Goal: Communication & Community: Answer question/provide support

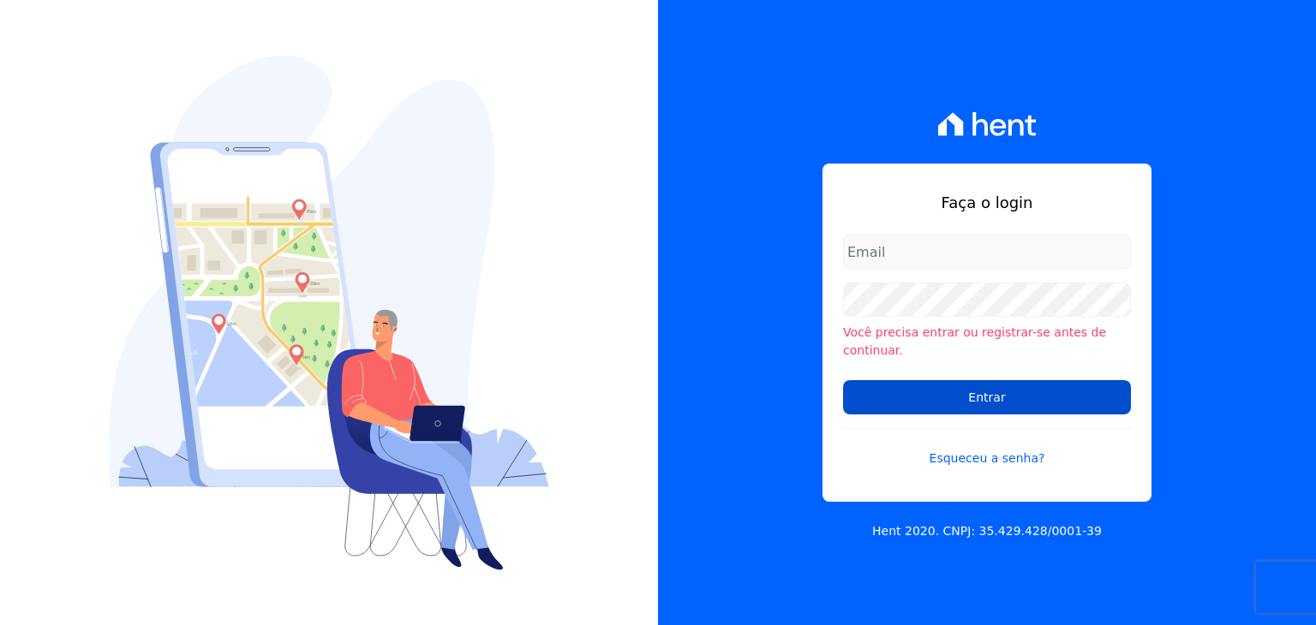
type input "[EMAIL_ADDRESS][DOMAIN_NAME]"
click at [959, 395] on input "Entrar" at bounding box center [987, 397] width 288 height 34
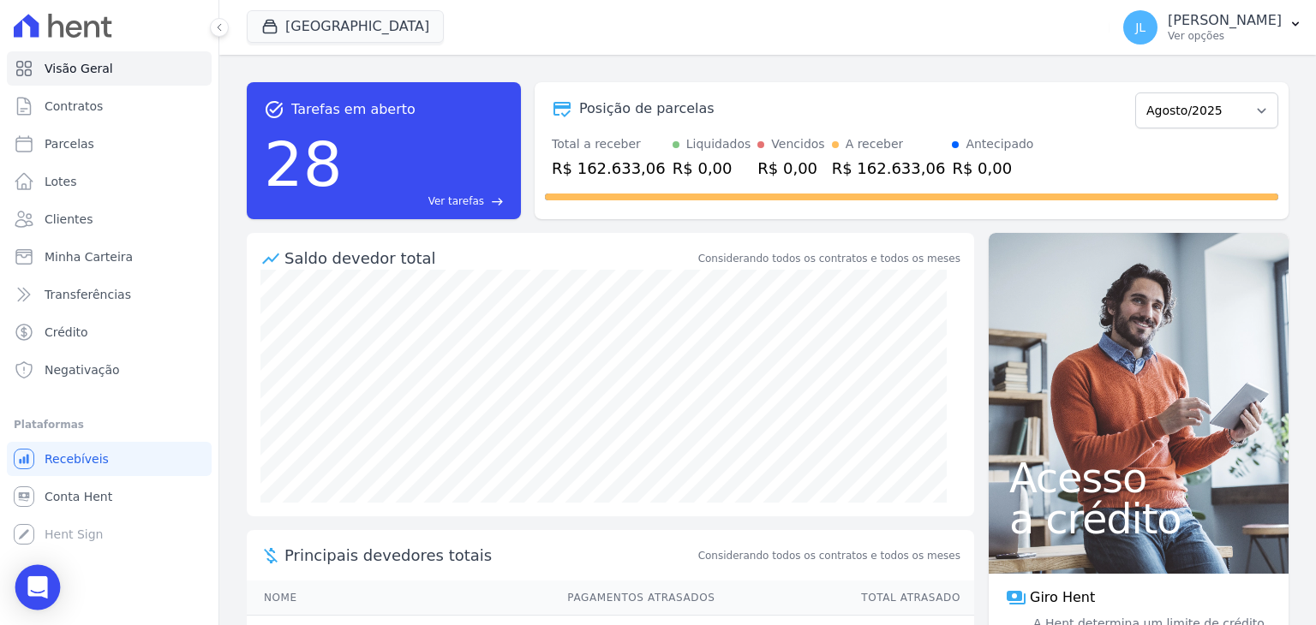
click at [39, 583] on icon "Open Intercom Messenger" at bounding box center [37, 588] width 20 height 22
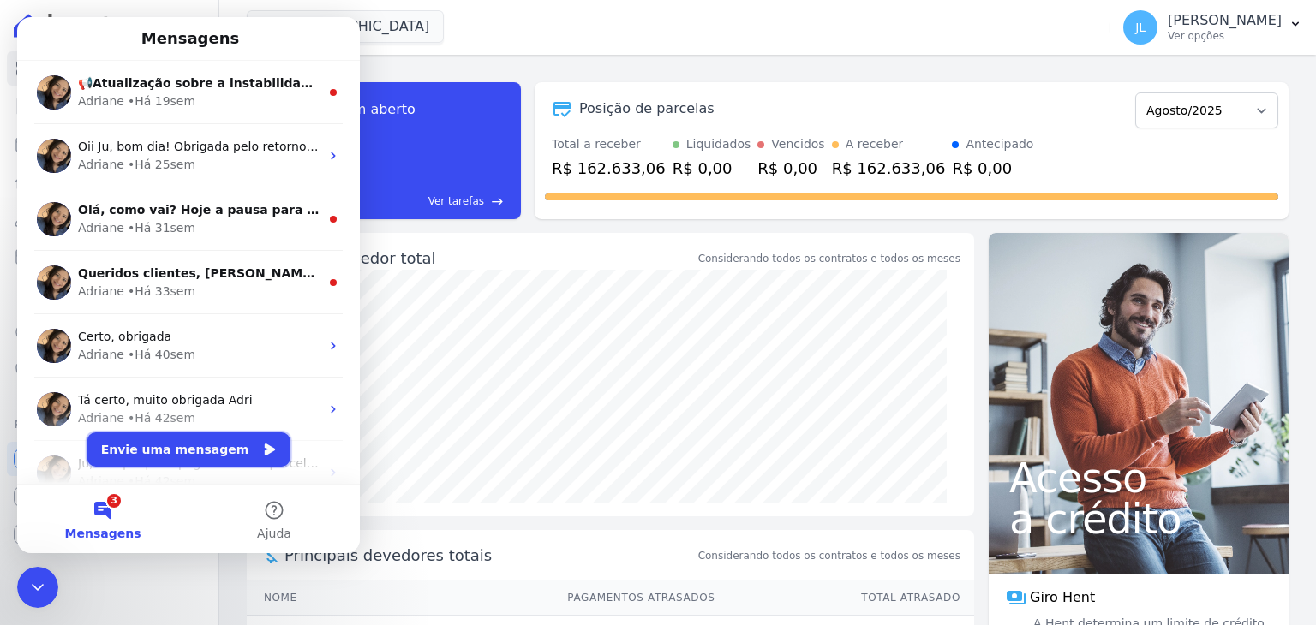
click at [172, 450] on button "Envie uma mensagem" at bounding box center [188, 450] width 203 height 34
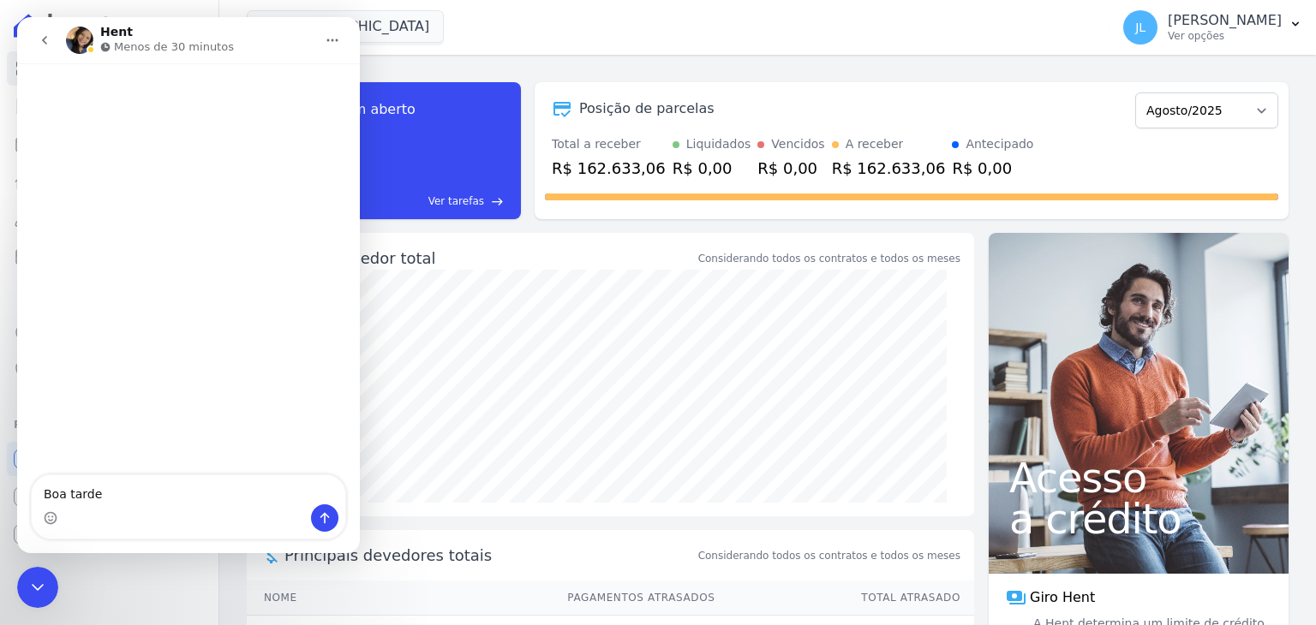
type textarea "Boa tarde"
type textarea "Tudo"
type textarea "Tudo bem ?"
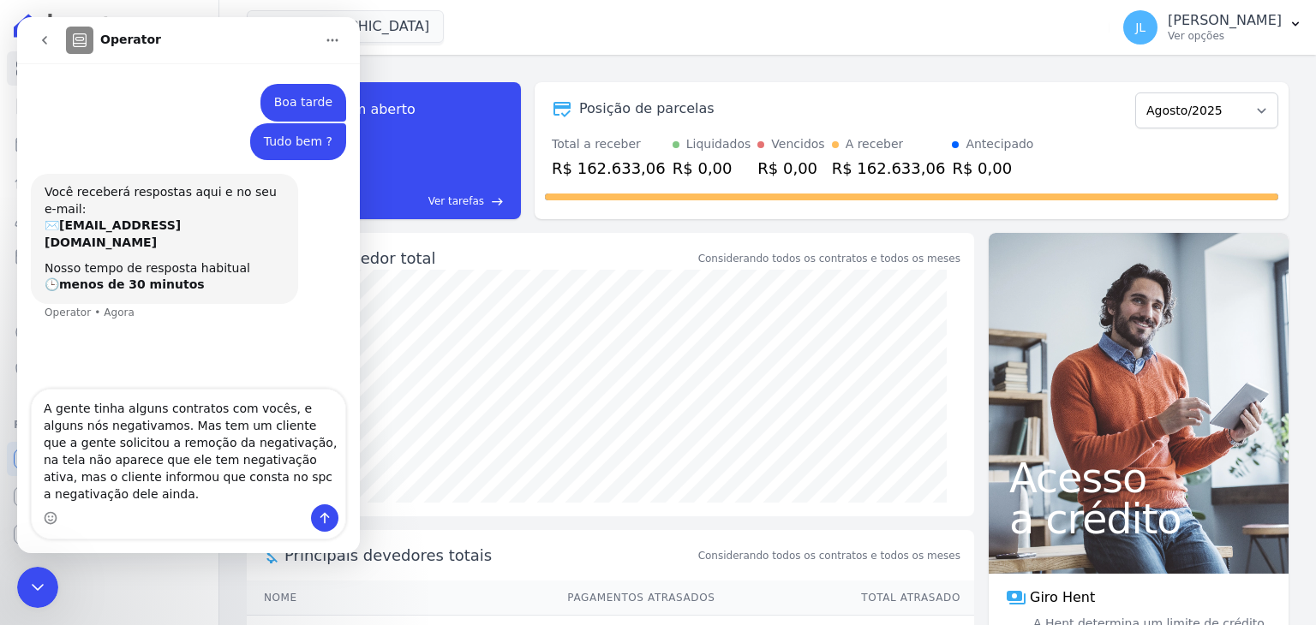
type textarea "A gente tinha alguns contratos com vocês, e alguns nós negativamos. Mas tem um …"
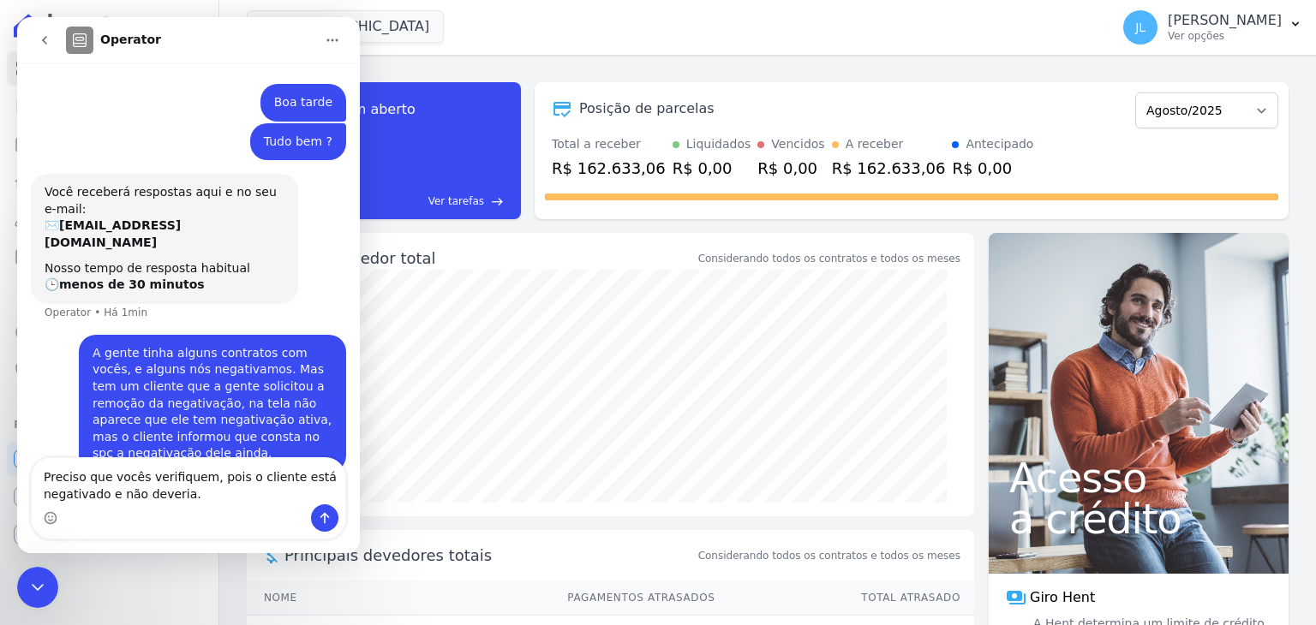
type textarea "Preciso que vocês verifiquem, pois o cliente está negativado e não deveria."
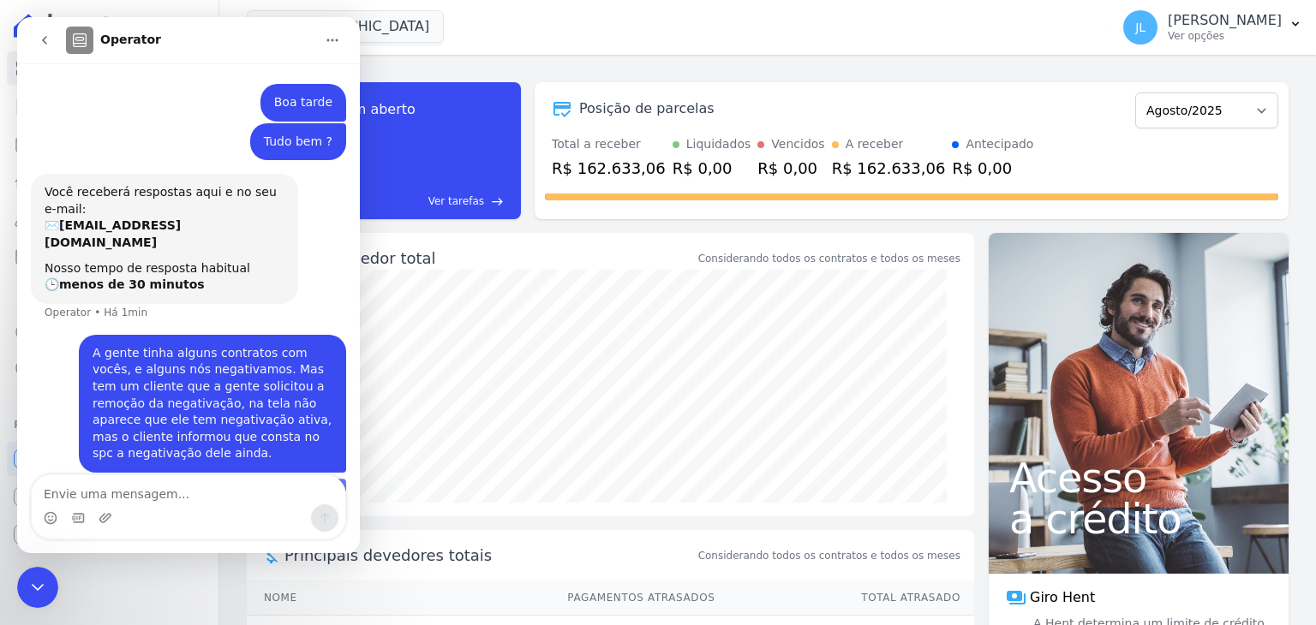
scroll to position [38, 0]
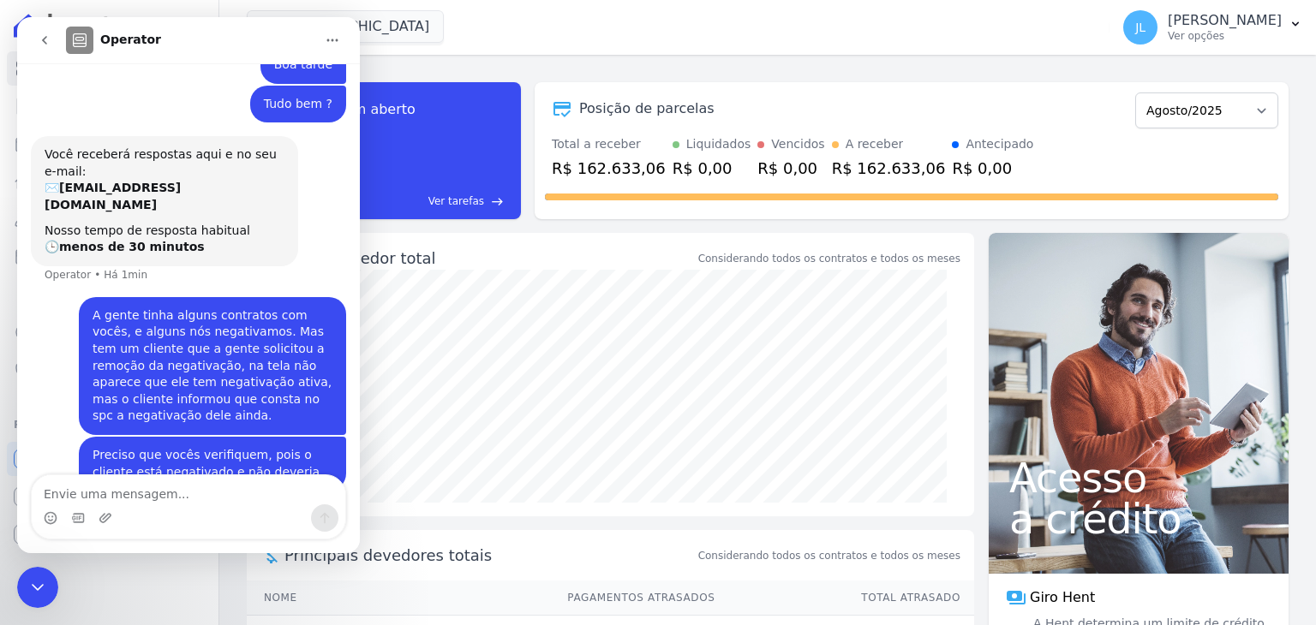
click at [32, 578] on icon "Encerramento do Messenger da Intercom" at bounding box center [37, 587] width 21 height 21
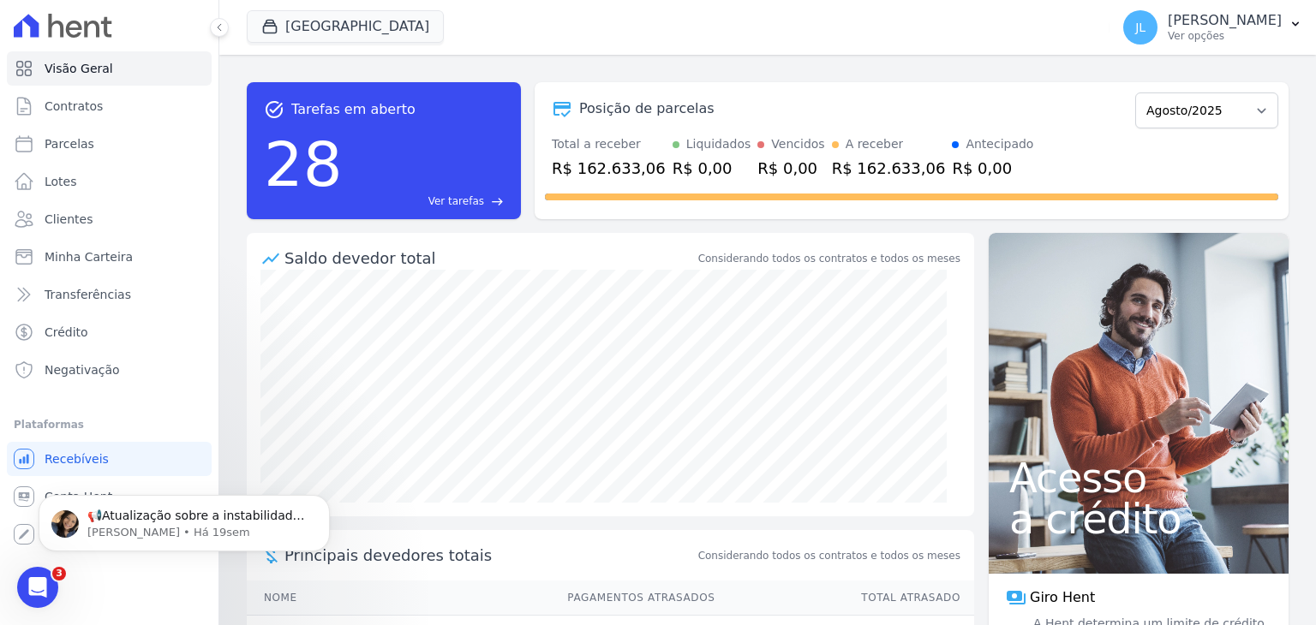
scroll to position [0, 0]
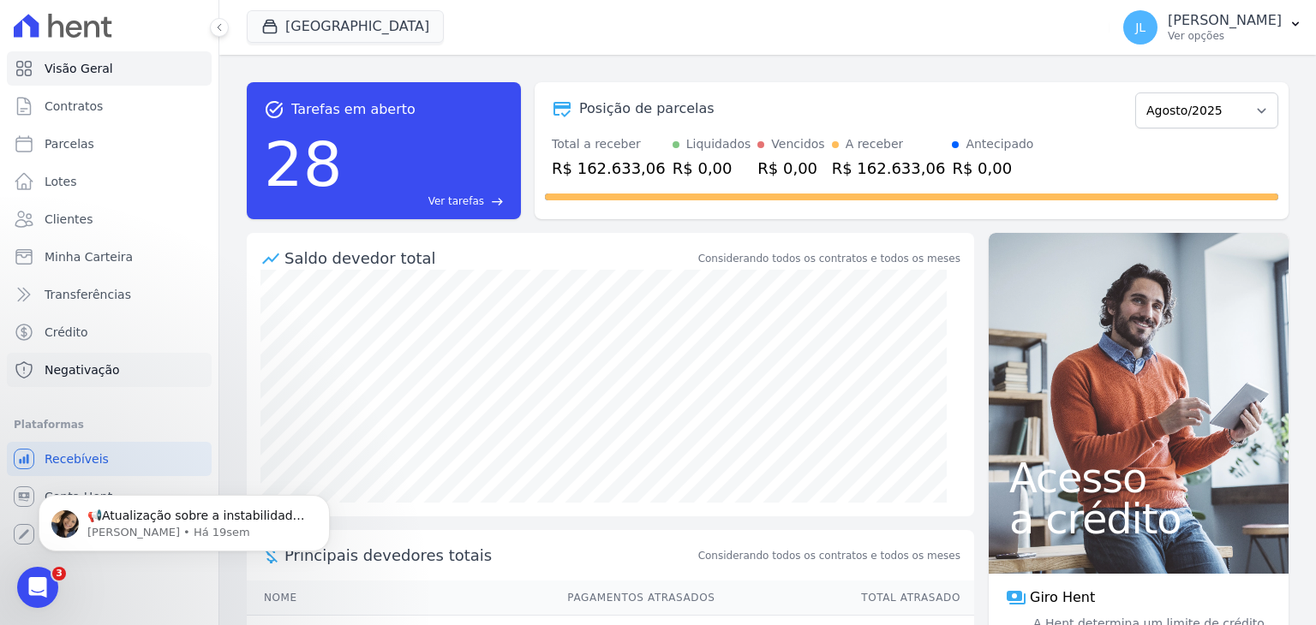
click at [117, 367] on link "Negativação" at bounding box center [109, 370] width 205 height 34
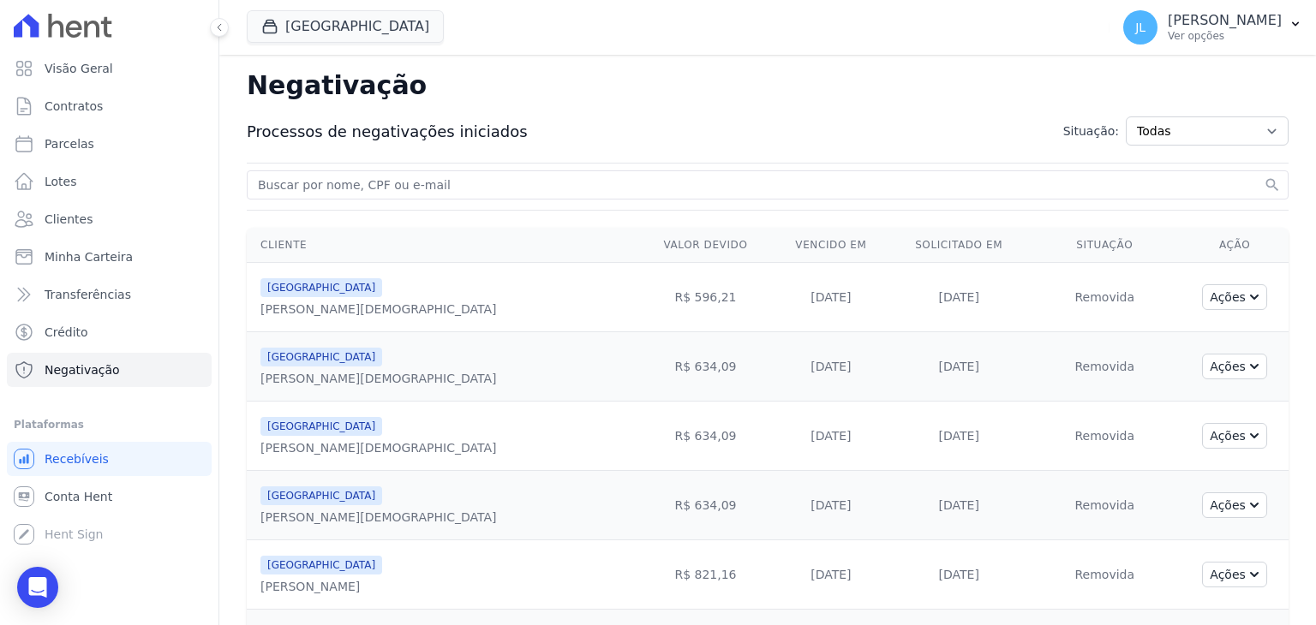
click at [356, 188] on input "search" at bounding box center [757, 185] width 1006 height 21
type input "peterson"
click at [1264, 176] on button "search" at bounding box center [1272, 184] width 17 height 17
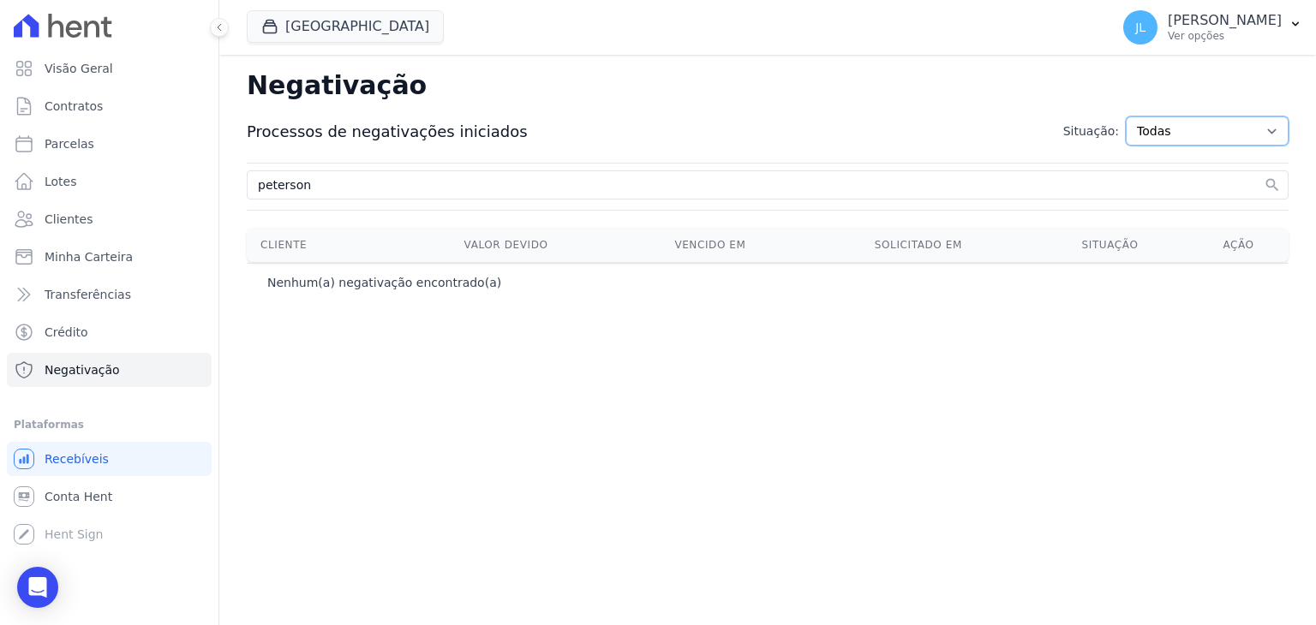
click at [1199, 125] on select "Todas Adição solicitada Adicionada Adição rejeitada Remoção solicitada Removida…" at bounding box center [1207, 131] width 163 height 29
select select "exclusion_rejected"
click at [1140, 117] on select "Todas Adição solicitada Adicionada Adição rejeitada Remoção solicitada Removida…" at bounding box center [1207, 131] width 163 height 29
click at [326, 186] on input "peterson" at bounding box center [757, 185] width 1006 height 21
click at [1264, 176] on button "search" at bounding box center [1272, 184] width 17 height 17
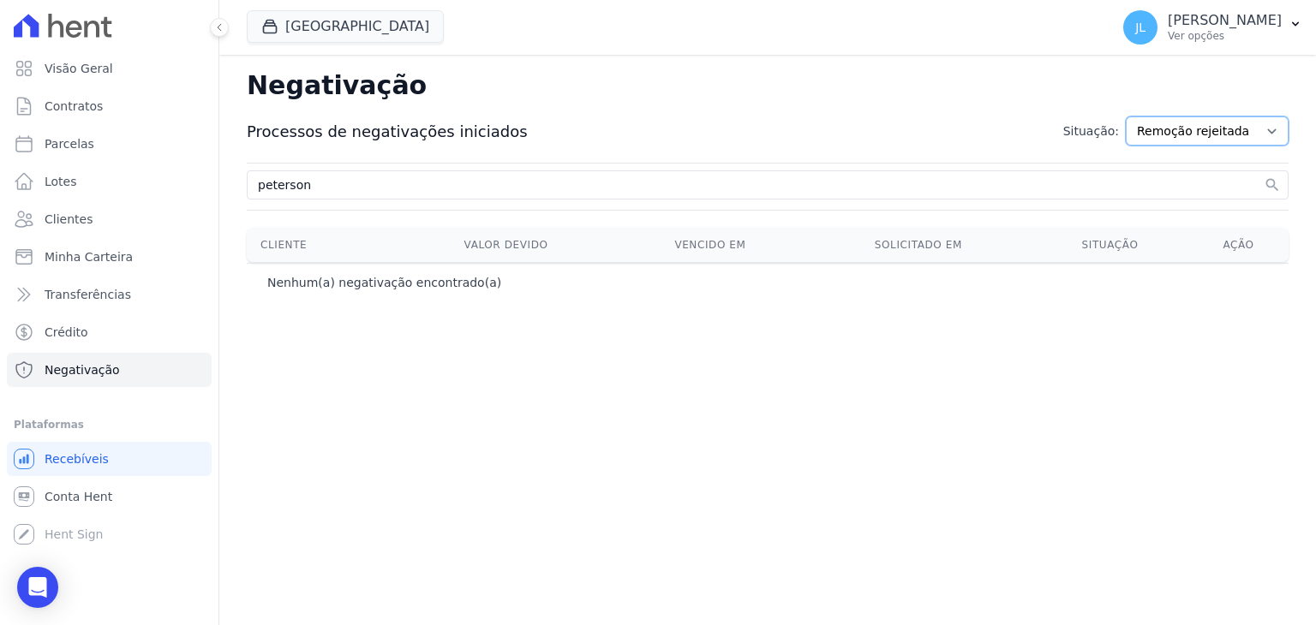
click at [1189, 140] on select "Todas Adição solicitada Adicionada Adição rejeitada Remoção solicitada Removida…" at bounding box center [1207, 131] width 163 height 29
select select "exclusion_requested"
click at [1140, 117] on select "Todas Adição solicitada Adicionada Adição rejeitada Remoção solicitada Removida…" at bounding box center [1207, 131] width 163 height 29
click at [525, 186] on input "peterson" at bounding box center [757, 185] width 1006 height 21
click at [1264, 176] on button "search" at bounding box center [1272, 184] width 17 height 17
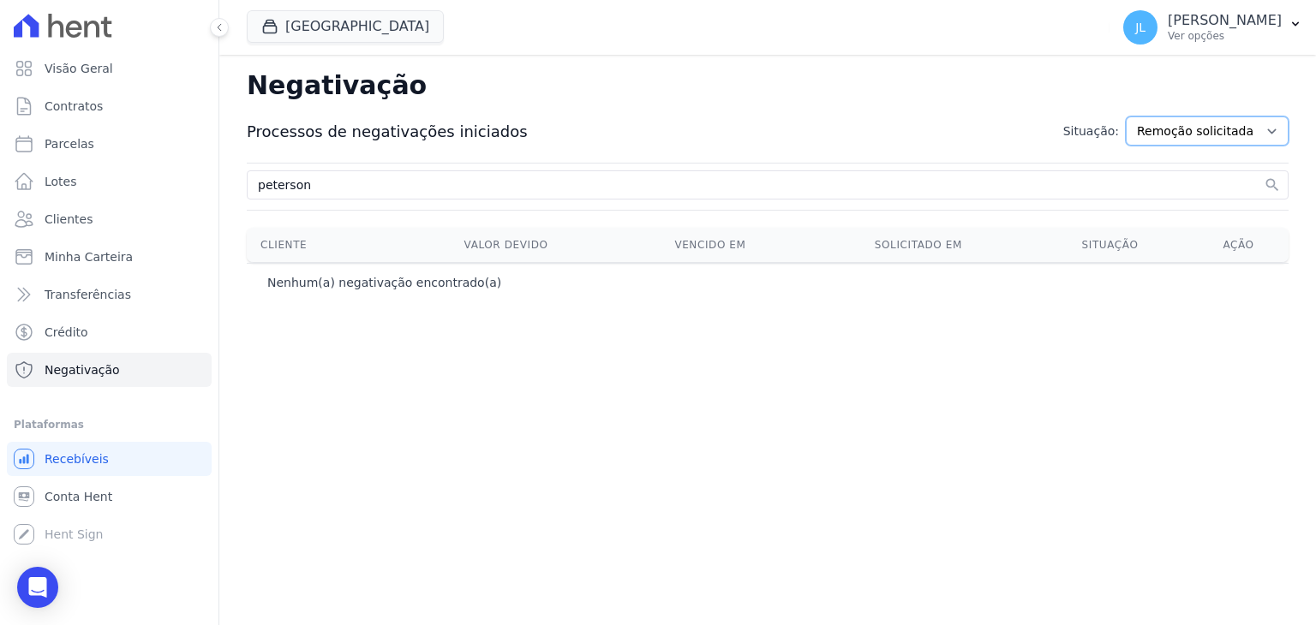
click at [1158, 132] on select "Todas Adição solicitada Adicionada Adição rejeitada Remoção solicitada Removida…" at bounding box center [1207, 131] width 163 height 29
select select "exclusion_successful"
click at [1140, 117] on select "Todas Adição solicitada Adicionada Adição rejeitada Remoção solicitada Removida…" at bounding box center [1207, 131] width 163 height 29
click at [326, 187] on input "peterson" at bounding box center [757, 185] width 1006 height 21
type input "peterson"
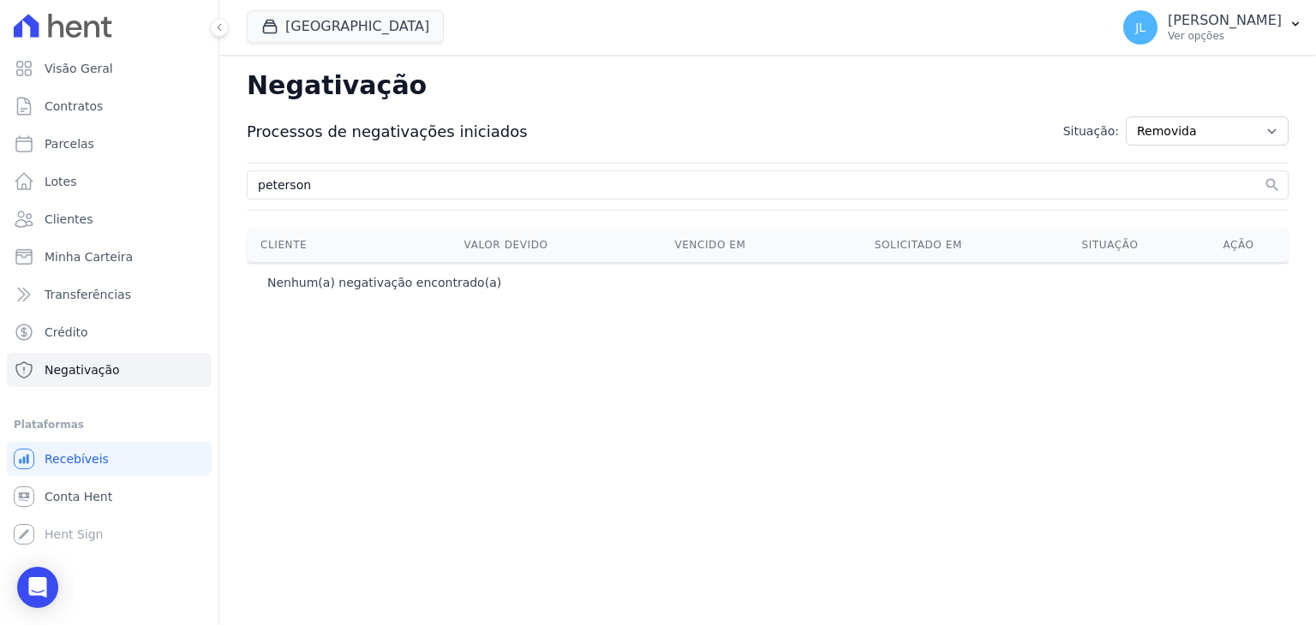
click at [1264, 176] on button "search" at bounding box center [1272, 184] width 17 height 17
click at [1180, 130] on select "Todas Adição solicitada Adicionada Adição rejeitada Remoção solicitada Removida…" at bounding box center [1207, 131] width 163 height 29
select select "all"
click at [1140, 117] on select "Todas Adição solicitada Adicionada Adição rejeitada Remoção solicitada Removida…" at bounding box center [1207, 131] width 163 height 29
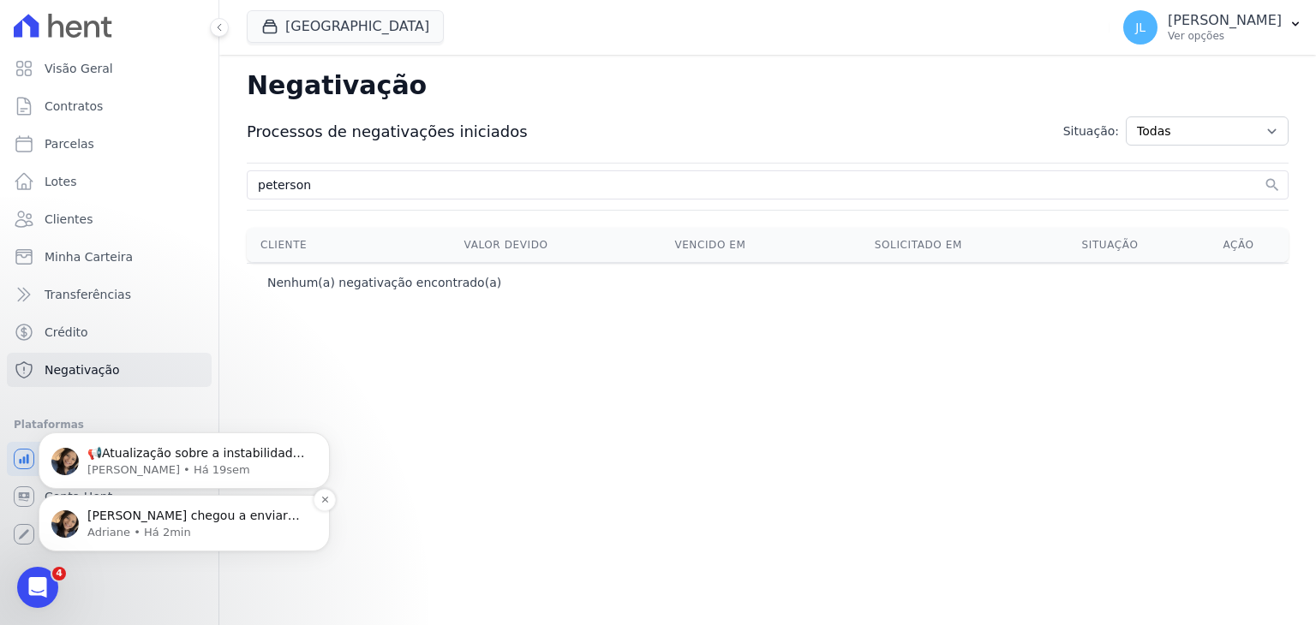
click at [171, 521] on p "[PERSON_NAME] chegou a enviar um print sobre a negativação que consta para ele?" at bounding box center [197, 516] width 221 height 17
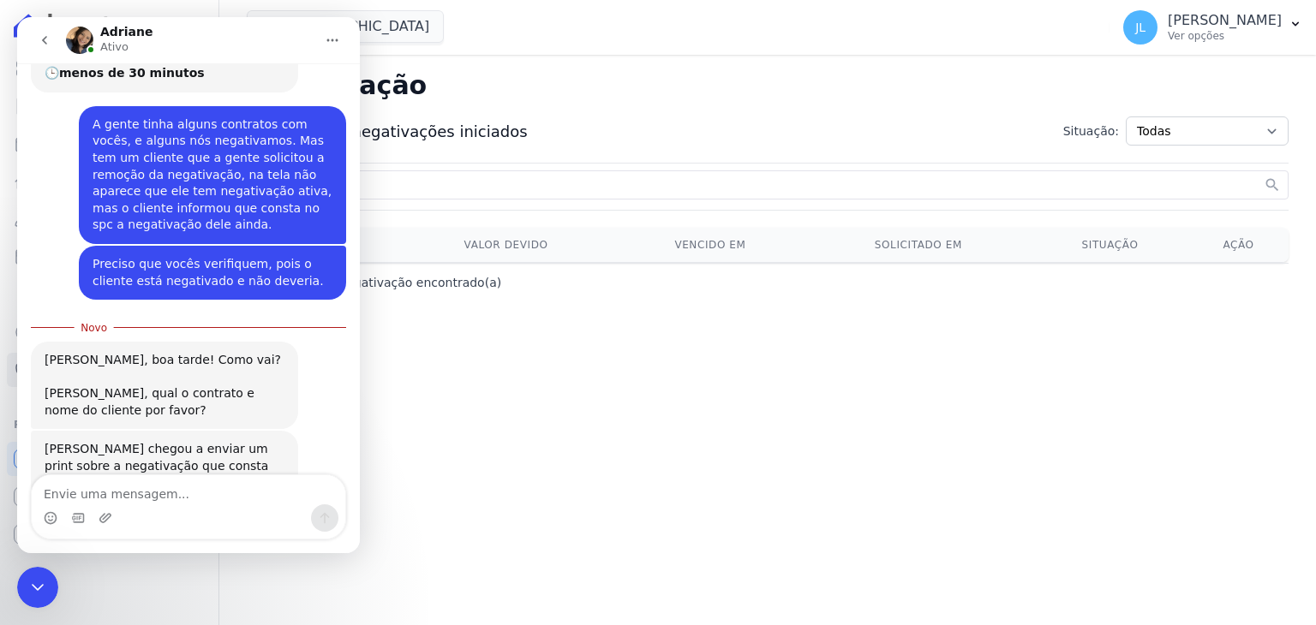
scroll to position [224, 0]
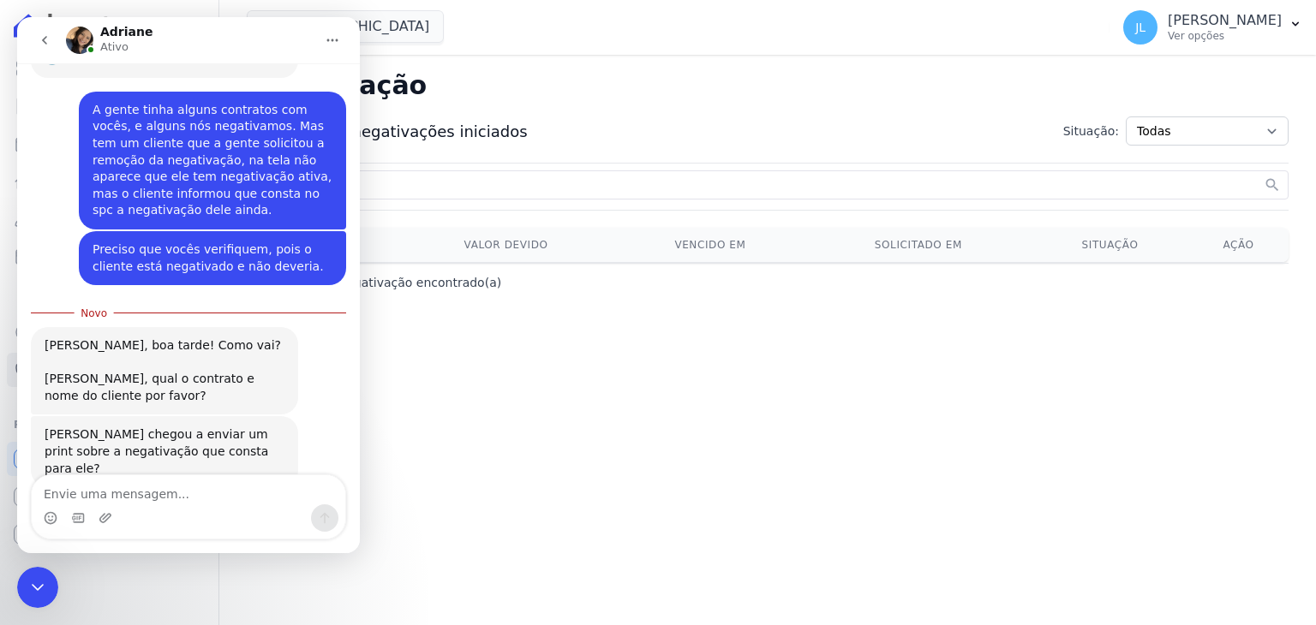
click at [163, 496] on textarea "Envie uma mensagem..." at bounding box center [189, 489] width 314 height 29
type textarea "Eu fiz uma consulta e consta e confirmei"
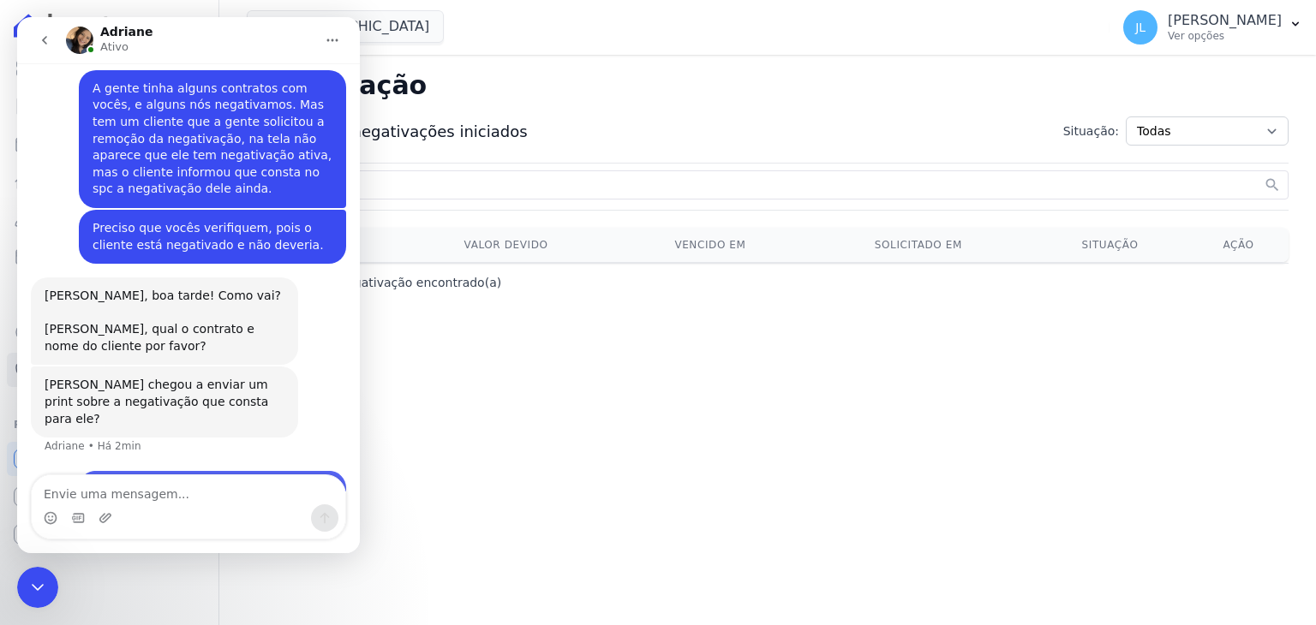
scroll to position [247, 0]
type textarea "[PERSON_NAME]"
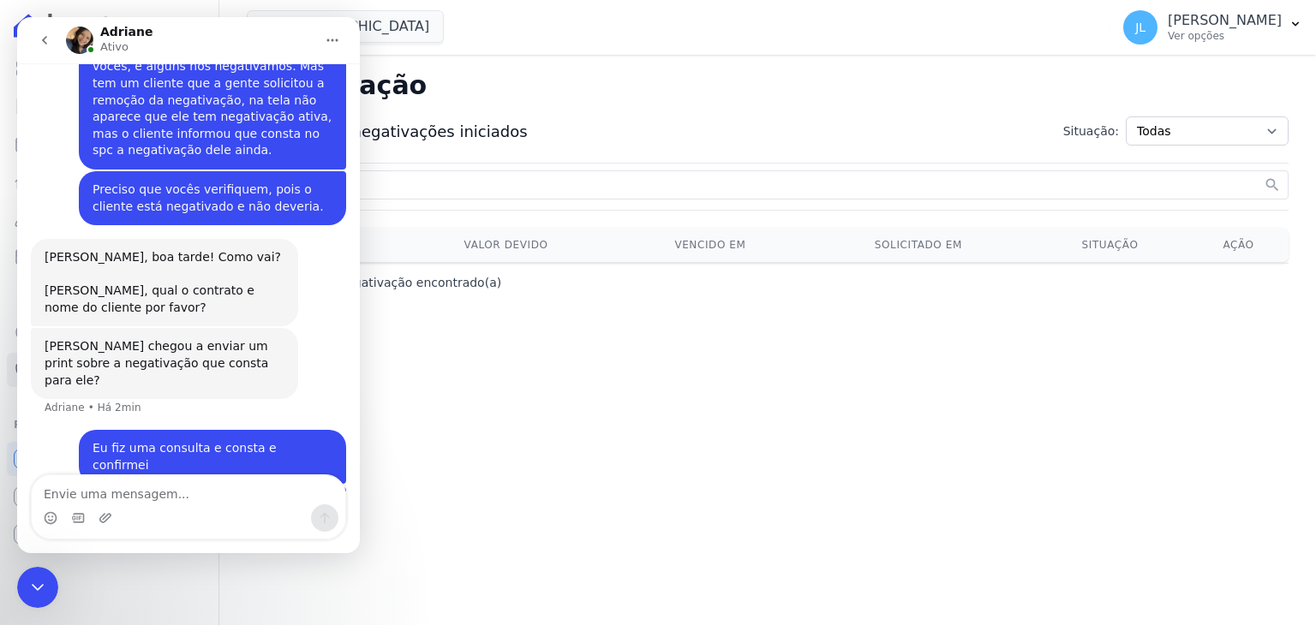
scroll to position [285, 0]
type textarea "Ele tinha dois lotes"
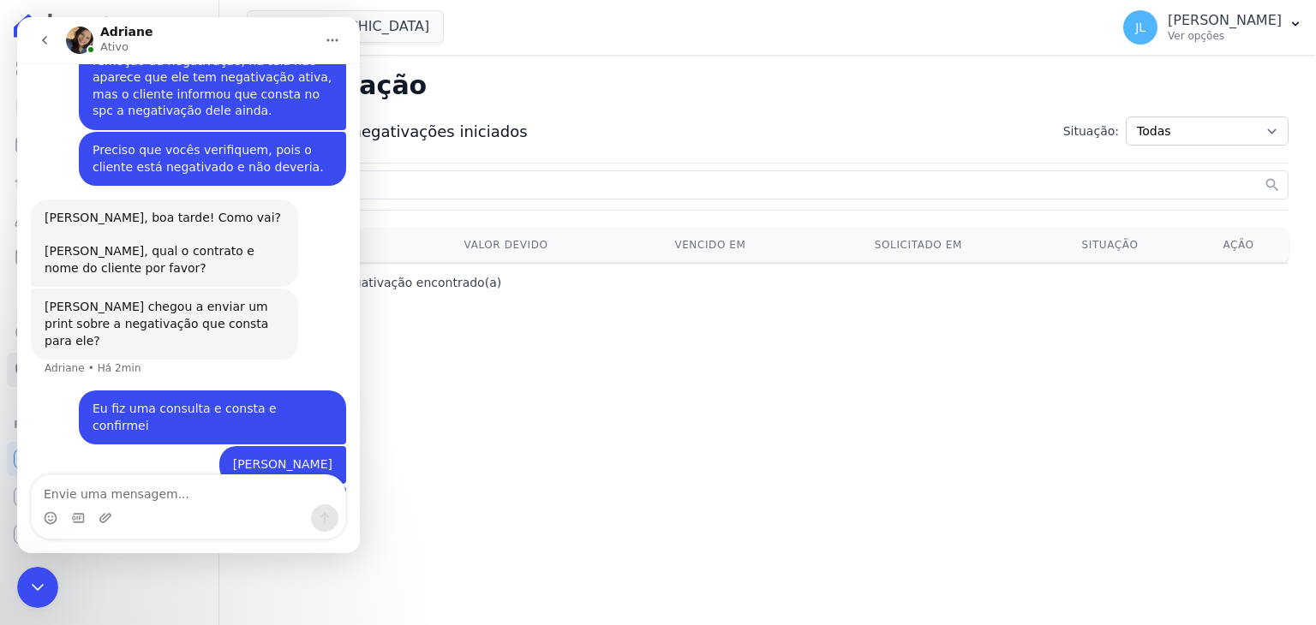
scroll to position [325, 0]
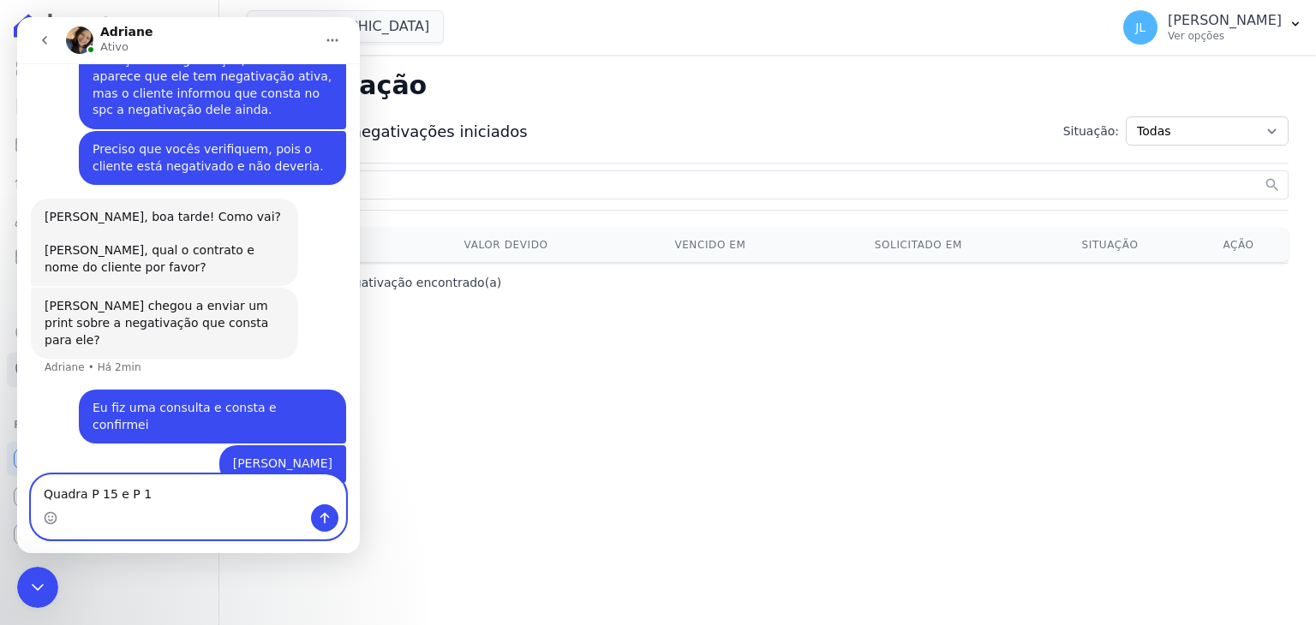
type textarea "Quadra P 15 e P 16"
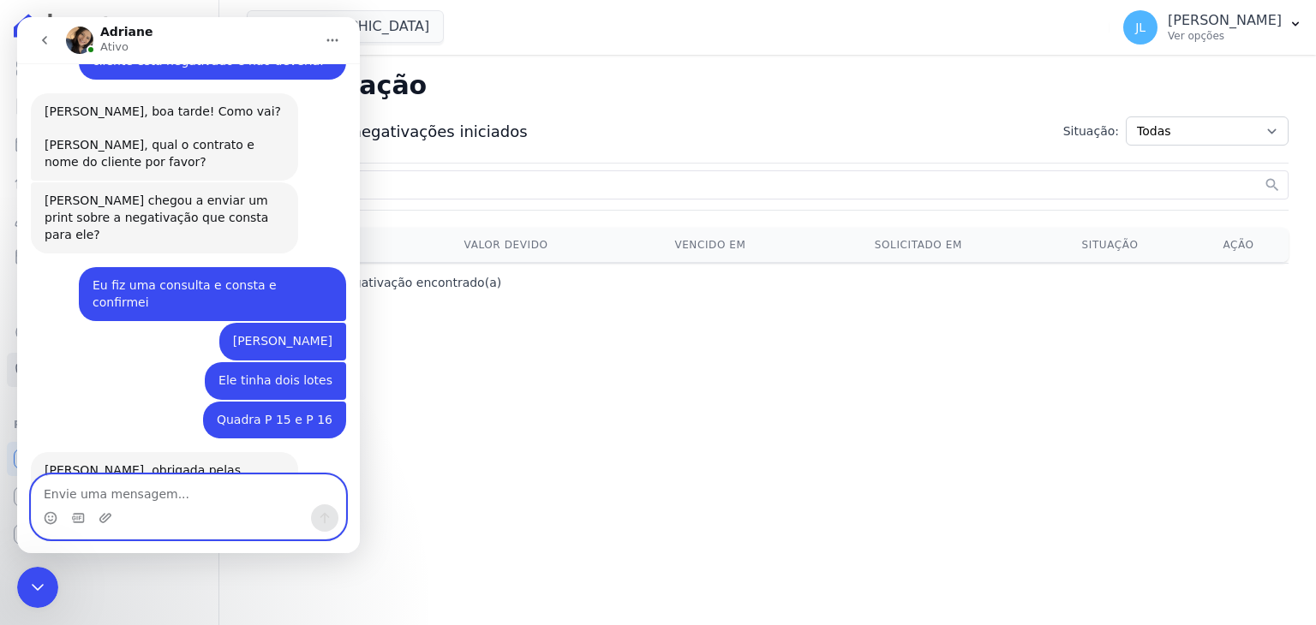
scroll to position [432, 0]
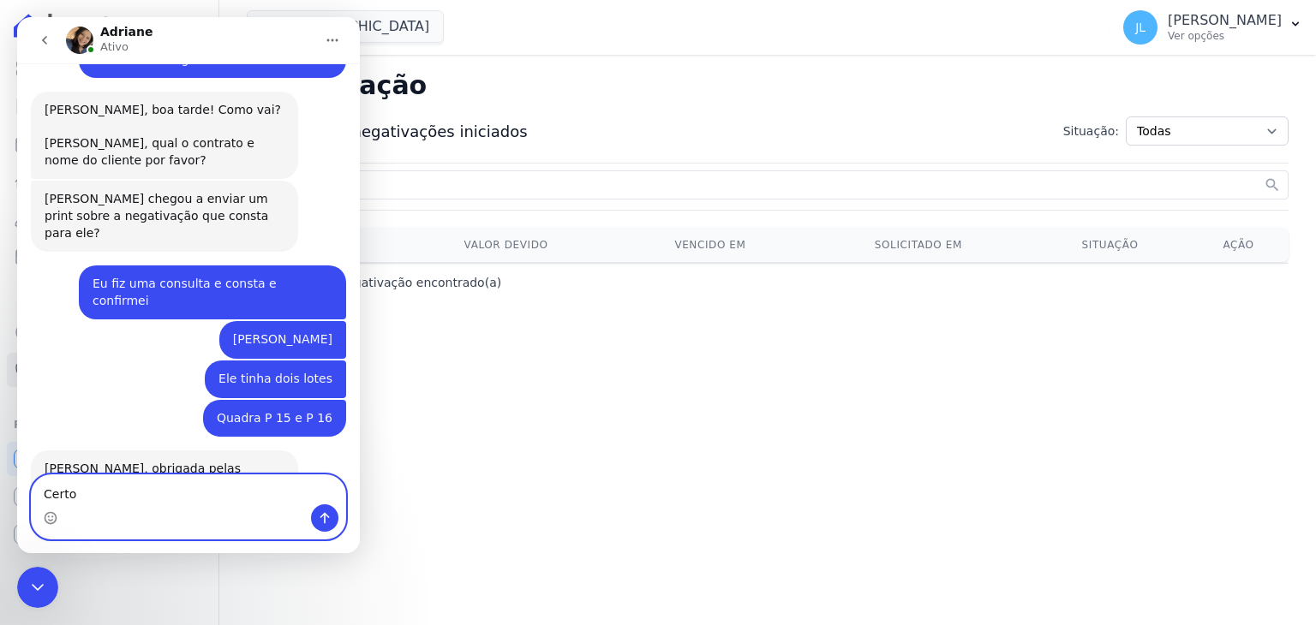
type textarea "Certo"
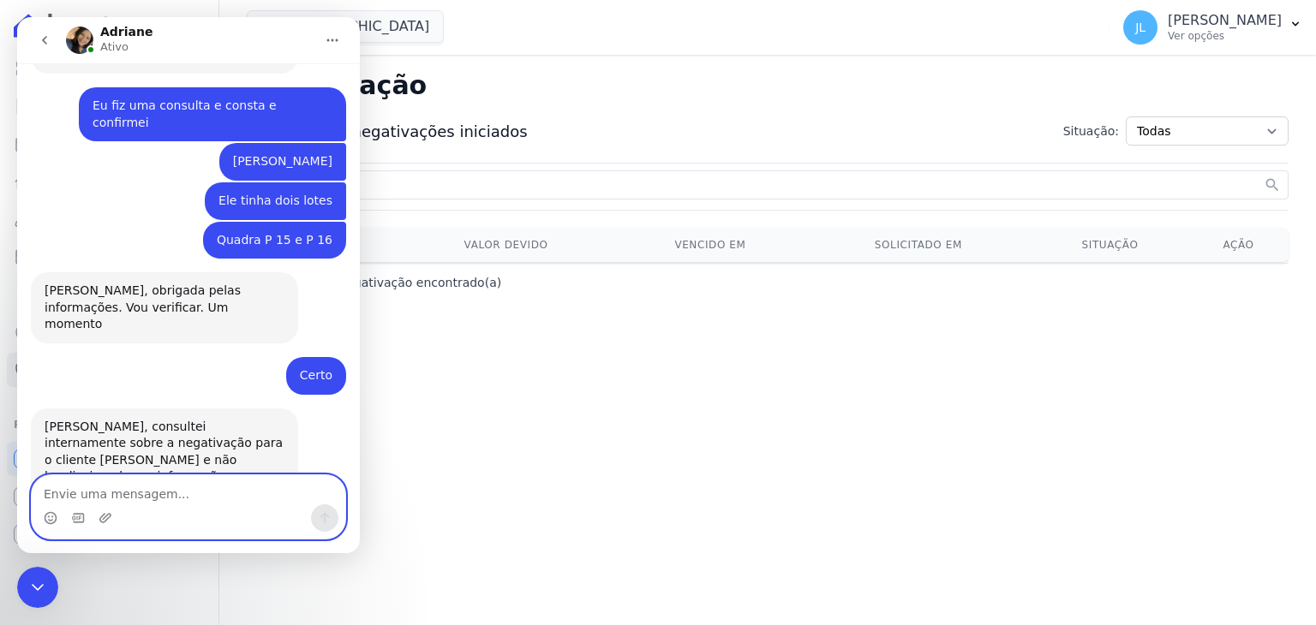
scroll to position [634, 0]
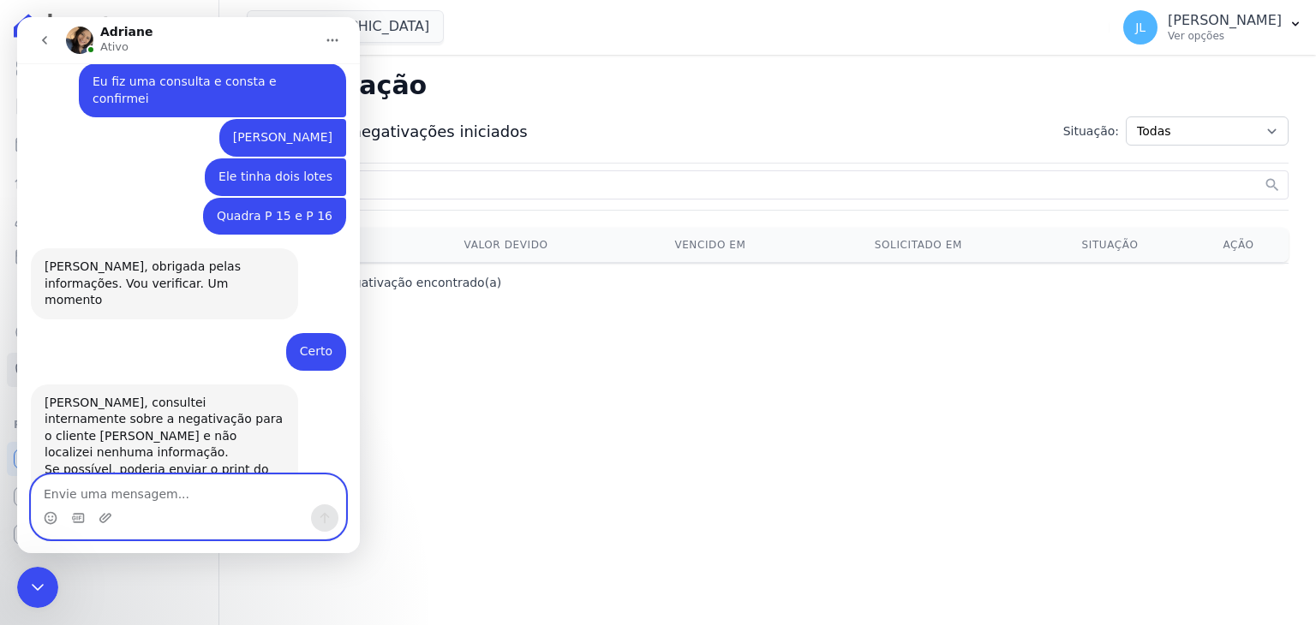
click at [218, 487] on textarea "Envie uma mensagem..." at bounding box center [189, 489] width 314 height 29
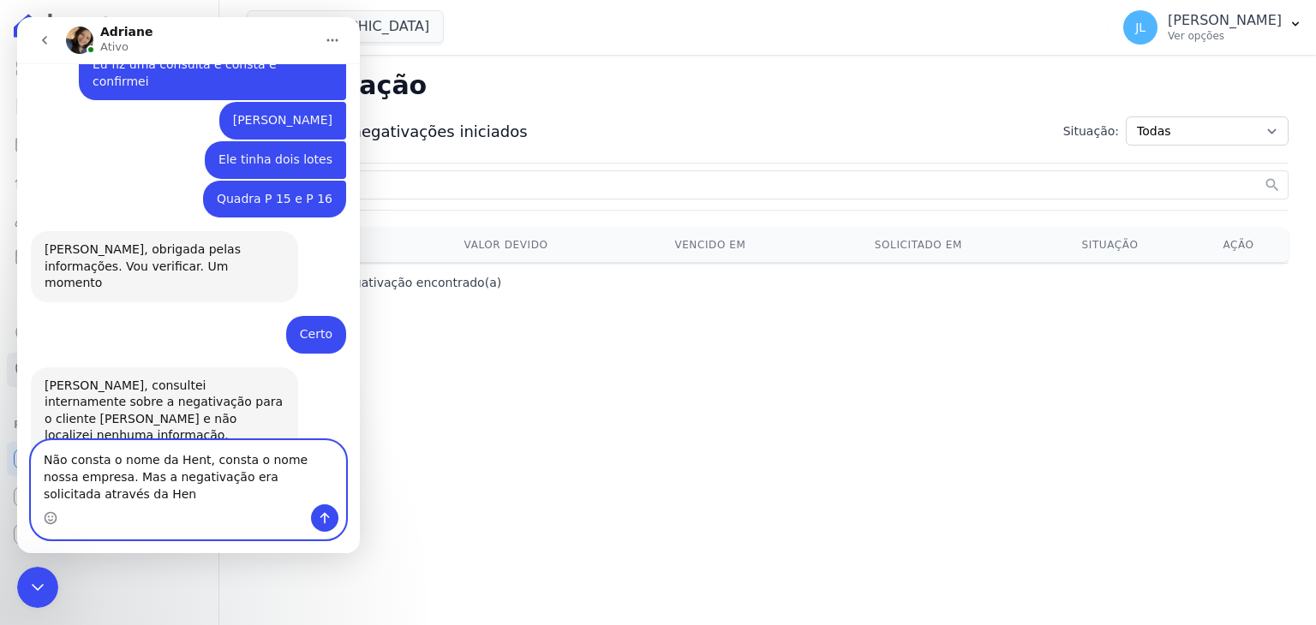
scroll to position [668, 0]
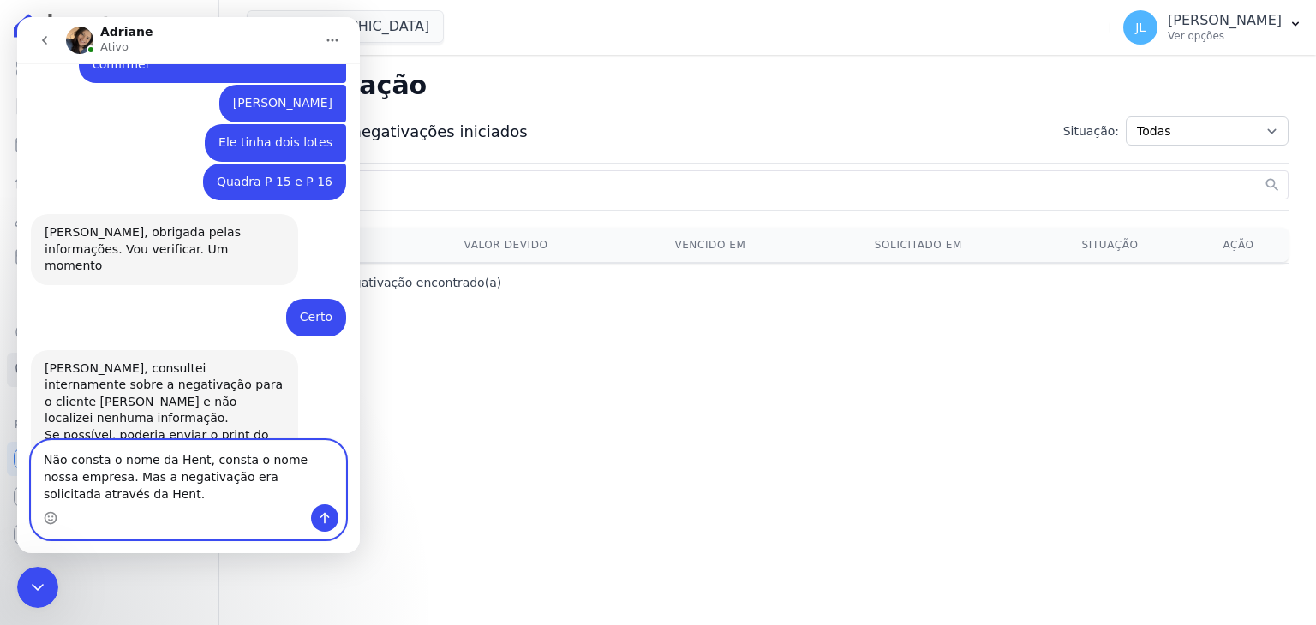
type textarea "Não consta o nome da Hent, consta o nome nossa empresa. Mas a negativação era s…"
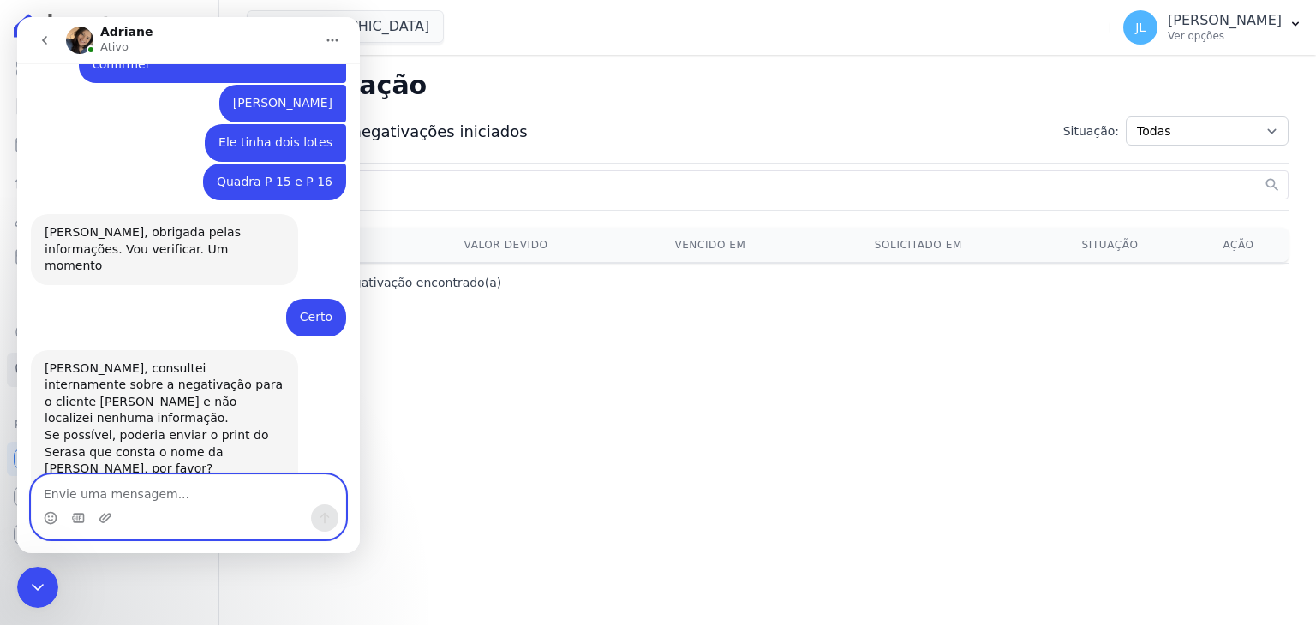
scroll to position [720, 0]
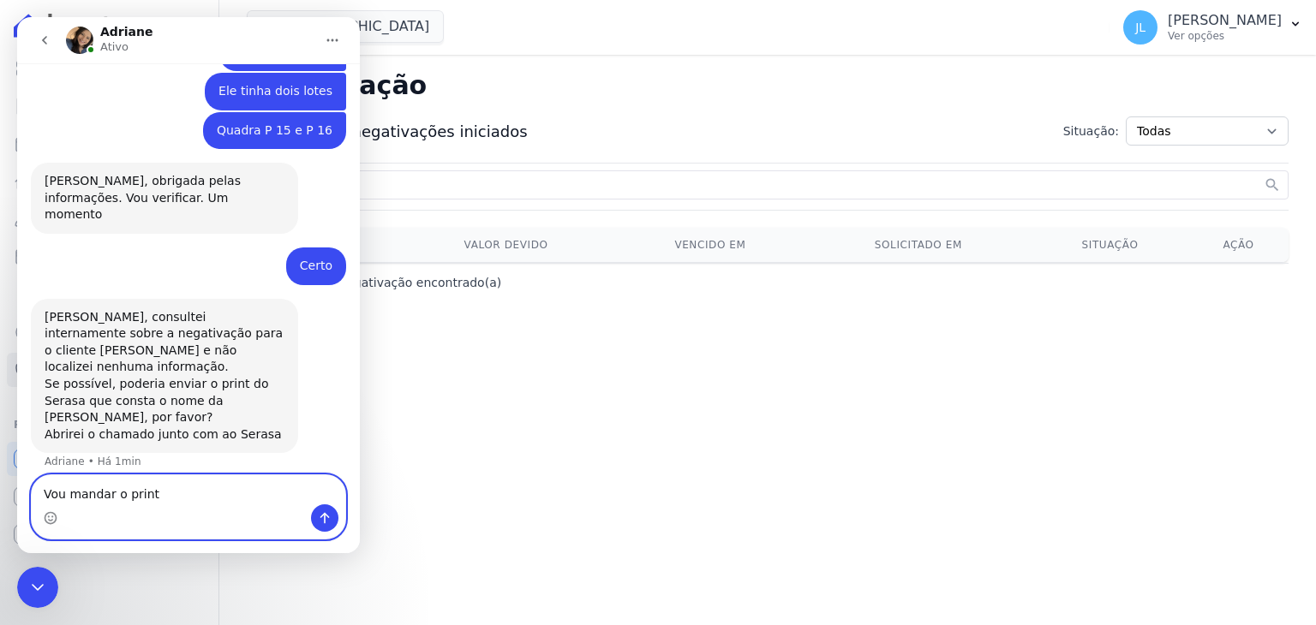
type textarea "Vou mandar o print"
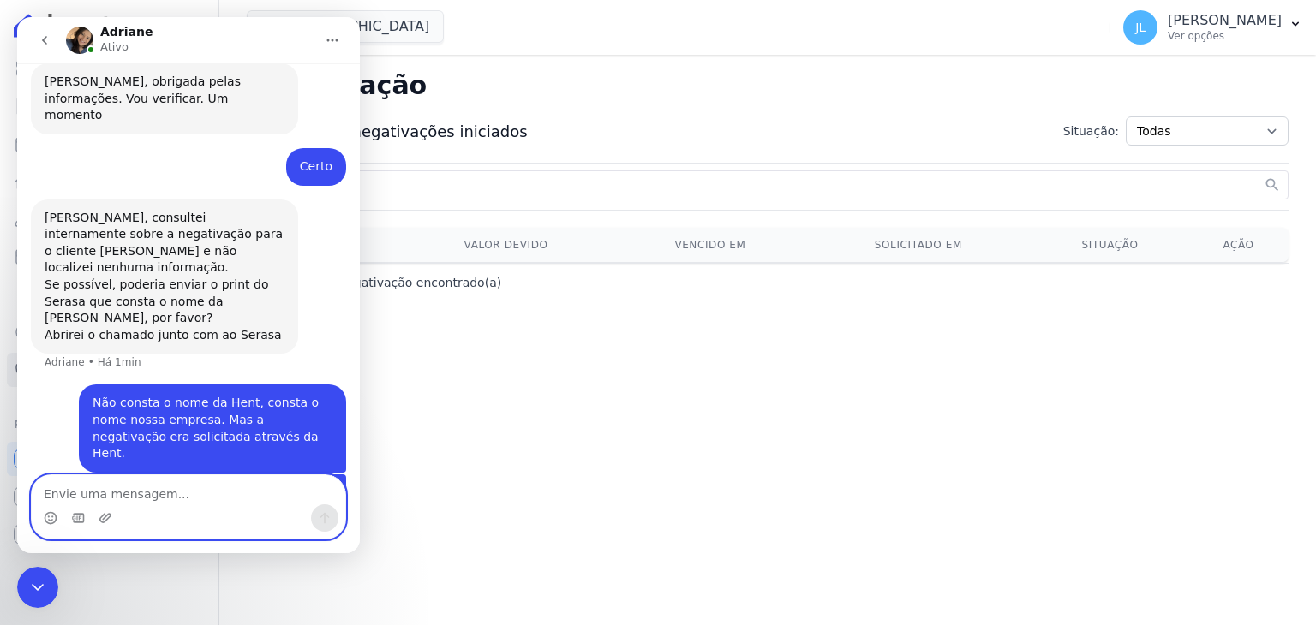
scroll to position [824, 0]
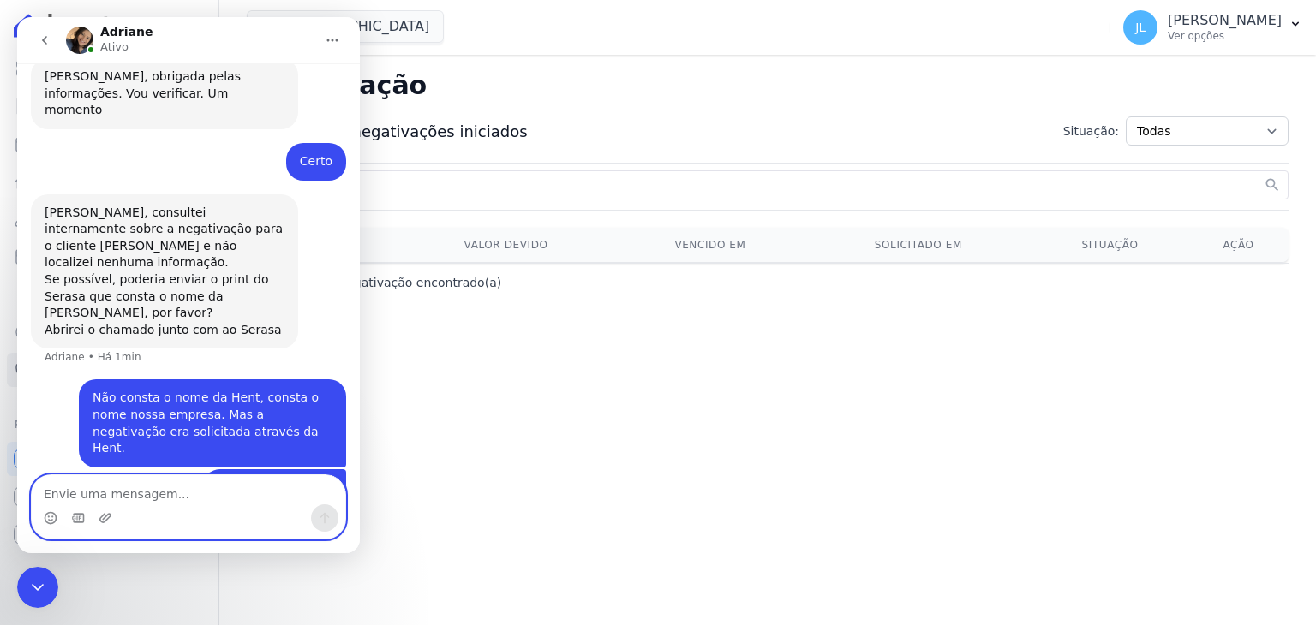
click at [152, 487] on textarea "Envie uma mensagem..." at bounding box center [189, 489] width 314 height 29
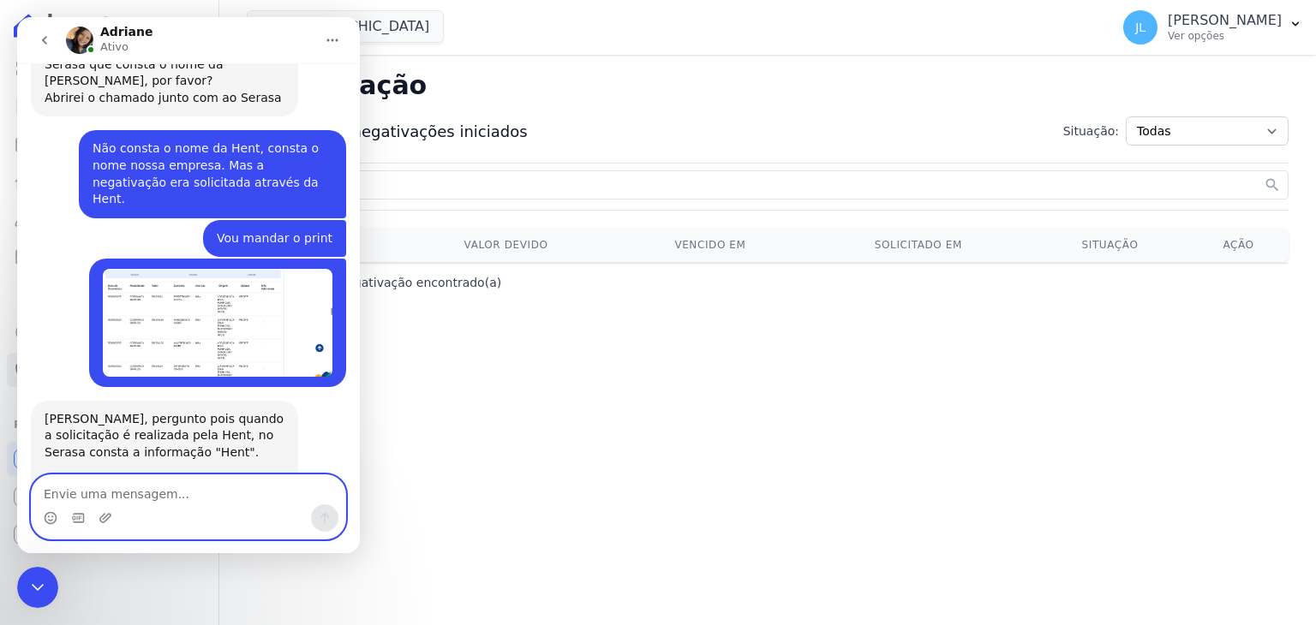
scroll to position [1055, 0]
click at [182, 491] on textarea "Envie uma mensagem..." at bounding box center [189, 489] width 314 height 29
click at [123, 486] on textarea "Envie uma mensagem..." at bounding box center [189, 489] width 314 height 29
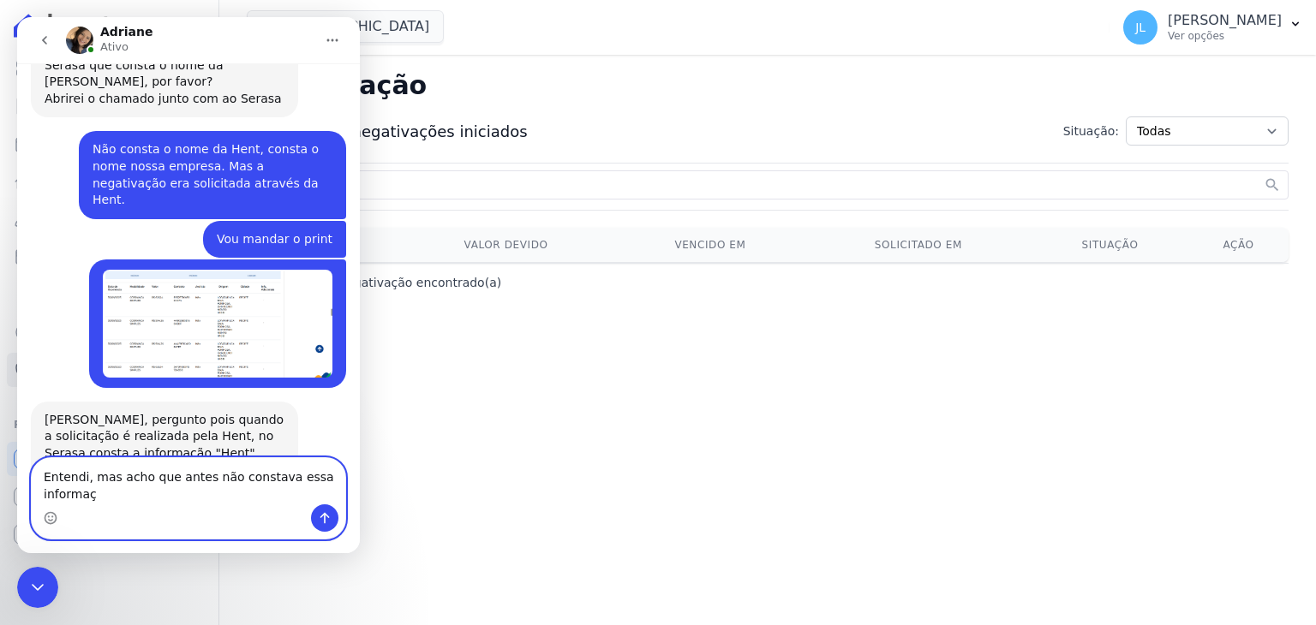
scroll to position [1073, 0]
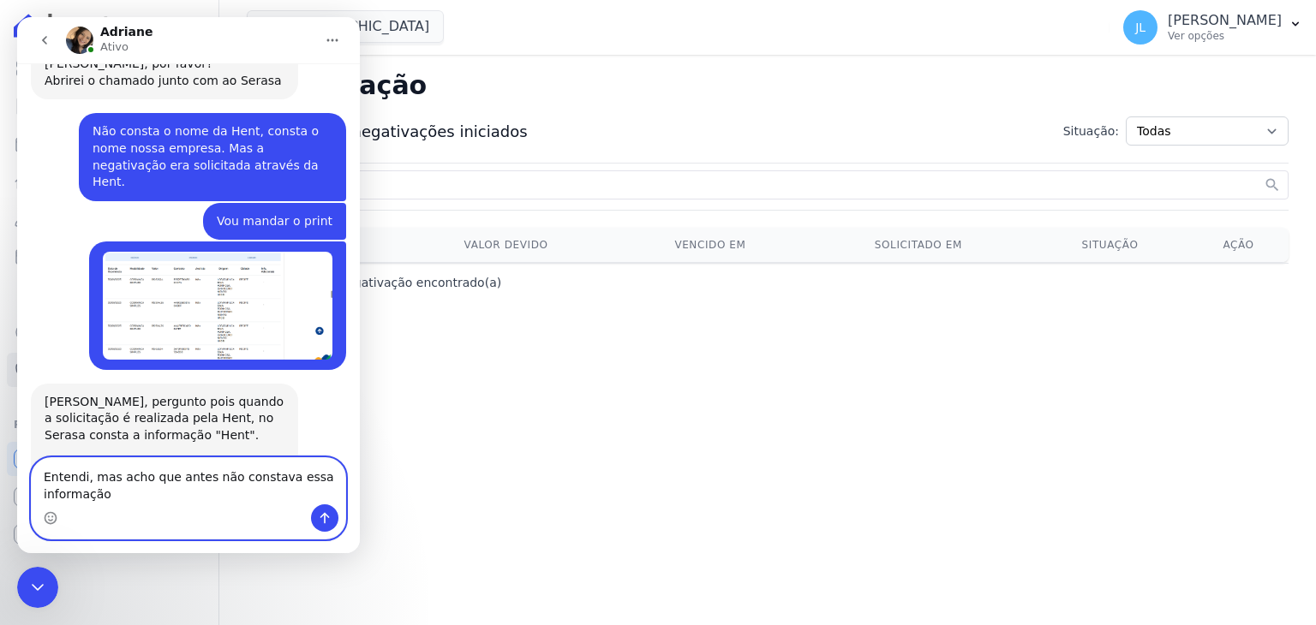
type textarea "Entendi, mas acho que antes não constava essa informação"
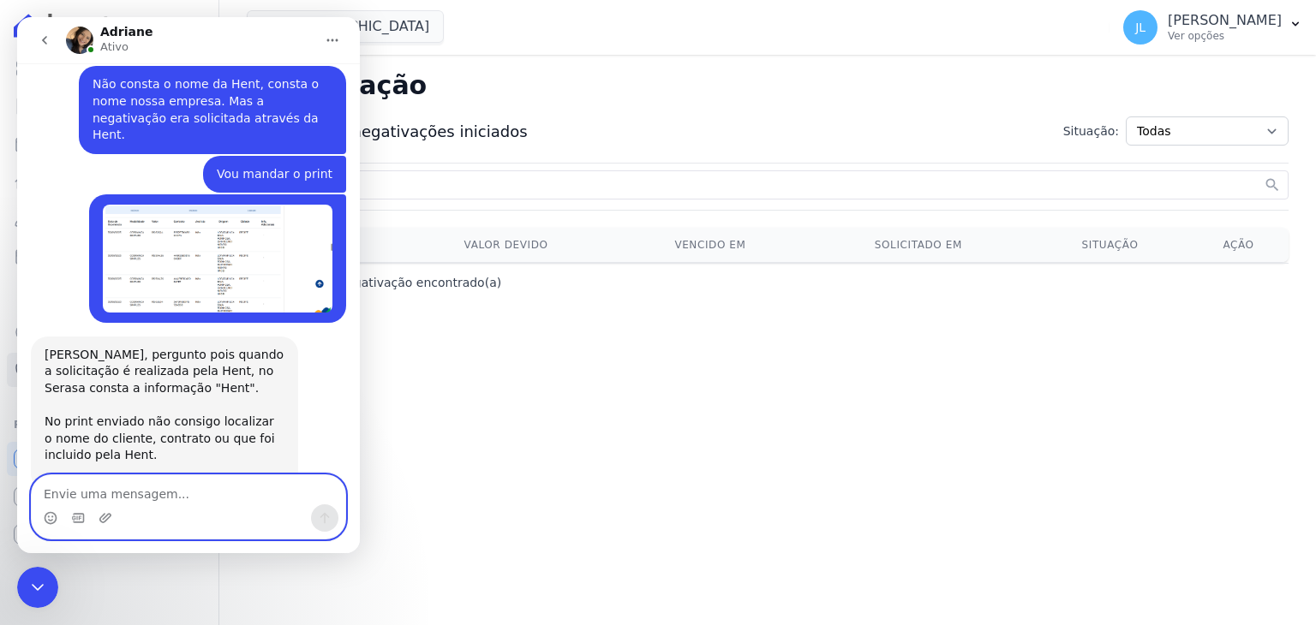
scroll to position [1124, 0]
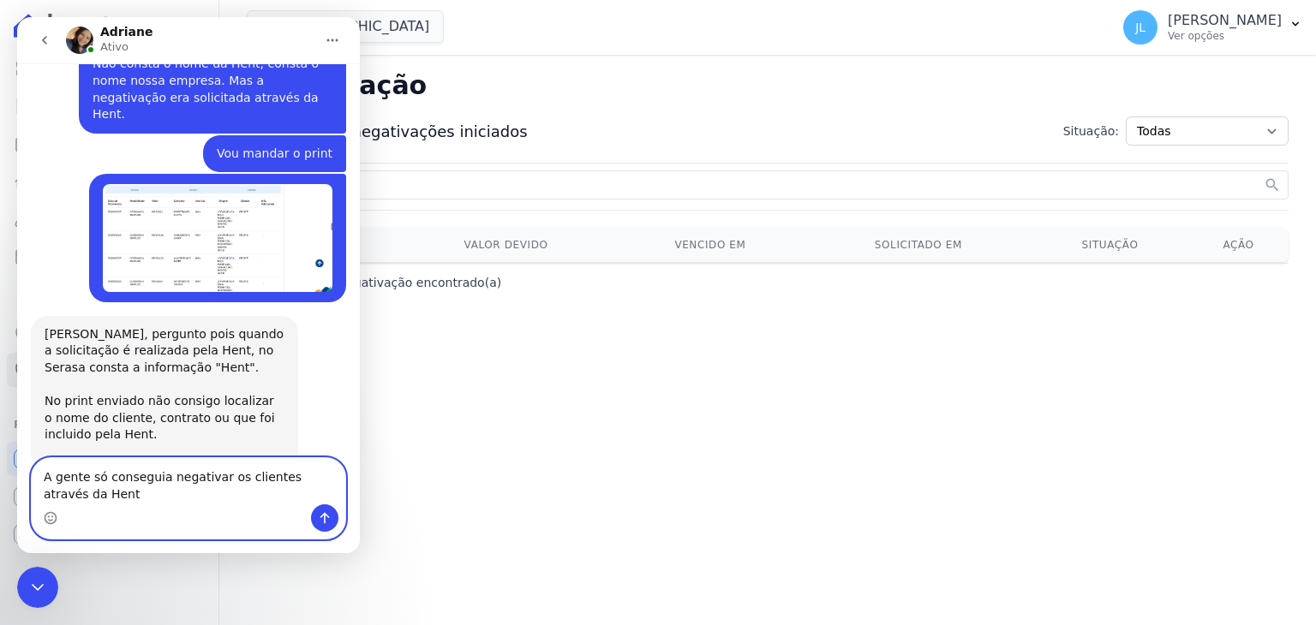
type textarea "A gente só conseguia negativar os clientes através da Hent"
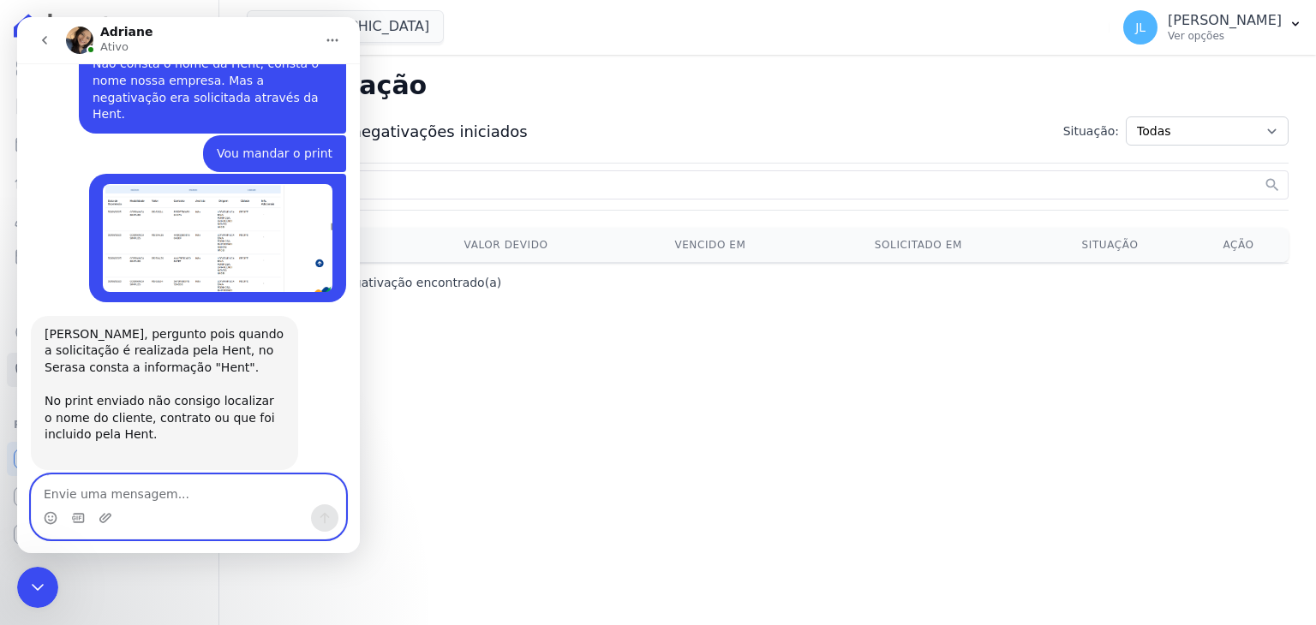
scroll to position [1180, 0]
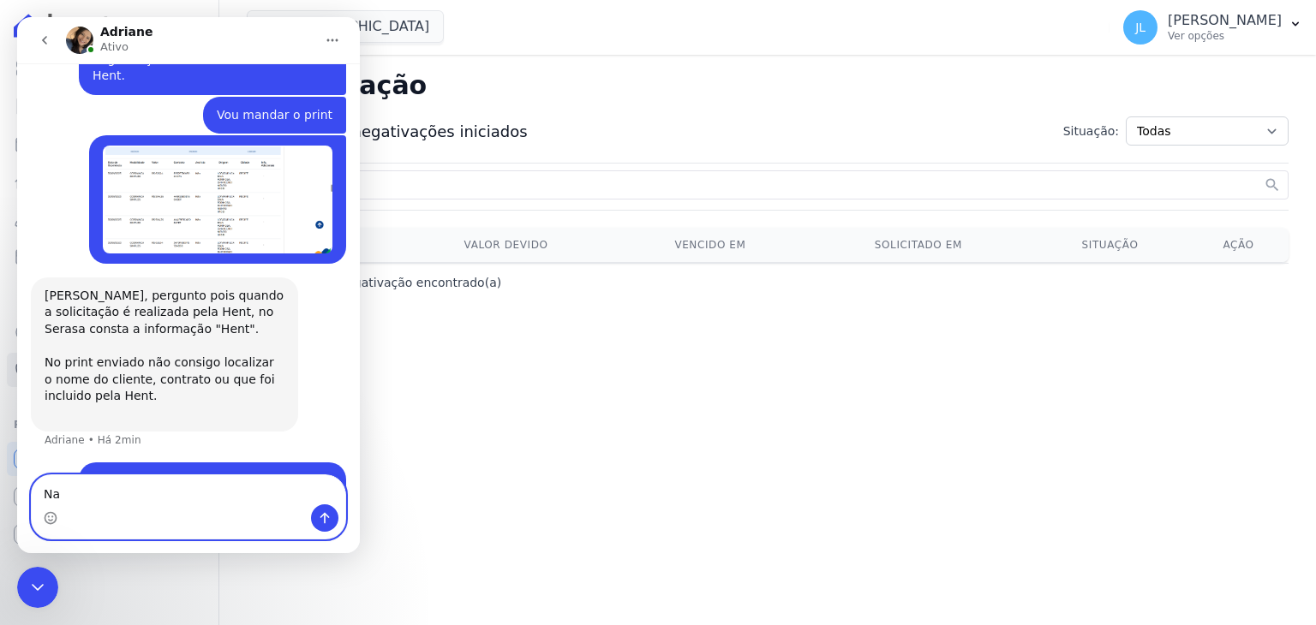
type textarea "N"
type textarea "O"
type textarea "Tá estranho isso"
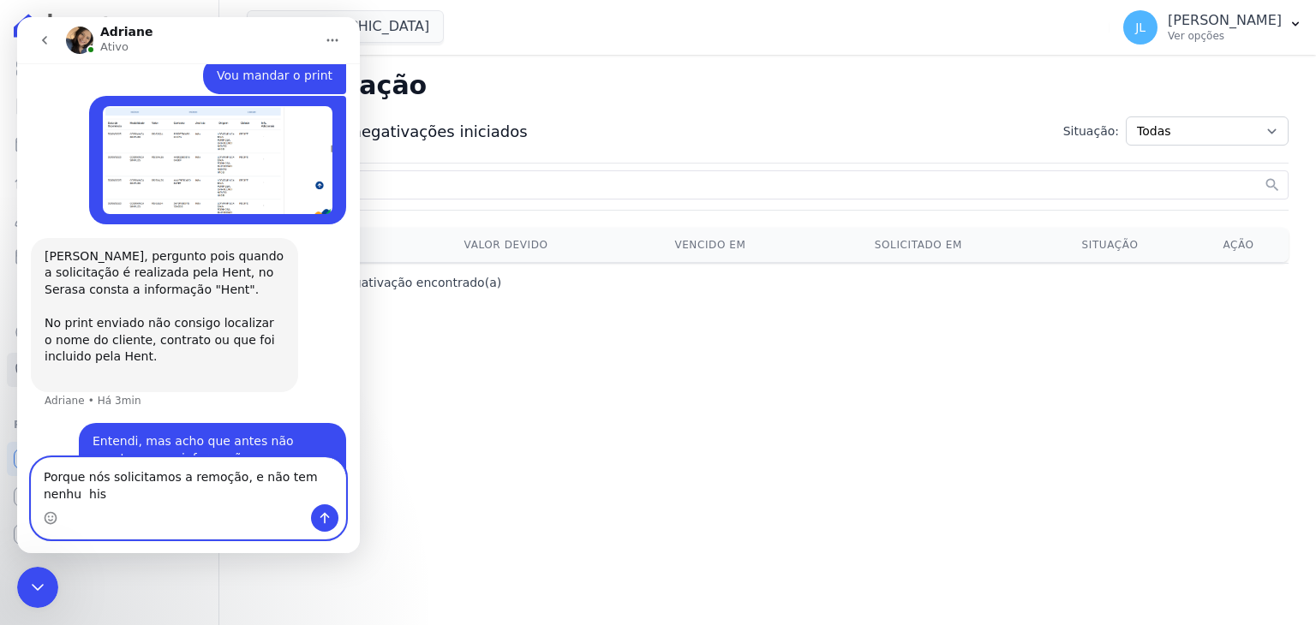
scroll to position [1236, 0]
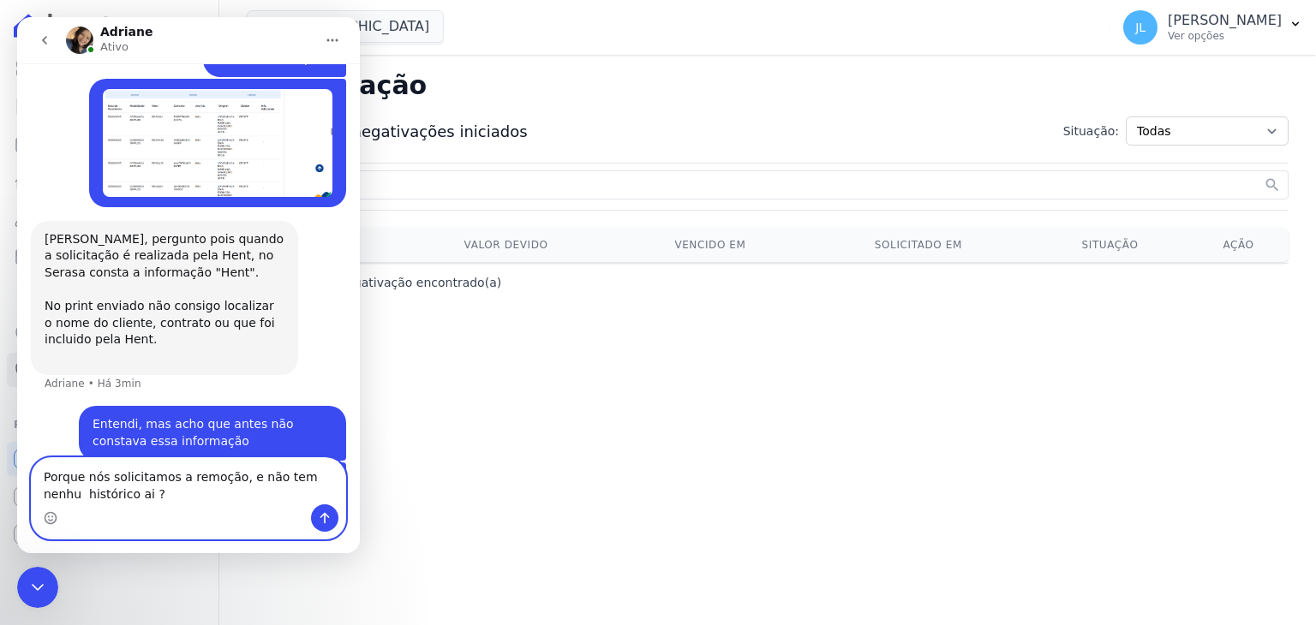
type textarea "Porque nós solicitamos a remoção, e não tem nenhu histórico ai ?"
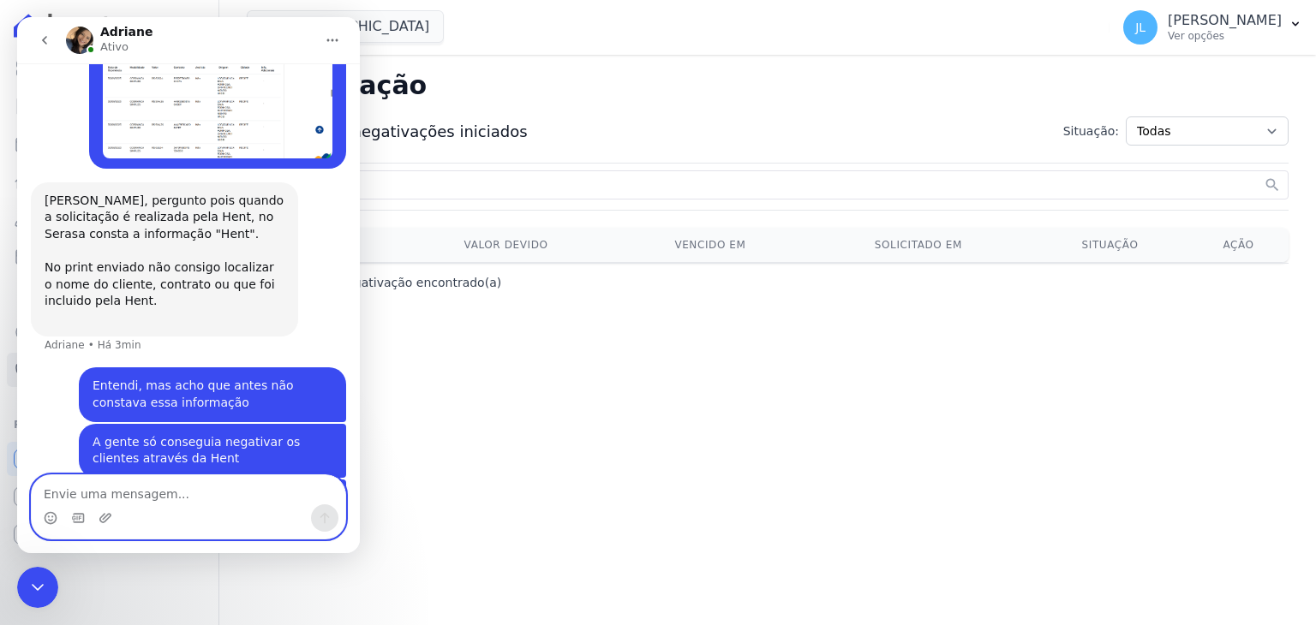
scroll to position [1275, 0]
click at [559, 91] on h2 "Negativação" at bounding box center [768, 86] width 1042 height 34
click at [39, 587] on icon "Encerramento do Messenger da Intercom" at bounding box center [37, 587] width 21 height 21
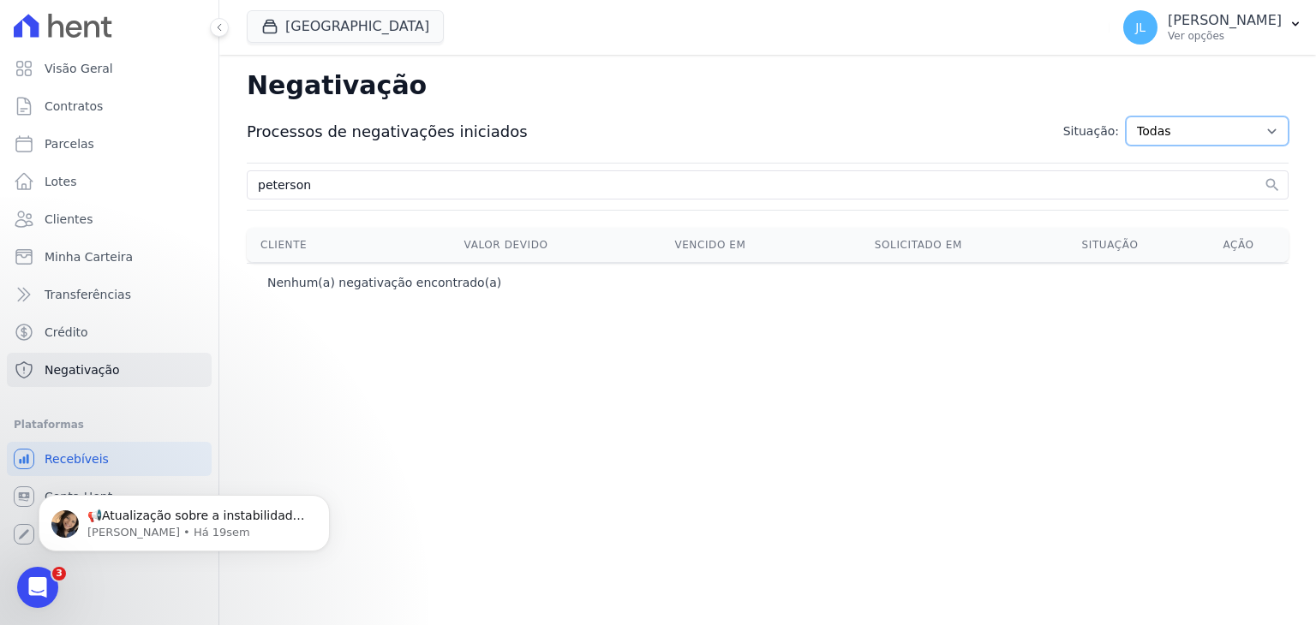
click at [1196, 129] on select "Todas Adição solicitada Adicionada Adição rejeitada Remoção solicitada Removida…" at bounding box center [1207, 131] width 163 height 29
click at [1140, 117] on select "Todas Adição solicitada Adicionada Adição rejeitada Remoção solicitada Removida…" at bounding box center [1207, 131] width 163 height 29
drag, startPoint x: 380, startPoint y: 189, endPoint x: 186, endPoint y: 202, distance: 194.9
click at [187, 203] on div "Visão Geral Contratos Parcelas Lotes Clientes Minha Carteira Transferências Cré…" at bounding box center [658, 312] width 1316 height 625
click at [534, 172] on div "search" at bounding box center [768, 184] width 1042 height 29
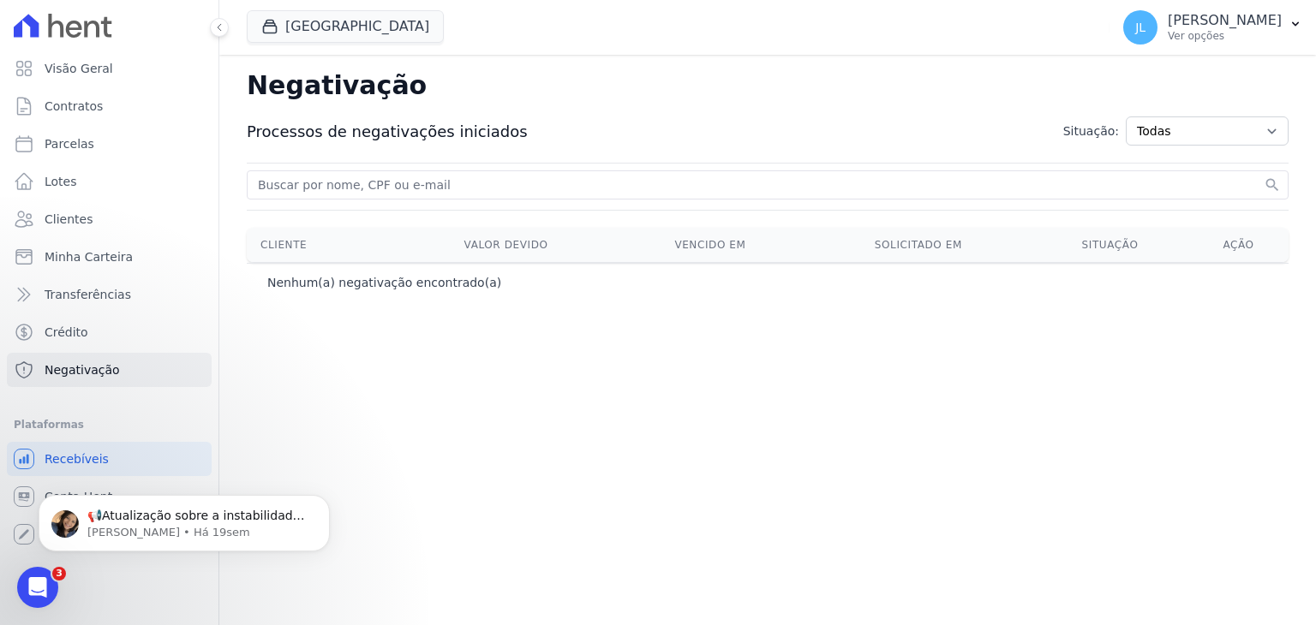
click at [1261, 182] on div "search" at bounding box center [768, 184] width 1042 height 29
click at [1265, 181] on icon "search" at bounding box center [1272, 184] width 17 height 17
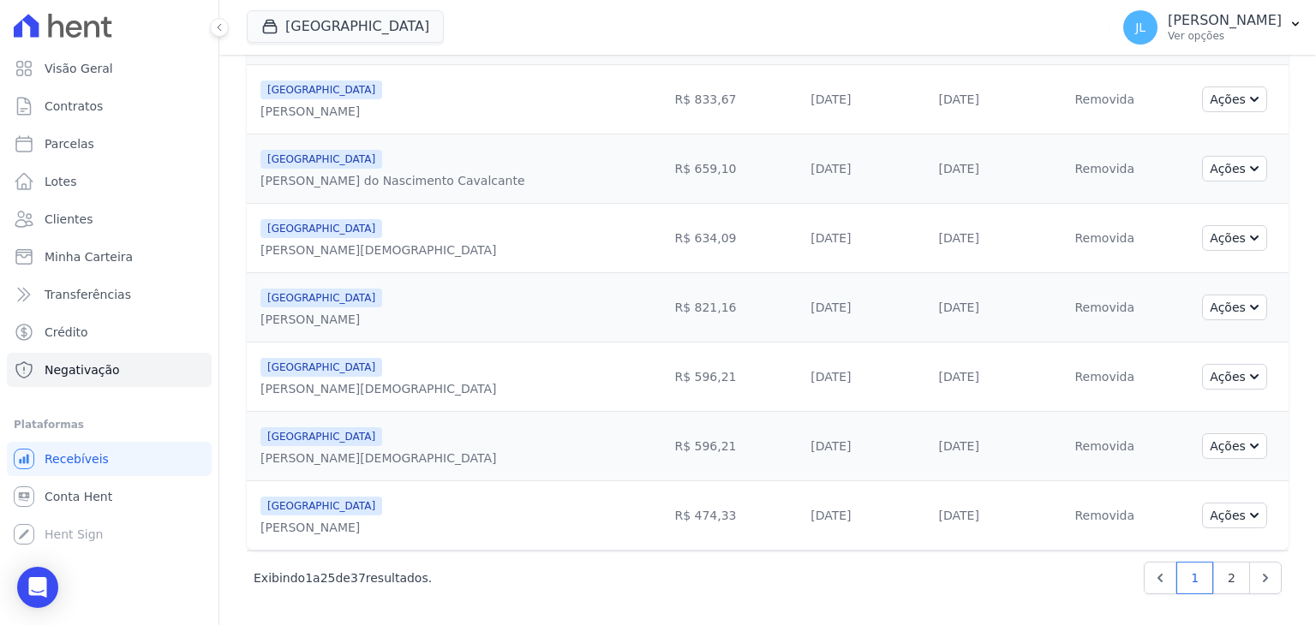
scroll to position [1458, 0]
click at [1226, 583] on link "2" at bounding box center [1231, 578] width 37 height 33
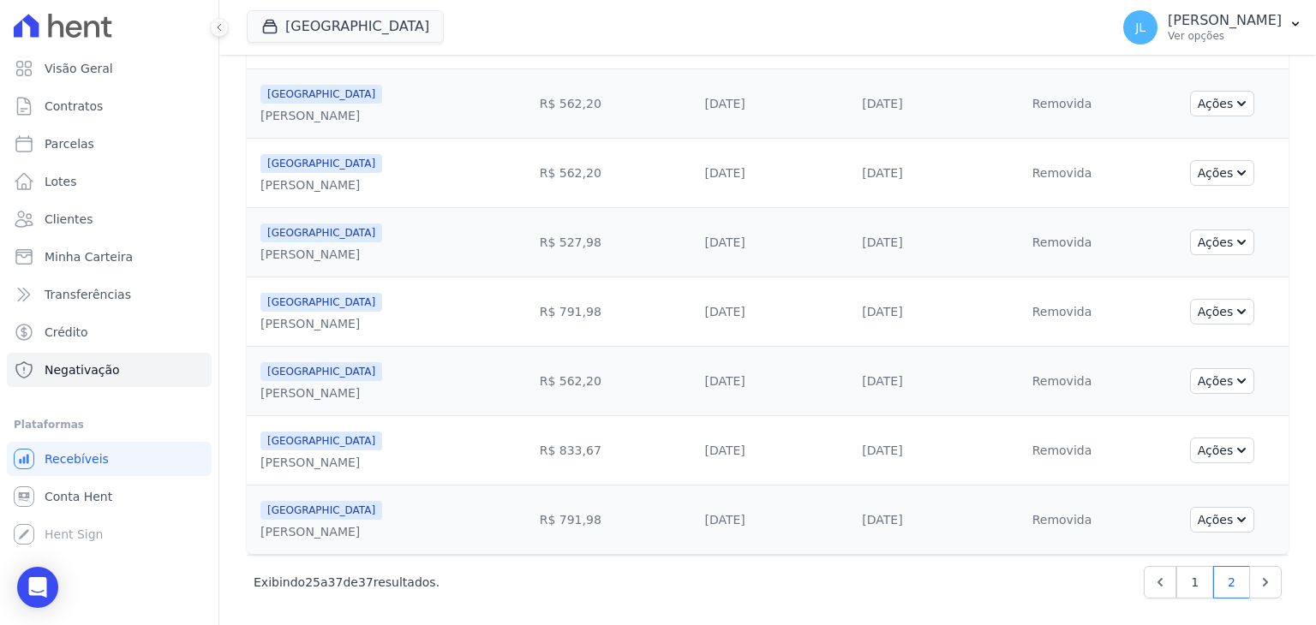
scroll to position [549, 0]
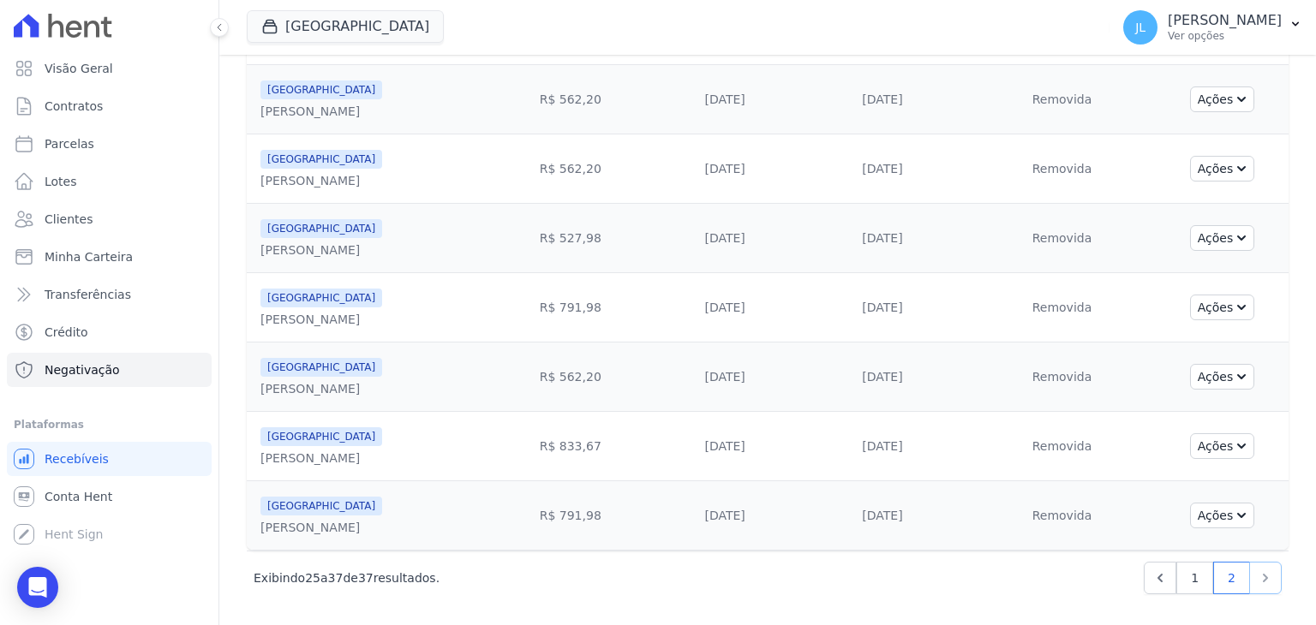
click at [1257, 577] on icon "Next" at bounding box center [1265, 578] width 17 height 17
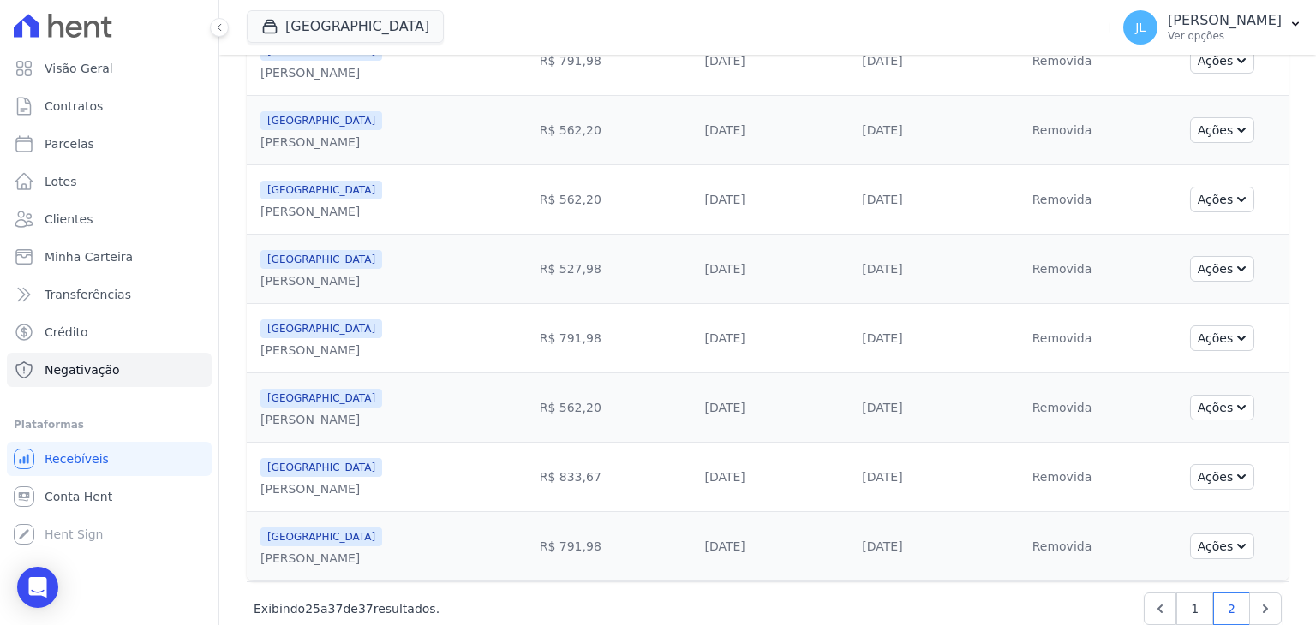
scroll to position [549, 0]
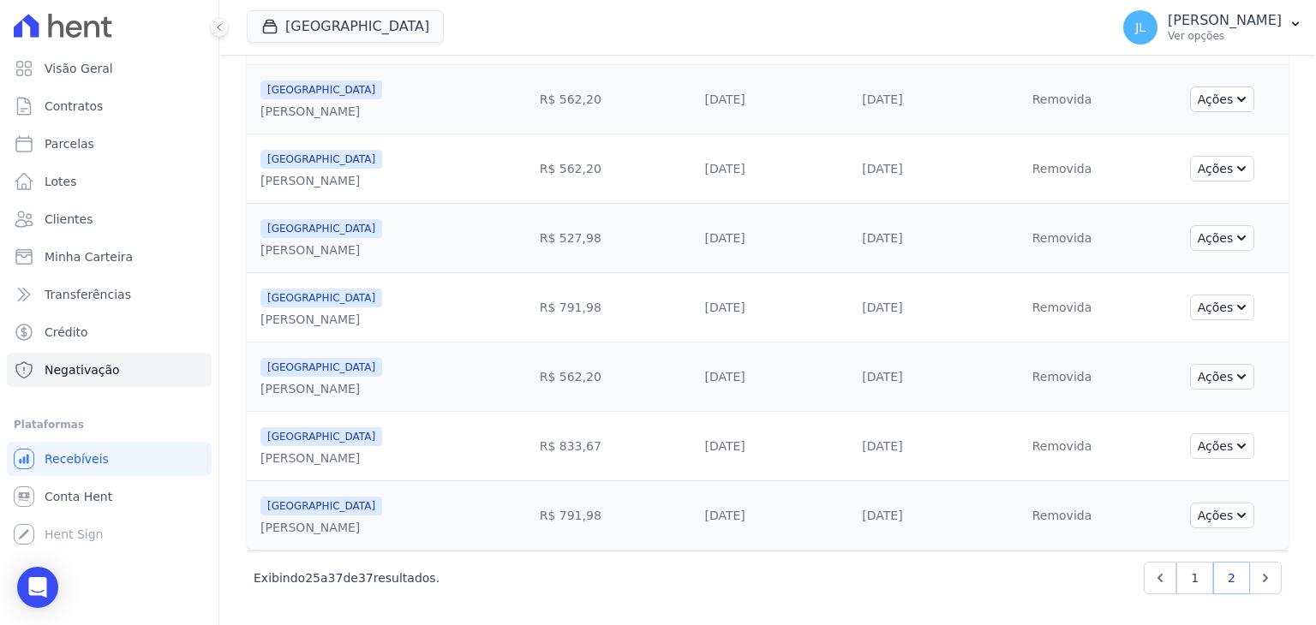
click at [1213, 575] on link "2" at bounding box center [1231, 578] width 37 height 33
click at [318, 581] on p "Exibindo 25 a 37 de 37 resultados." at bounding box center [347, 578] width 186 height 17
click at [344, 577] on p "Exibindo 25 a 37 de 37 resultados." at bounding box center [347, 578] width 186 height 17
drag, startPoint x: 329, startPoint y: 583, endPoint x: 610, endPoint y: 583, distance: 281.0
click at [497, 583] on div "Exibindo 25 a 37 de 37 resultados. 1 2" at bounding box center [768, 578] width 1028 height 33
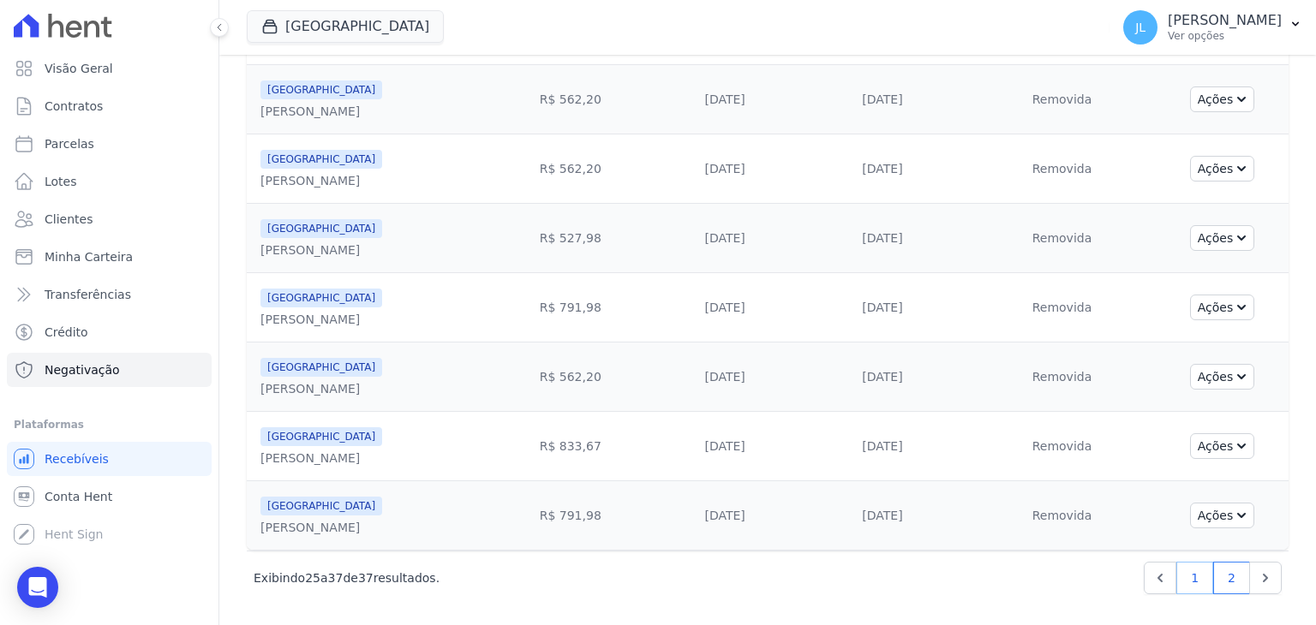
click at [1182, 574] on link "1" at bounding box center [1194, 578] width 37 height 33
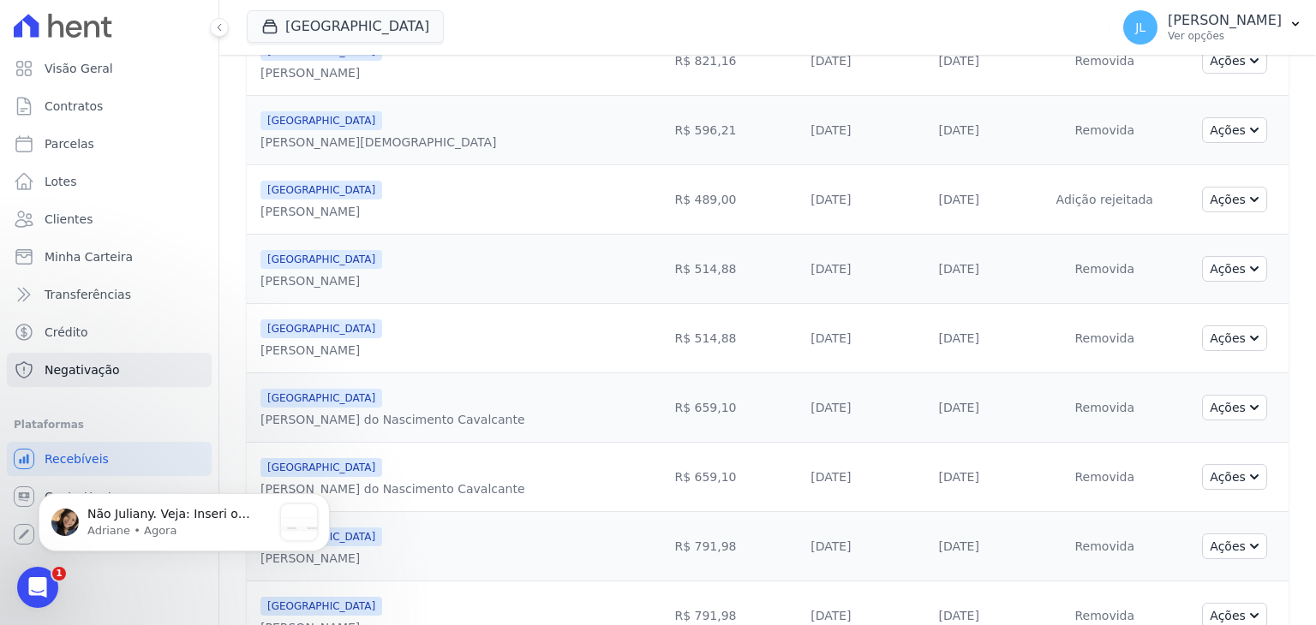
scroll to position [600, 0]
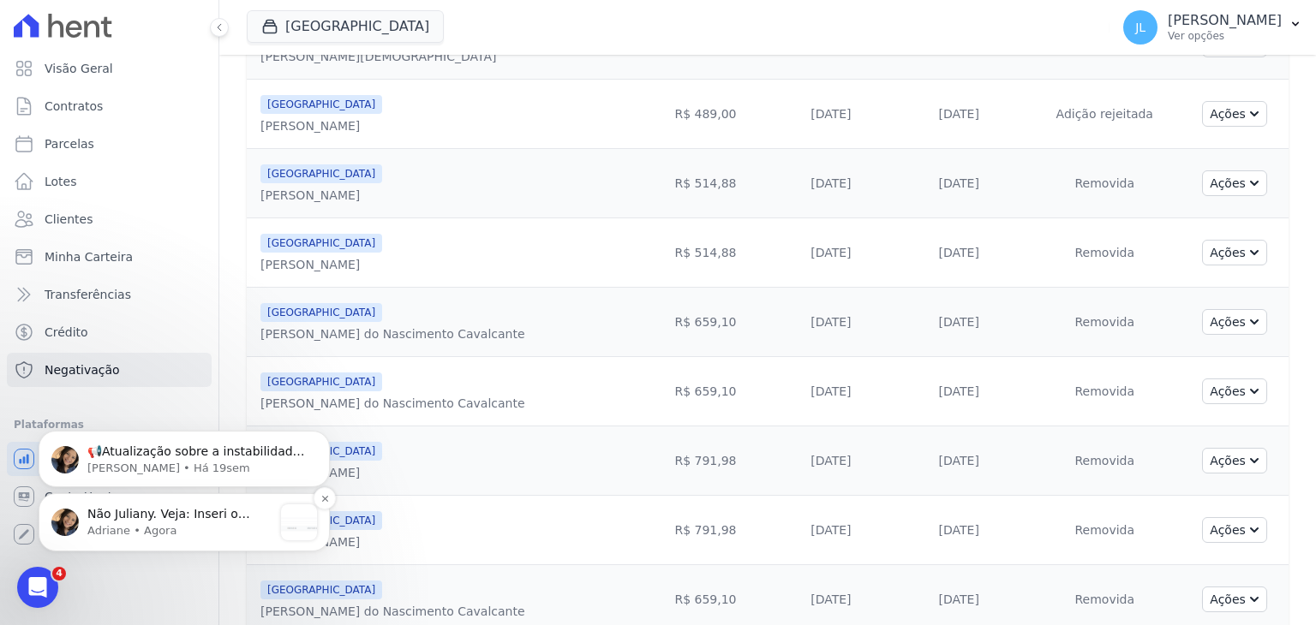
click at [150, 523] on p "Adriane • Agora" at bounding box center [179, 530] width 185 height 15
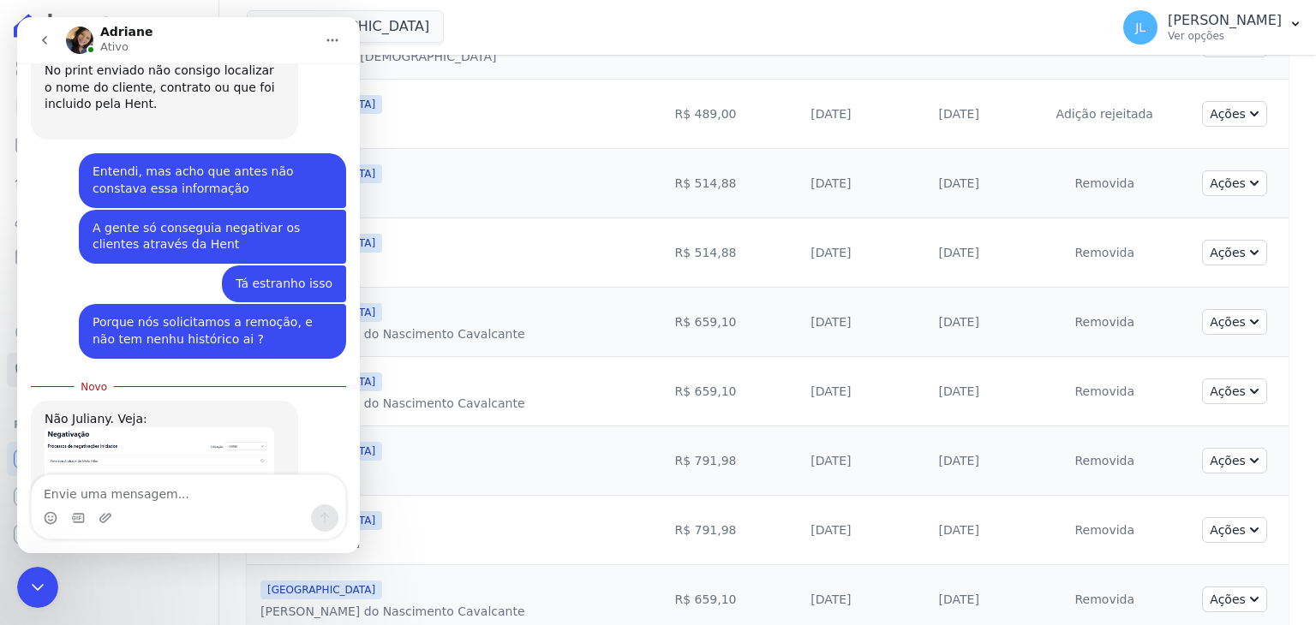
scroll to position [1473, 0]
click at [128, 487] on textarea "Envie uma mensagem..." at bounding box center [189, 489] width 314 height 29
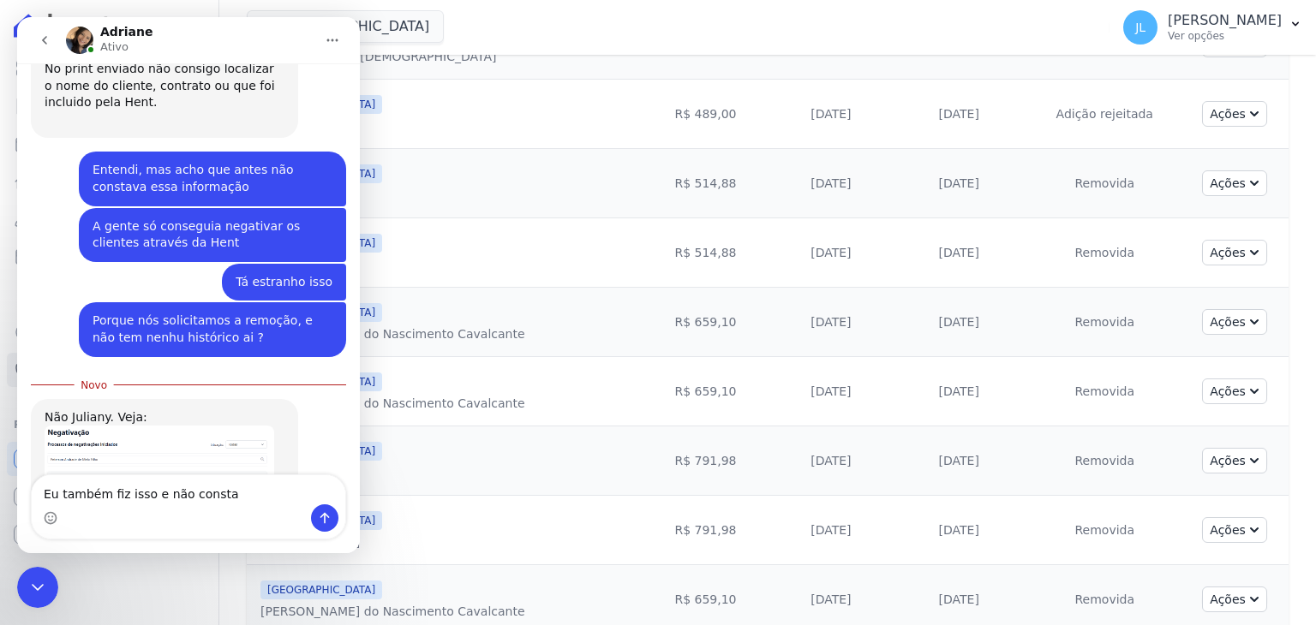
type textarea "Eu também fiz isso e não consta"
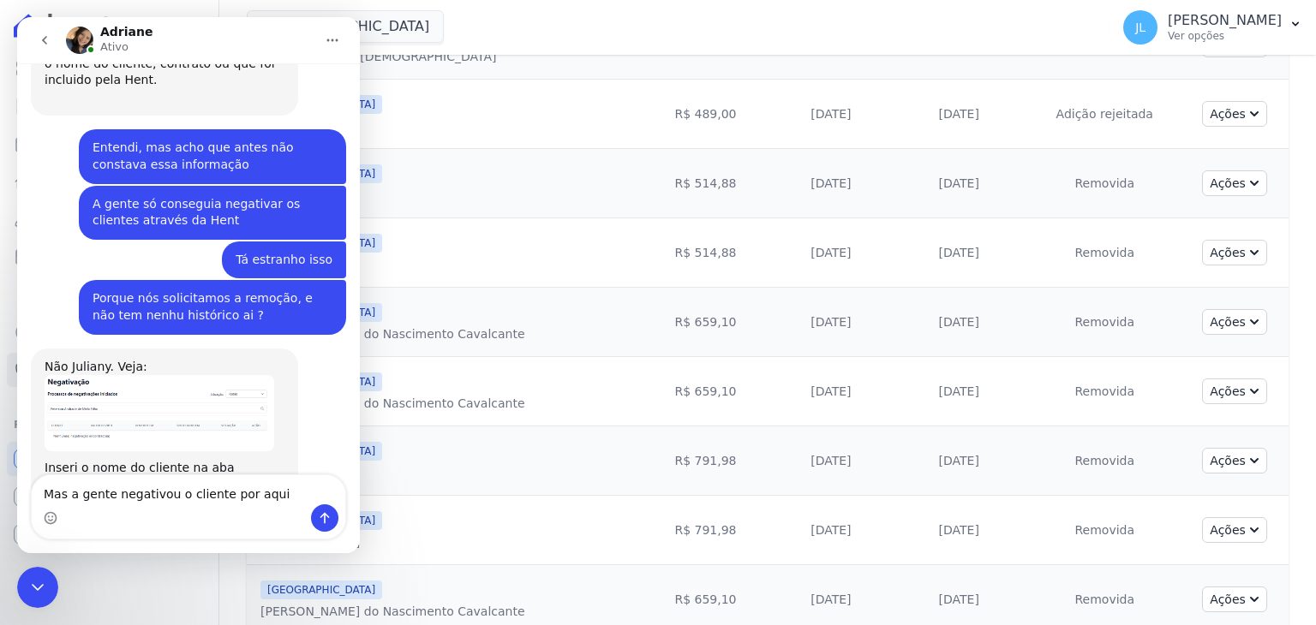
type textarea "Mas a gente negativou o cliente por aqui"
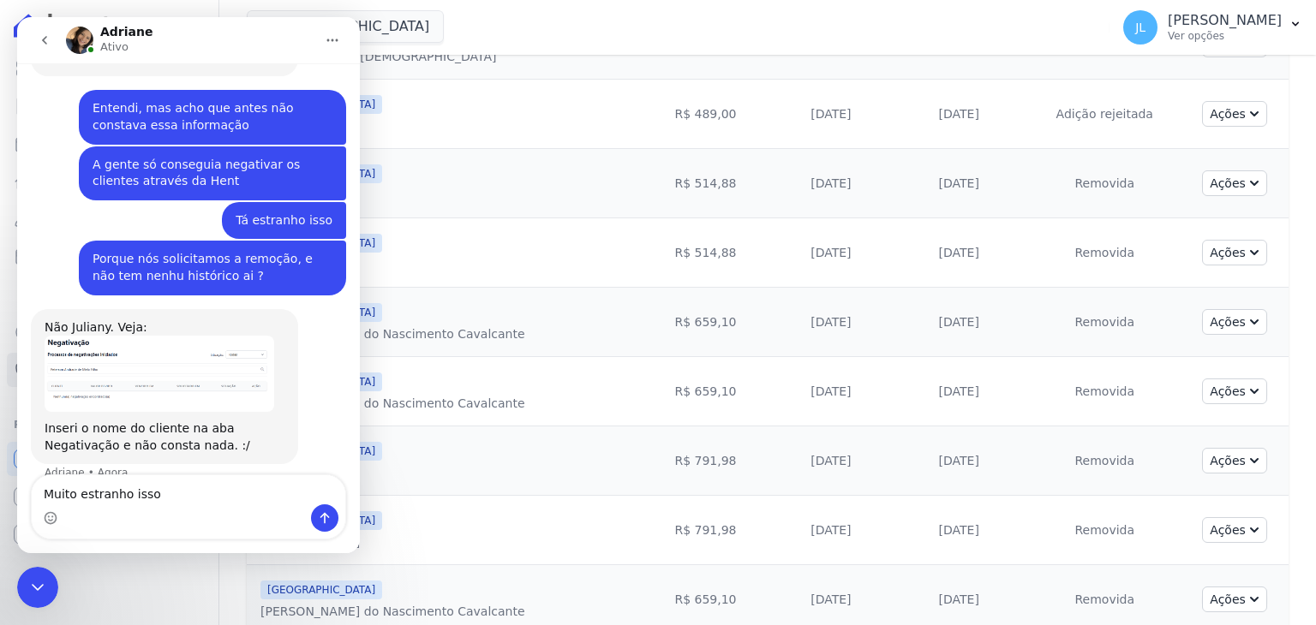
type textarea "Muito estranho isso"
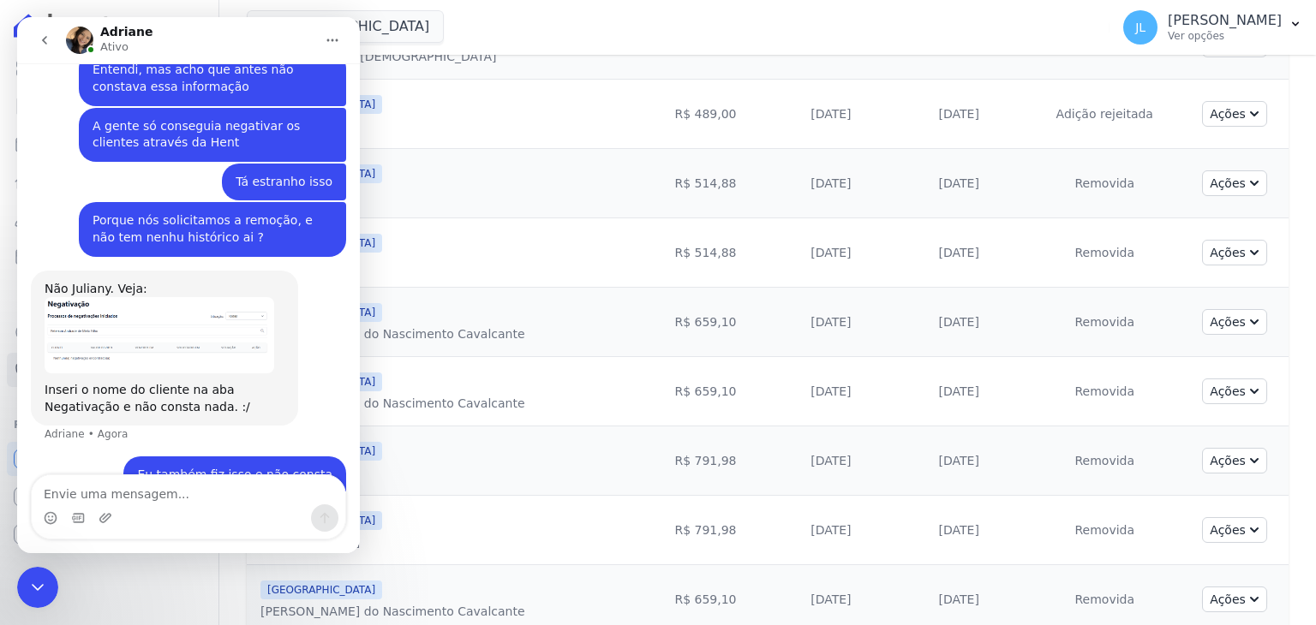
click at [40, 594] on icon "Encerramento do Messenger da Intercom" at bounding box center [37, 587] width 21 height 21
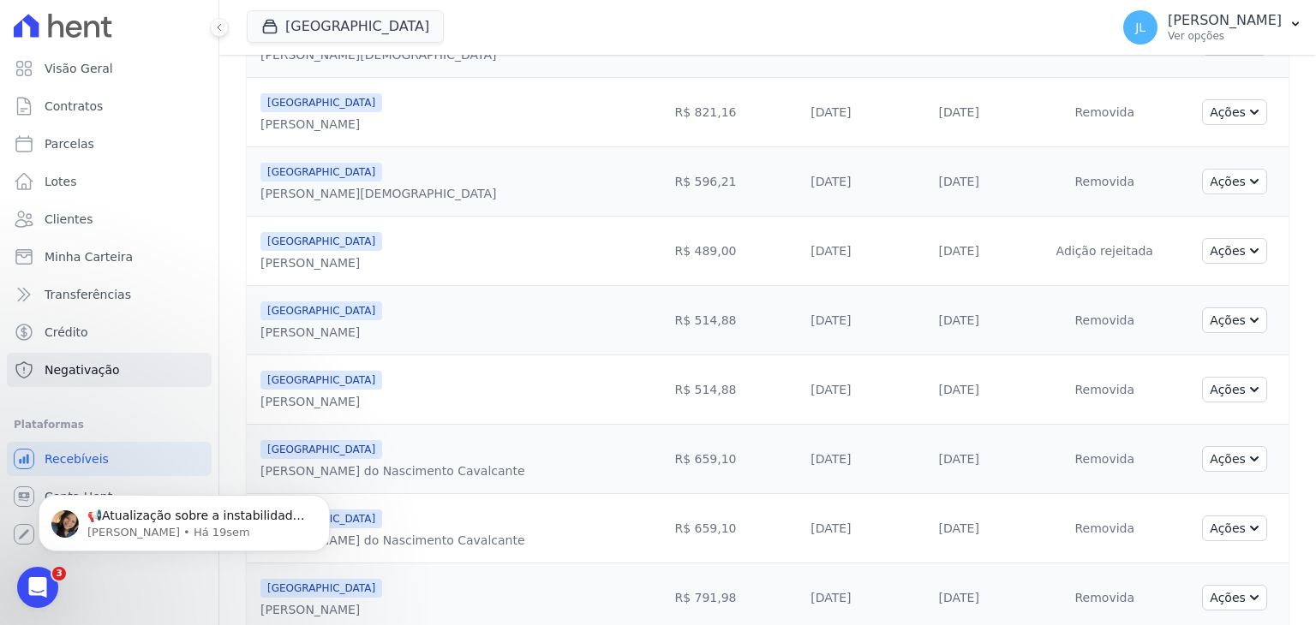
scroll to position [430, 0]
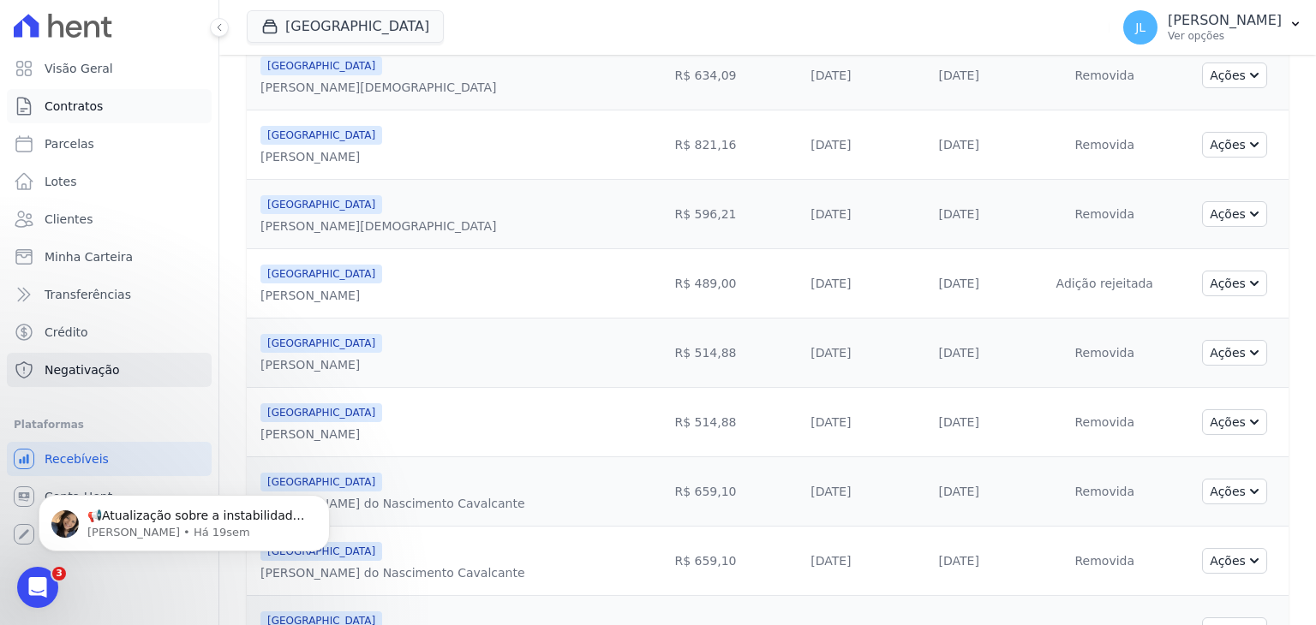
click at [88, 107] on span "Contratos" at bounding box center [74, 106] width 58 height 17
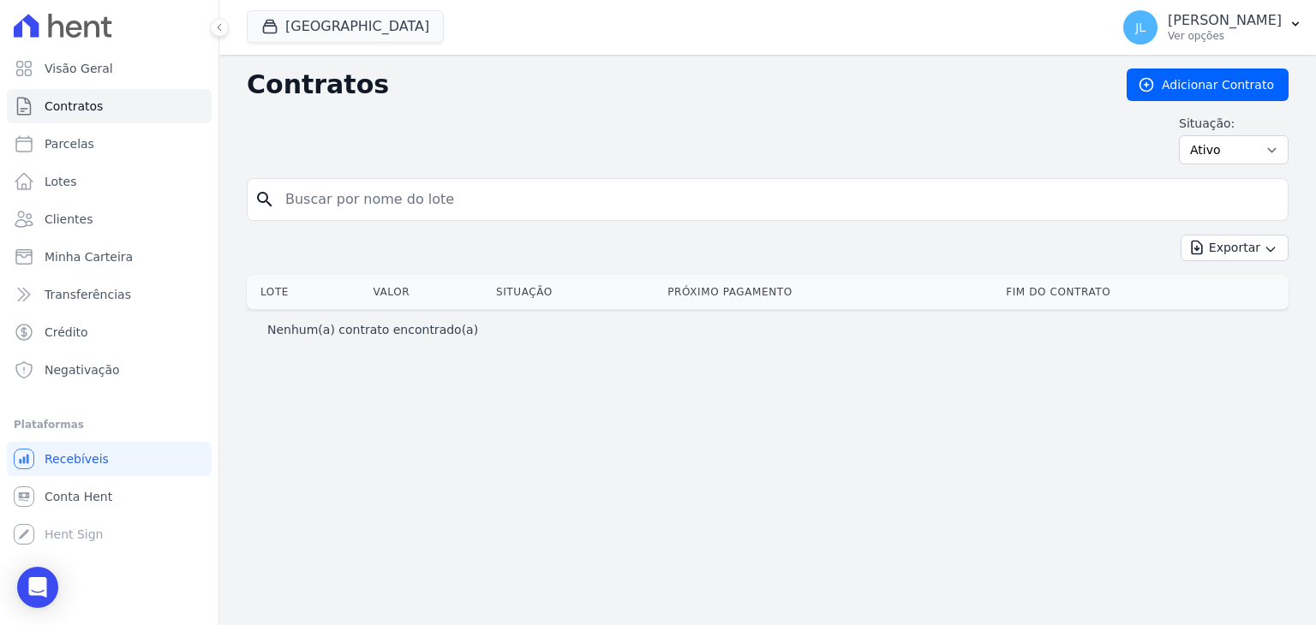
click at [349, 200] on input "search" at bounding box center [778, 199] width 1006 height 34
type input "quadra p lote 015"
click at [1248, 152] on select "Ativo Todos Pausado Distratado Rascunho Expirado Encerrado" at bounding box center [1234, 149] width 110 height 29
select select "all"
click at [1186, 135] on select "Ativo Todos Pausado Distratado Rascunho Expirado Encerrado" at bounding box center [1234, 149] width 110 height 29
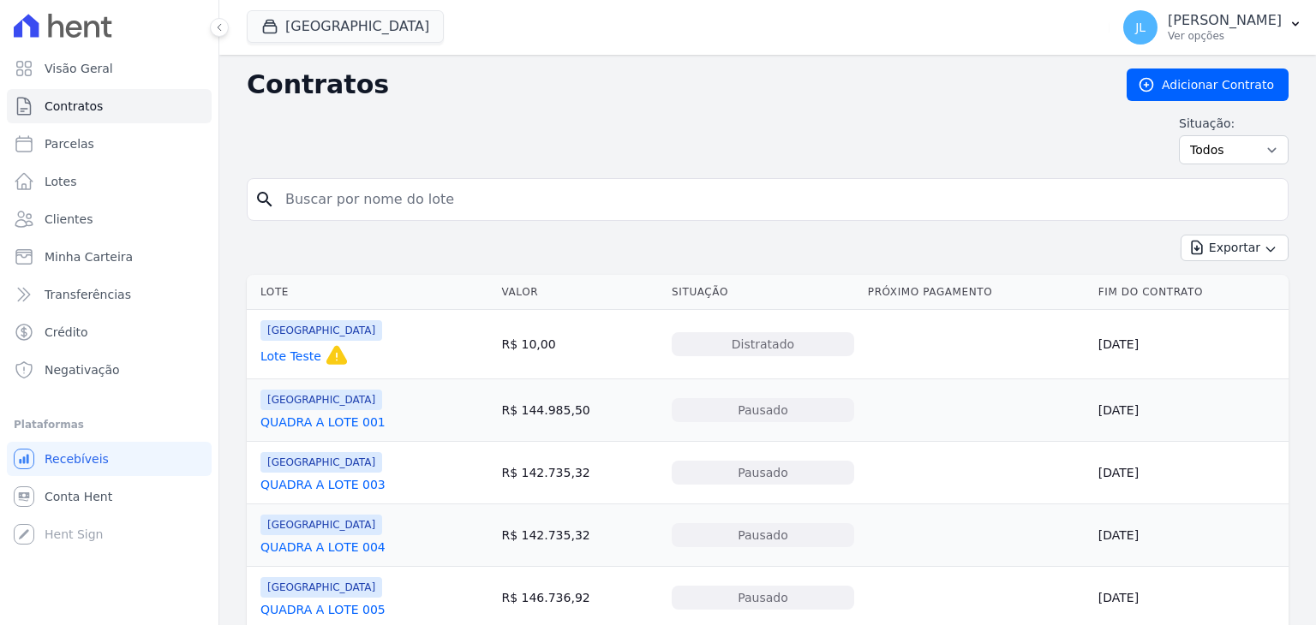
click at [439, 202] on input "search" at bounding box center [778, 199] width 1006 height 34
type input "quadra p lote 015"
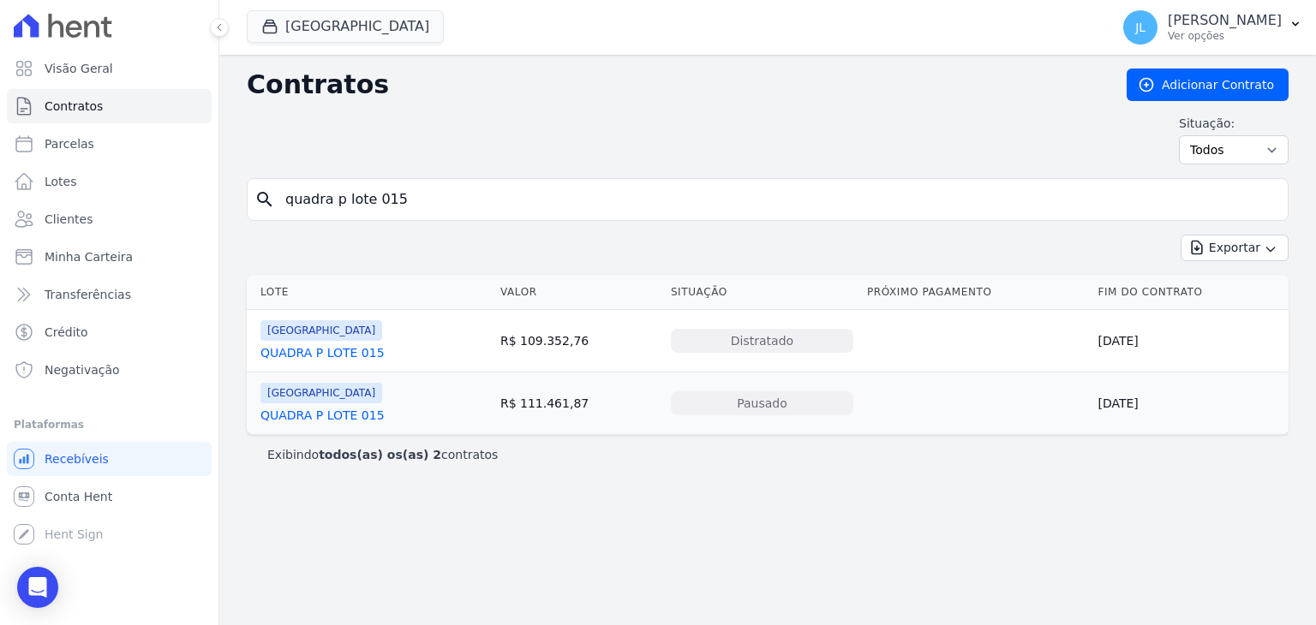
click at [334, 344] on link "QUADRA P LOTE 015" at bounding box center [322, 352] width 124 height 17
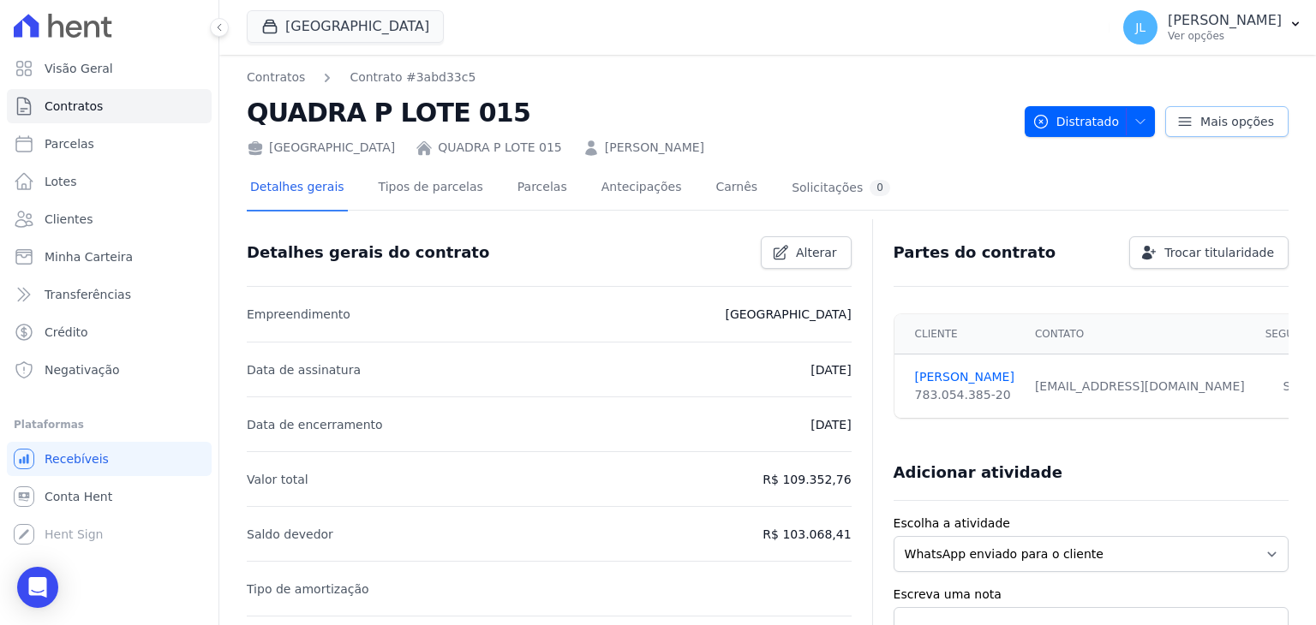
click at [1216, 121] on span "Mais opções" at bounding box center [1237, 121] width 74 height 17
click at [864, 87] on div "Contratos Contrato #3abd33c5 QUADRA P LOTE 015 Baia Formosa Parque QUADRA P LOT…" at bounding box center [629, 113] width 764 height 88
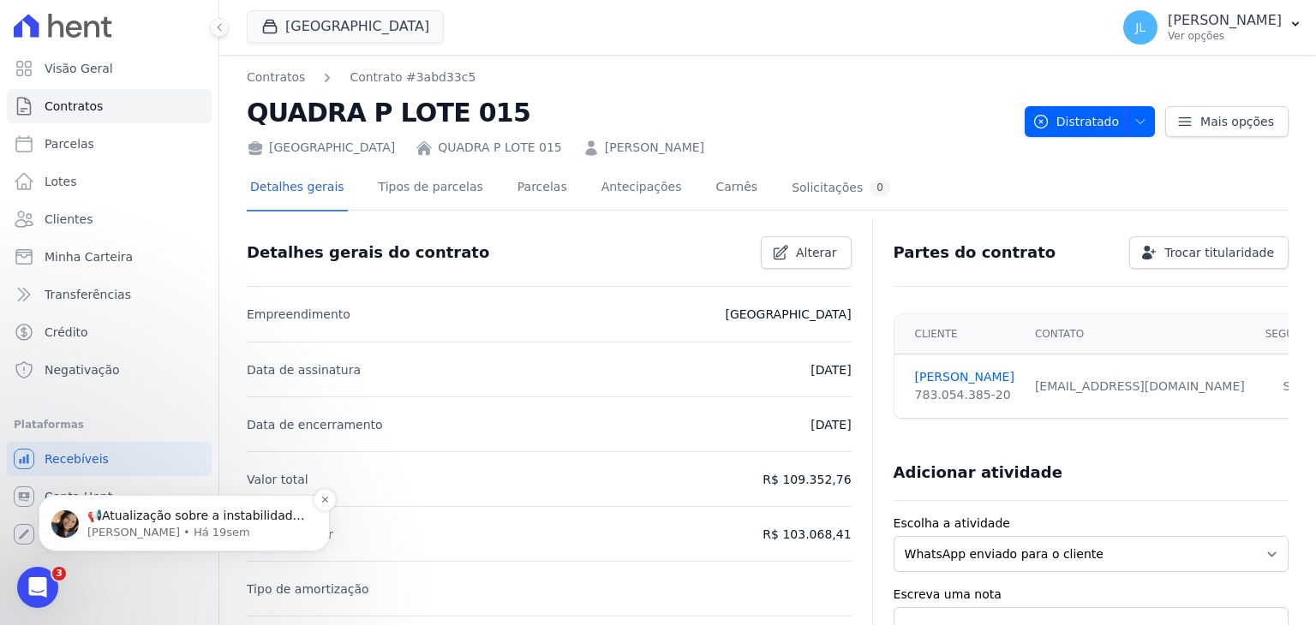
click at [141, 530] on p "Adriane • Há 19sem" at bounding box center [197, 532] width 221 height 15
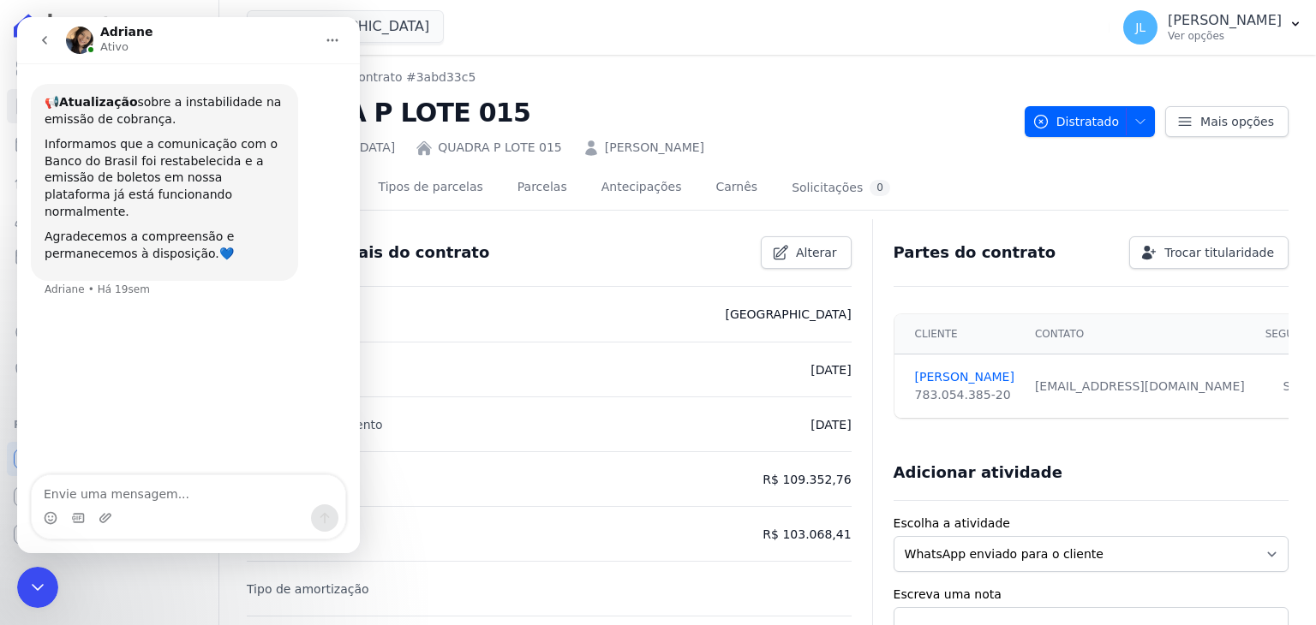
click at [31, 586] on icon "Encerramento do Messenger da Intercom" at bounding box center [37, 587] width 21 height 21
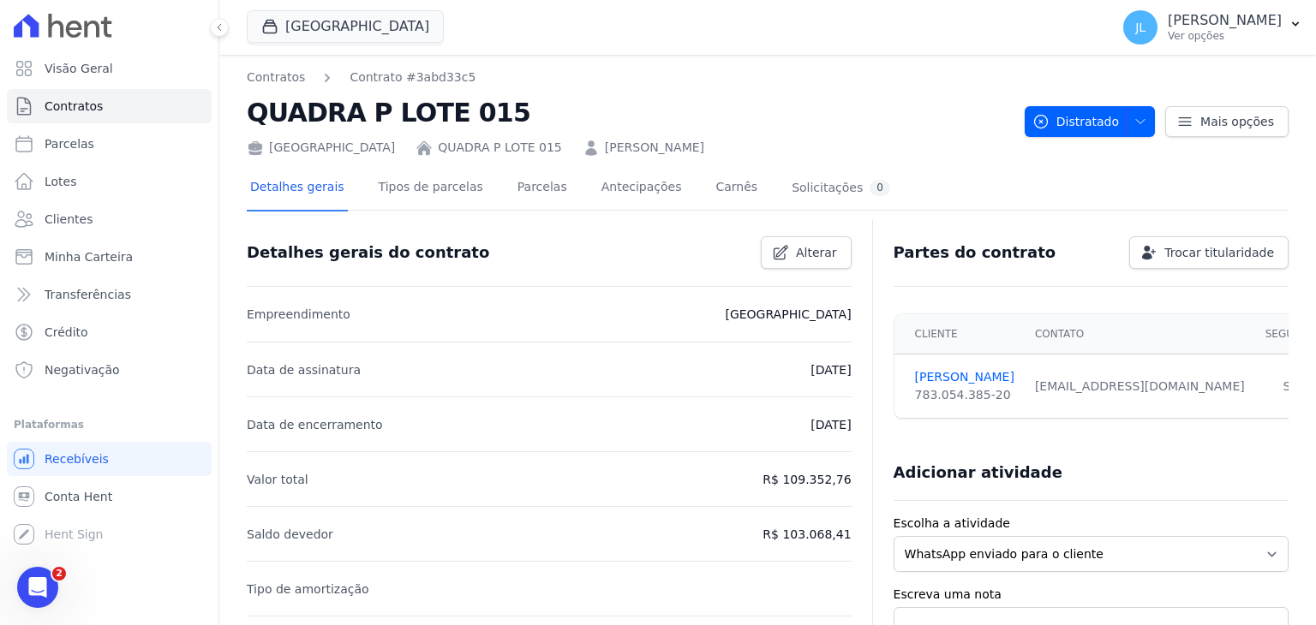
click at [35, 583] on icon "Abertura do Messenger da Intercom" at bounding box center [38, 588] width 28 height 28
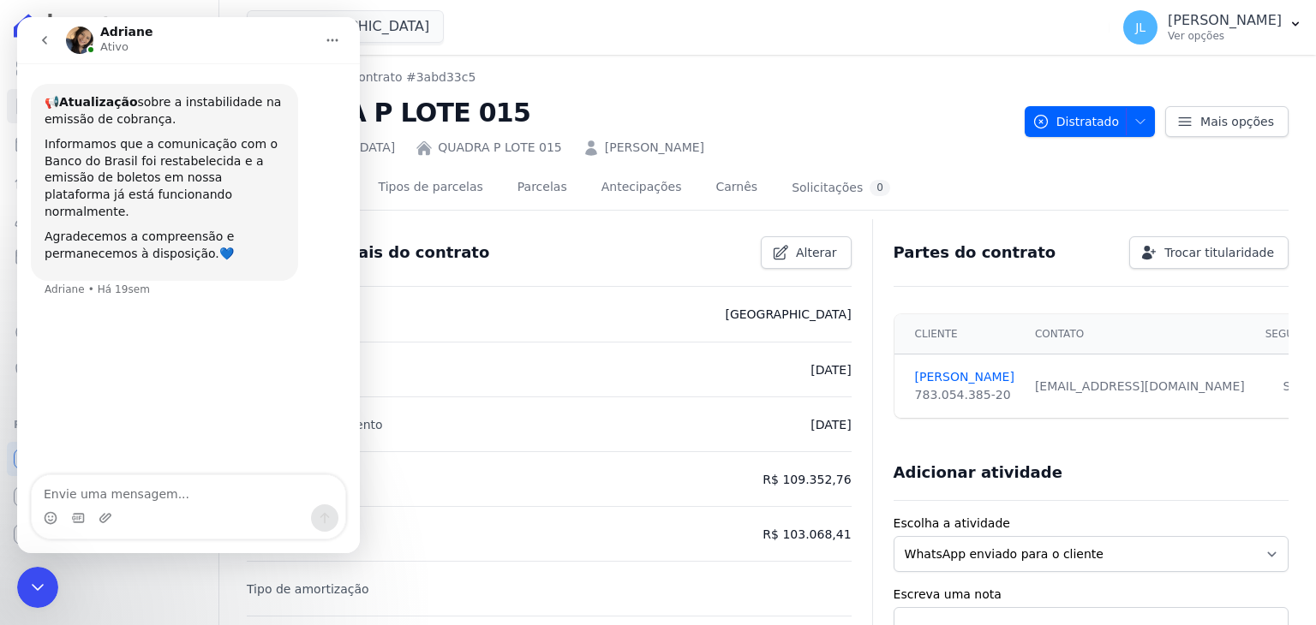
click at [41, 37] on icon "go back" at bounding box center [45, 40] width 14 height 14
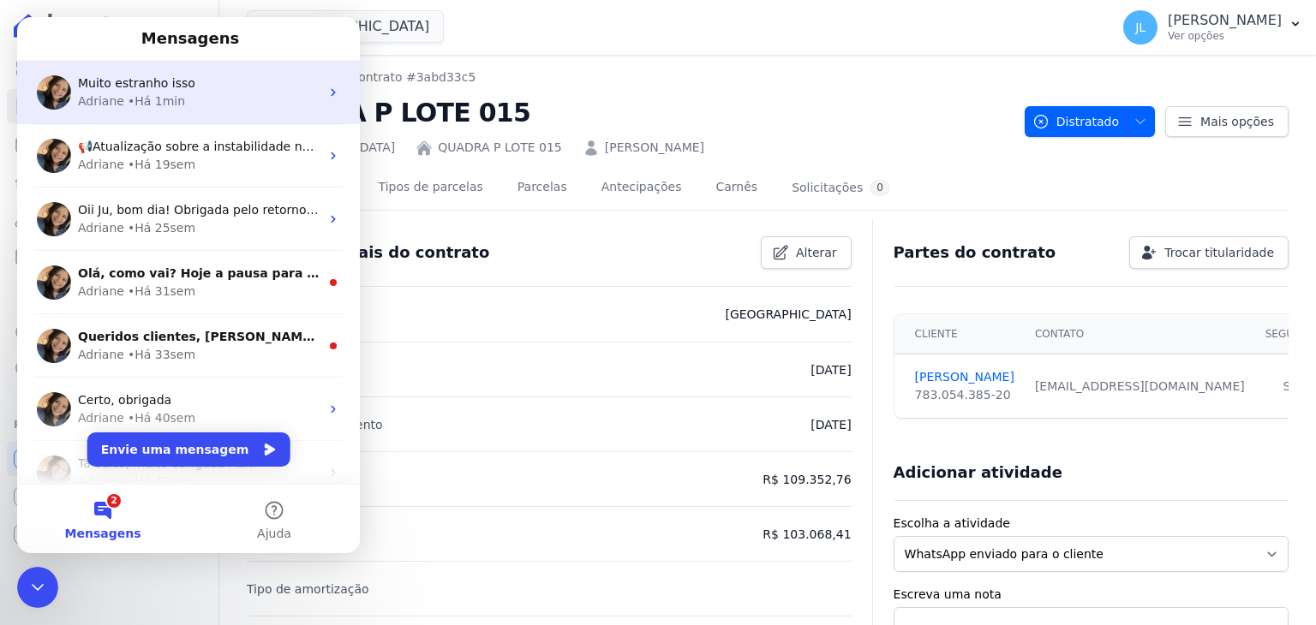
click at [164, 100] on div "• Há 1min" at bounding box center [156, 102] width 57 height 18
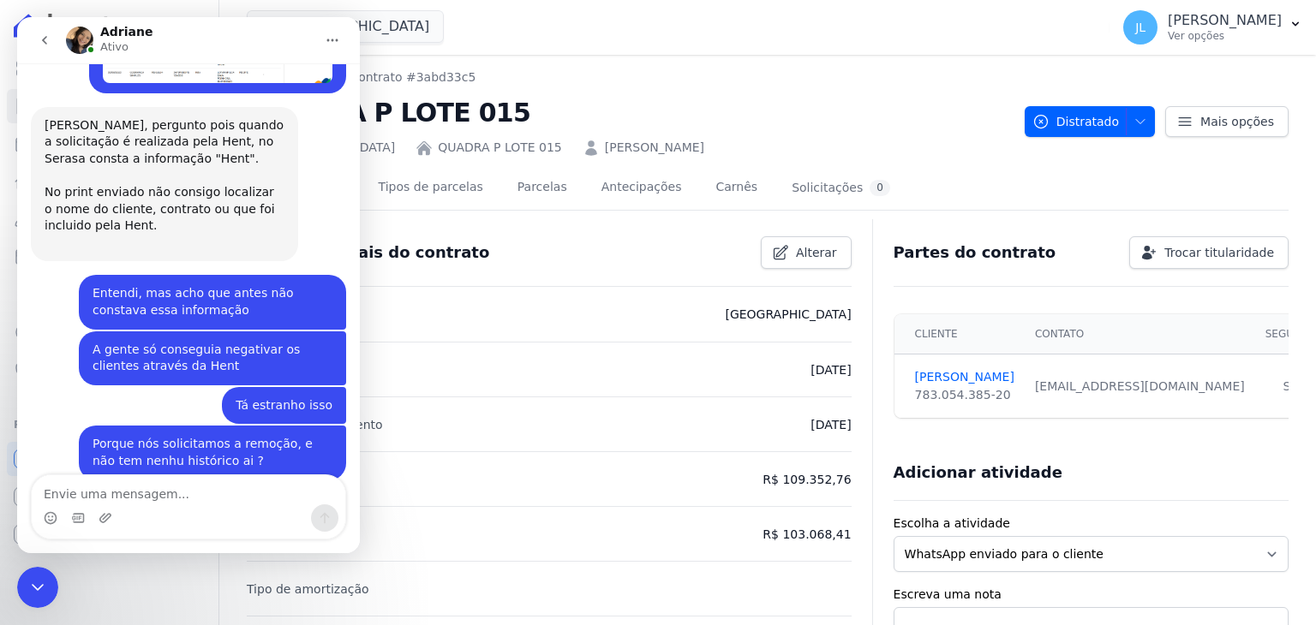
scroll to position [1574, 0]
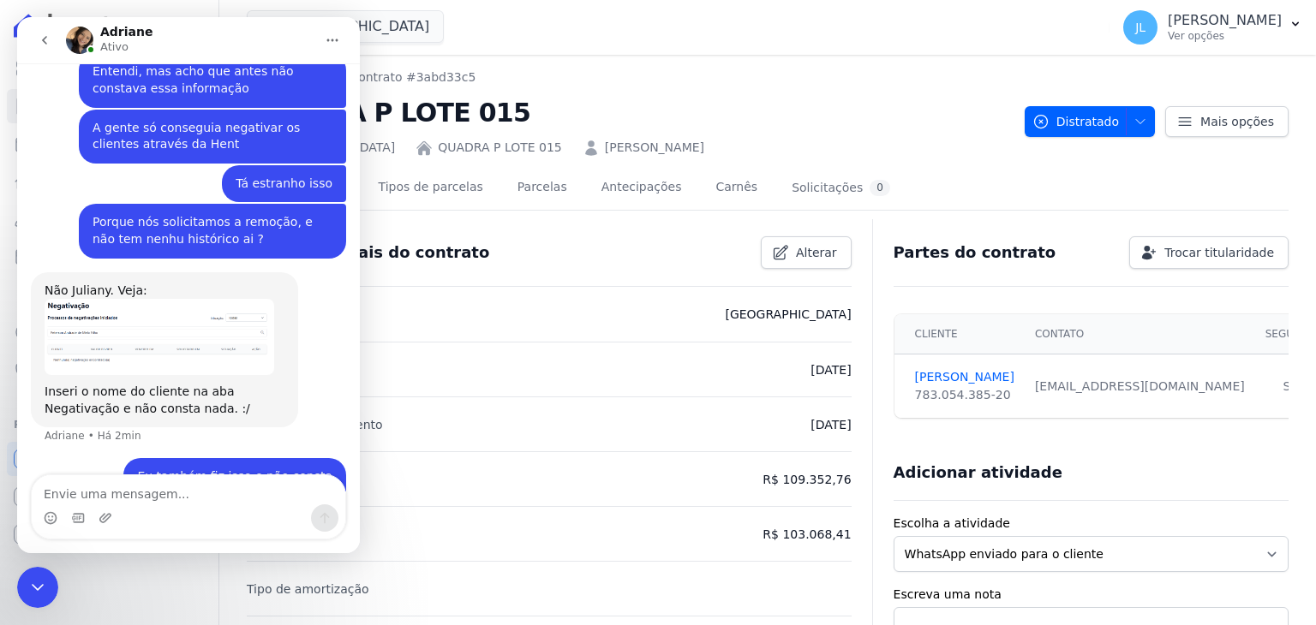
click at [189, 299] on img "Adriane diz…" at bounding box center [160, 337] width 230 height 76
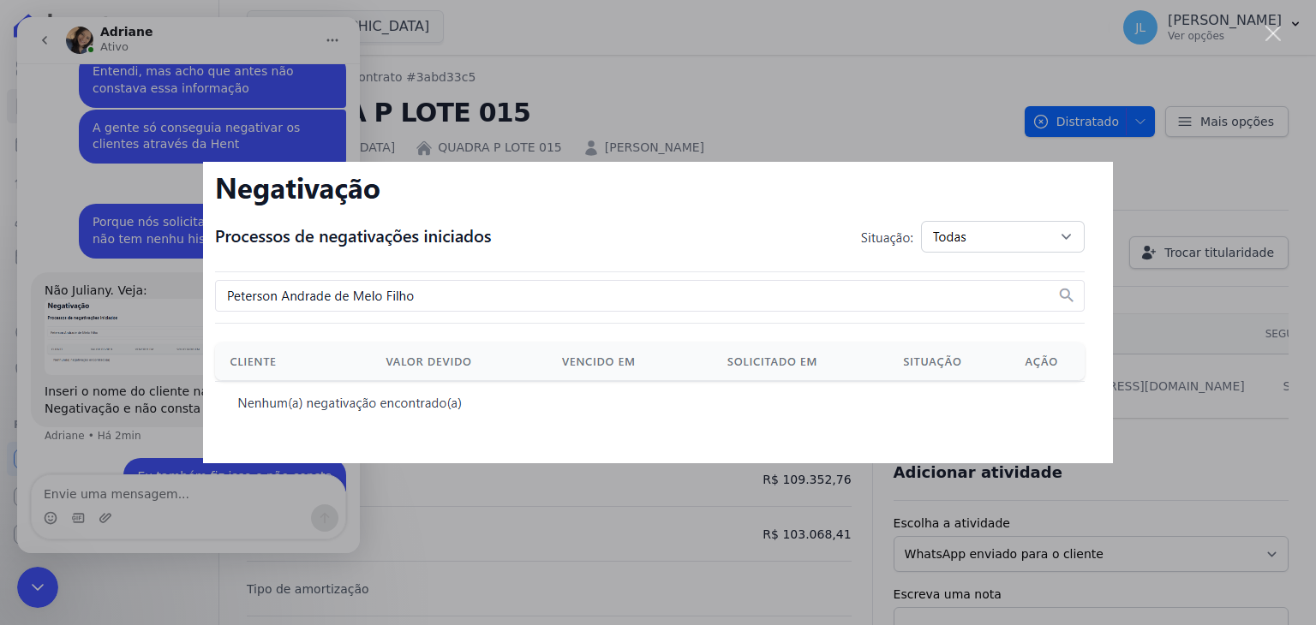
click at [903, 145] on div "Messenger da Intercom" at bounding box center [658, 312] width 1316 height 625
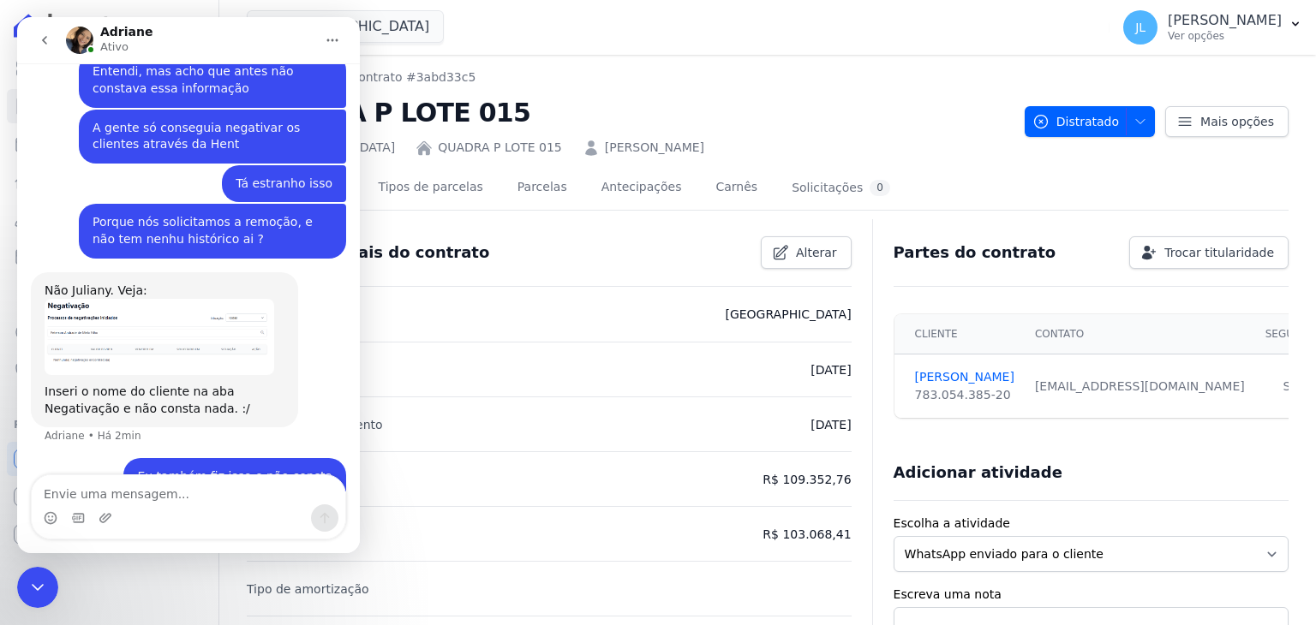
click at [540, 27] on div "Baia Formosa Parque Você possui apenas um empreendimento Aplicar" at bounding box center [675, 27] width 856 height 57
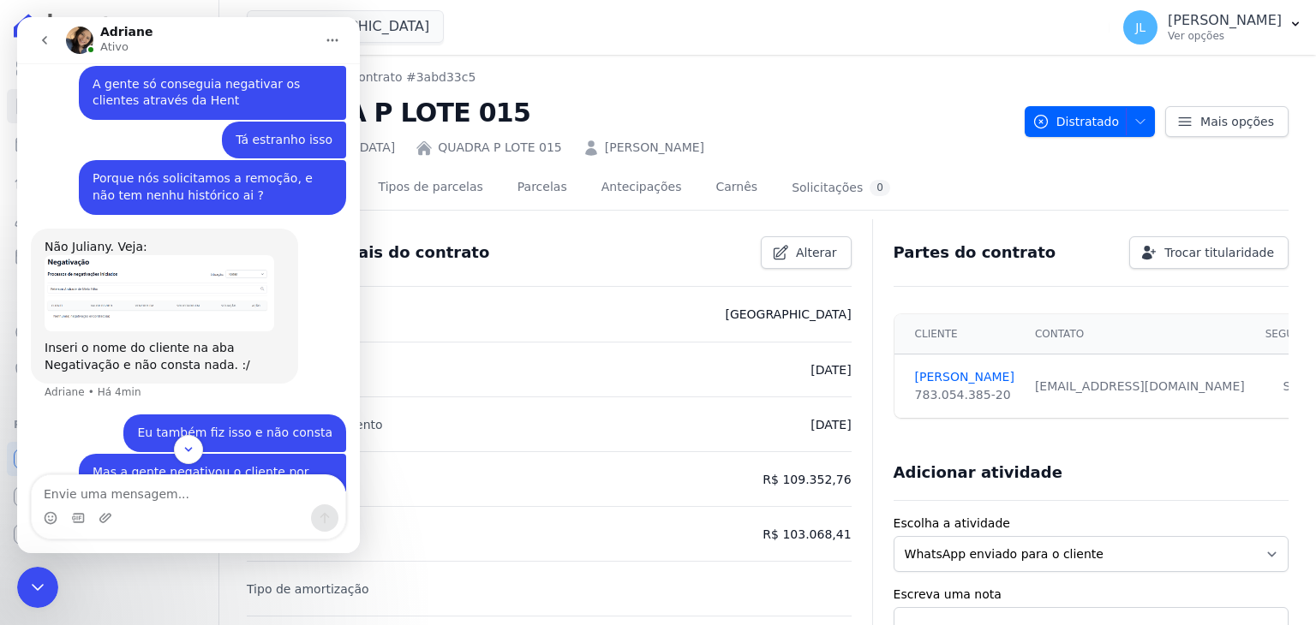
scroll to position [1639, 0]
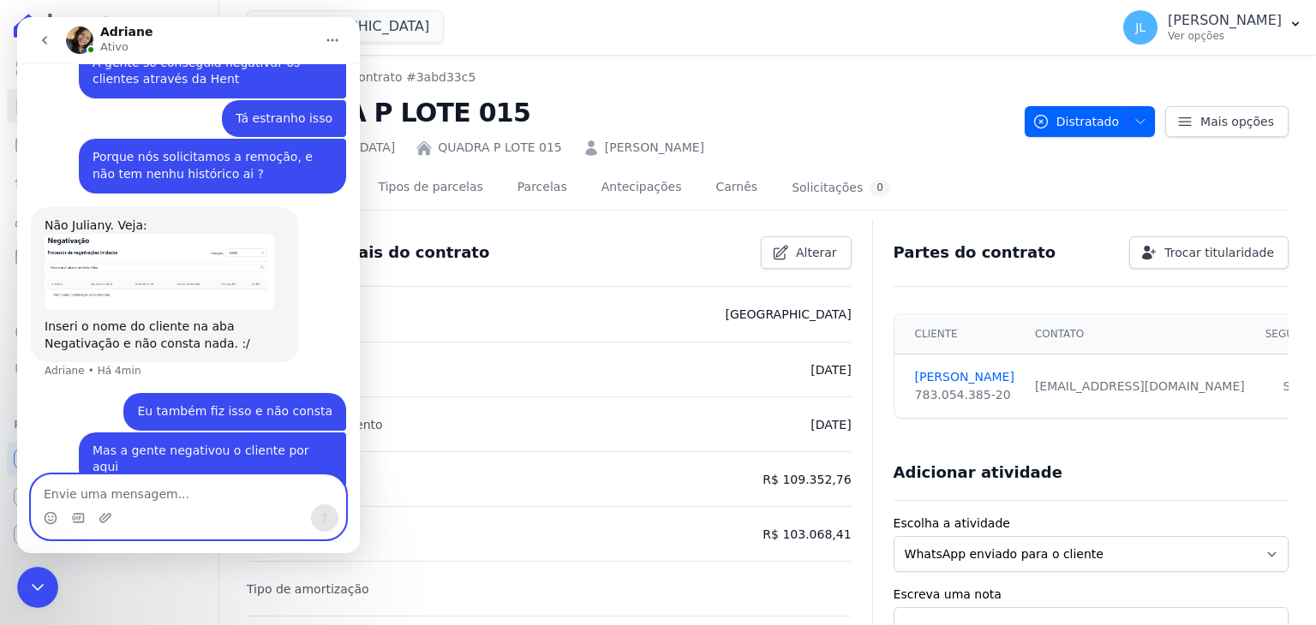
click at [149, 493] on textarea "Envie uma mensagem..." at bounding box center [189, 489] width 314 height 29
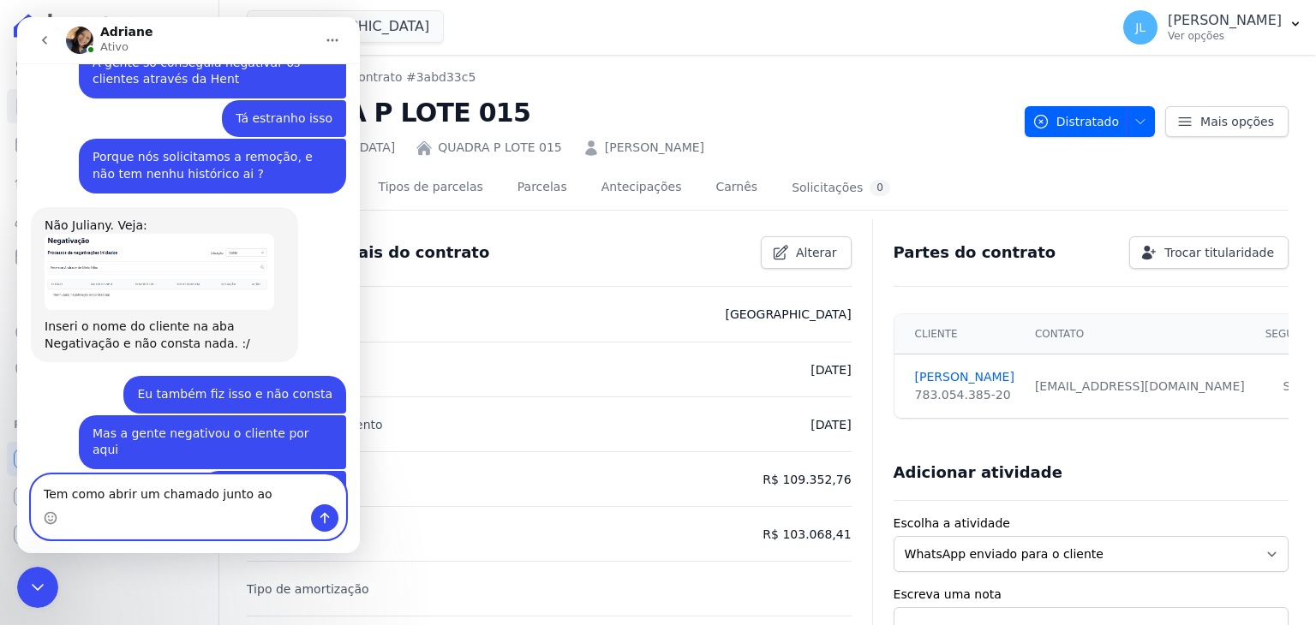
scroll to position [1676, 0]
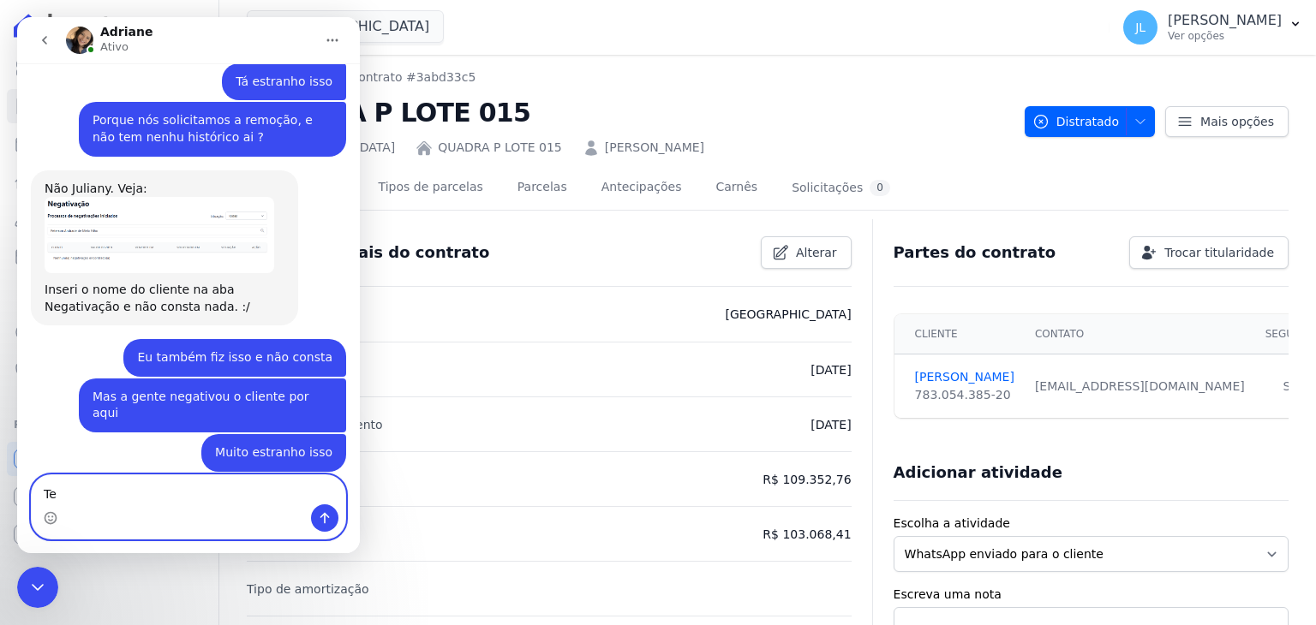
type textarea "T"
type textarea "M"
type textarea "Eu fiz a consulta do cliente"
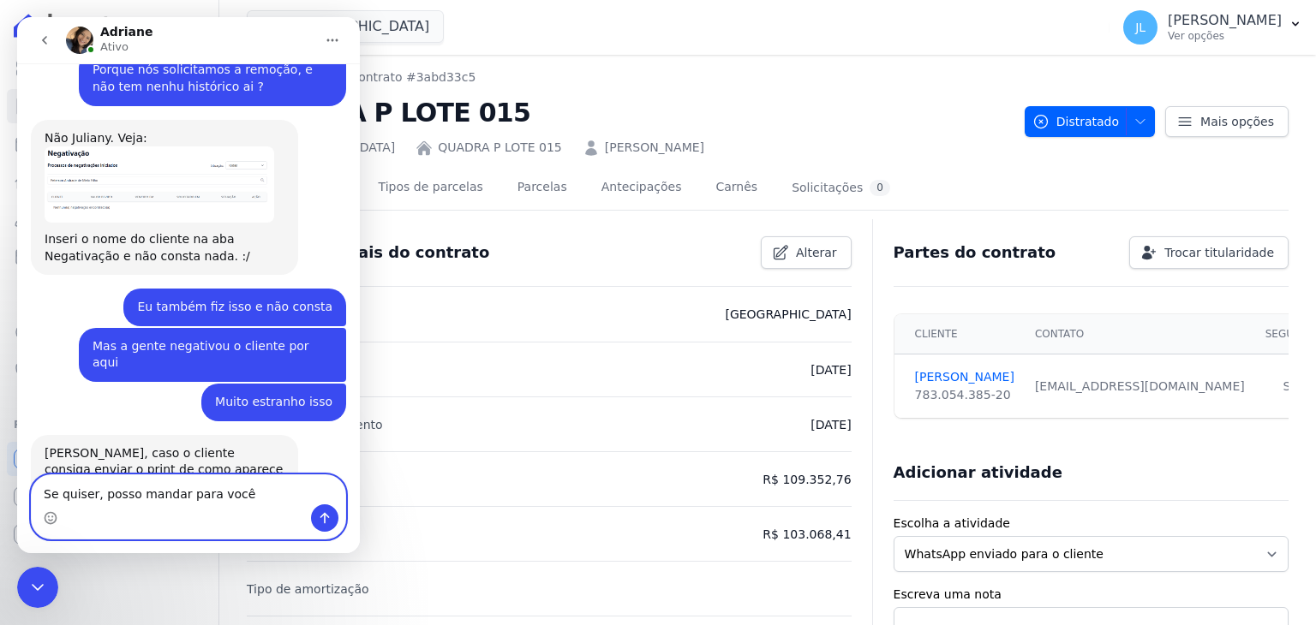
type textarea "Se quiser, posso mandar para você"
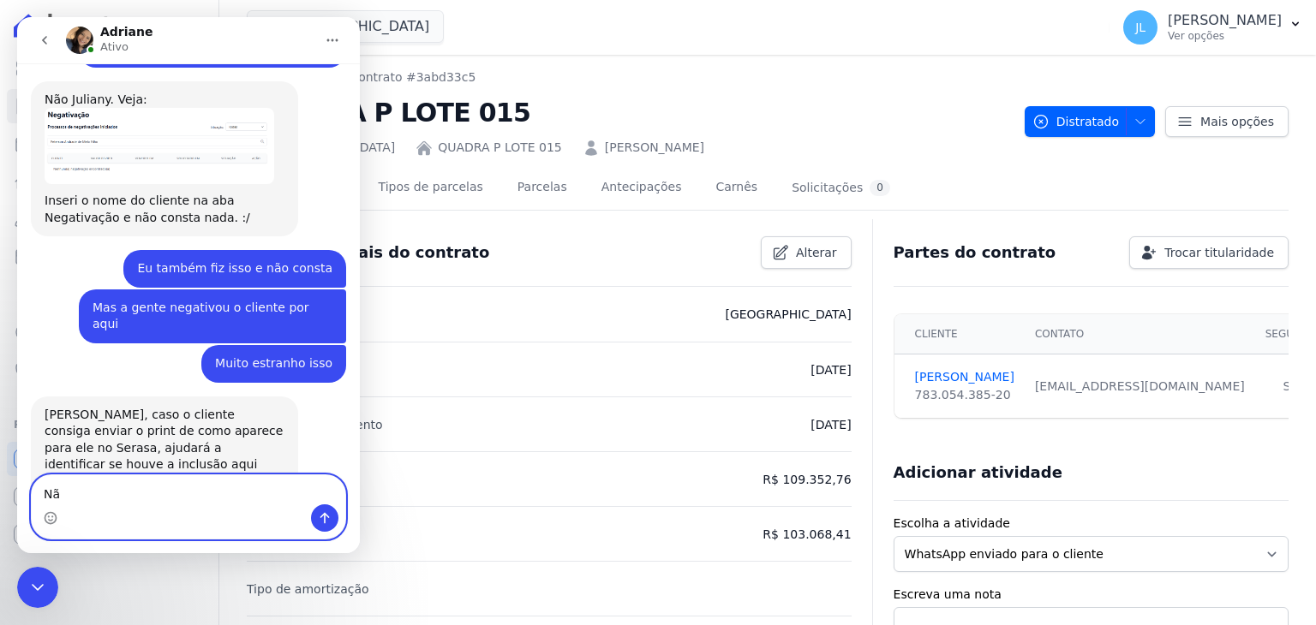
type textarea "N"
type textarea "E"
type textarea "Não aparece o nome da Hent."
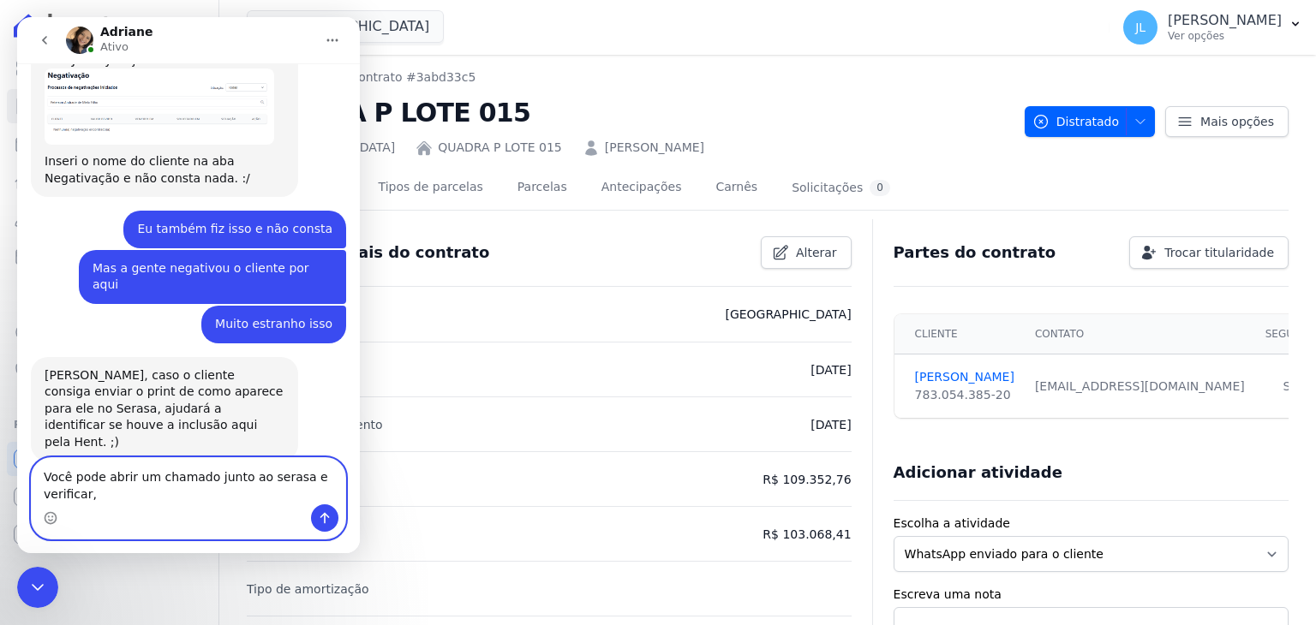
scroll to position [1821, 0]
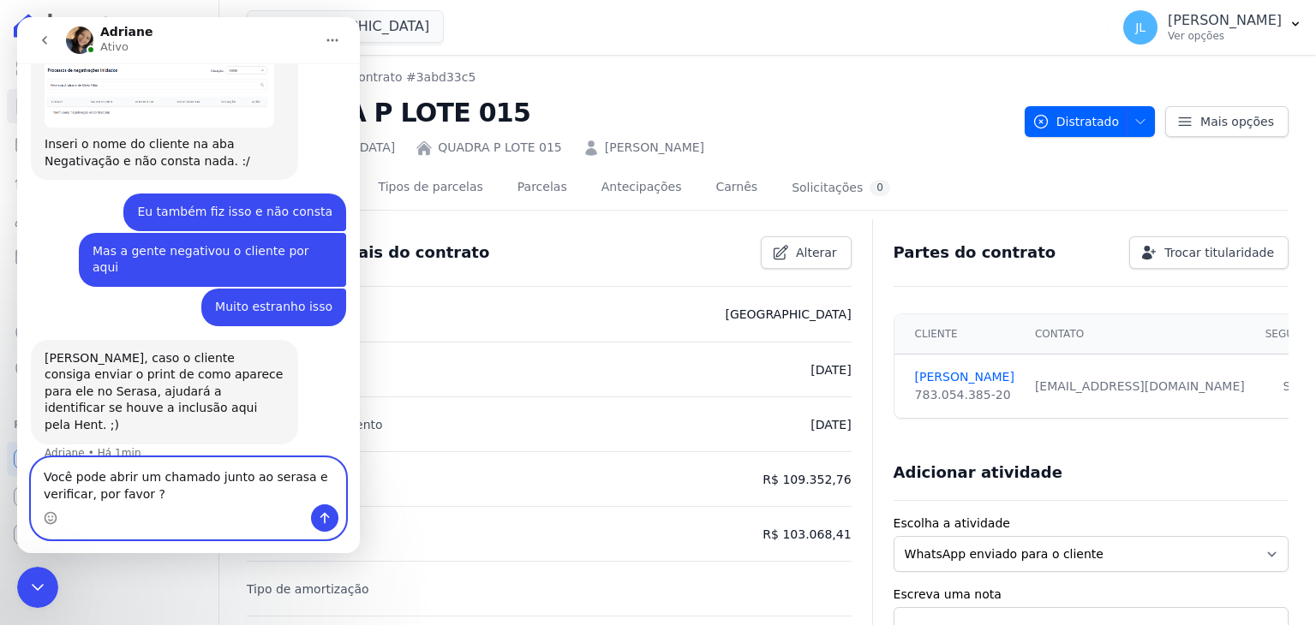
type textarea "Você pode abrir um chamado junto ao serasa e verificar, por favor ?"
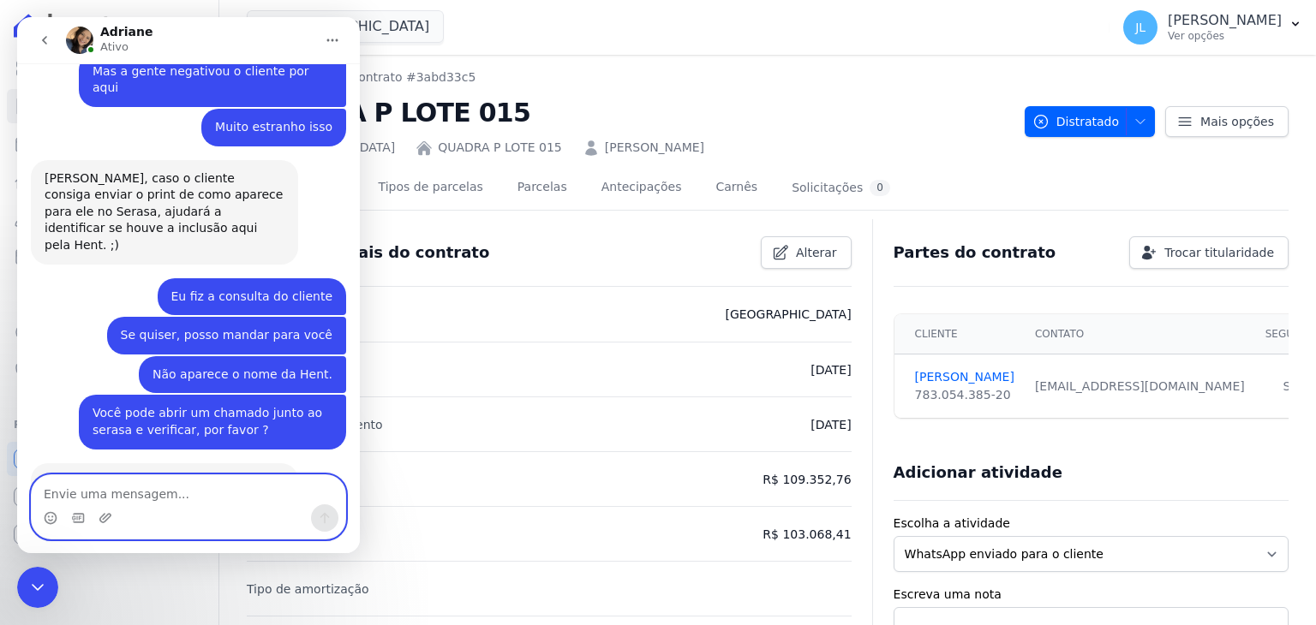
scroll to position [2001, 0]
type textarea "Sim"
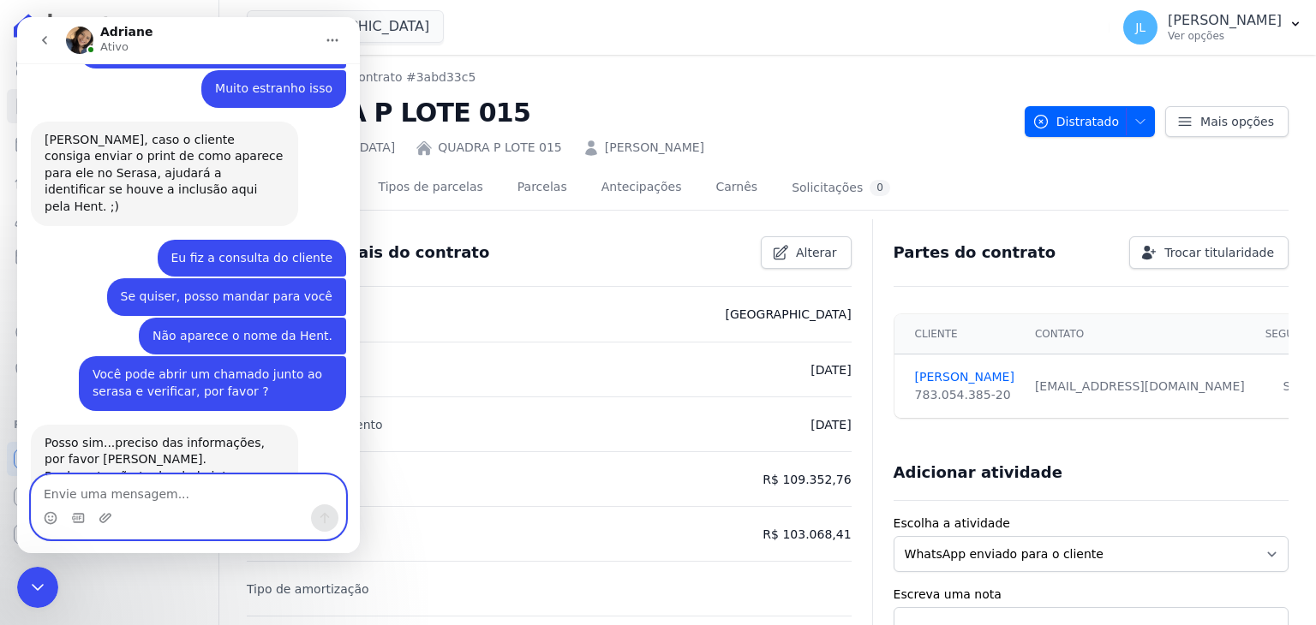
scroll to position [2052, 0]
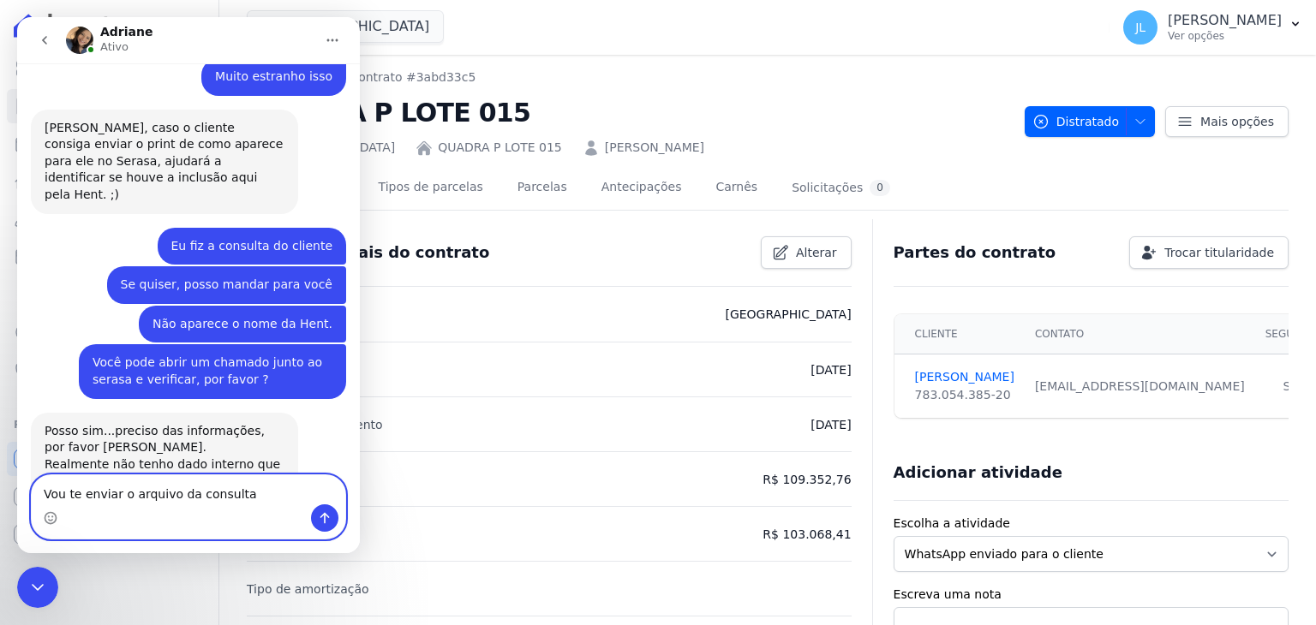
type textarea "Vou te enviar o arquivo da consulta"
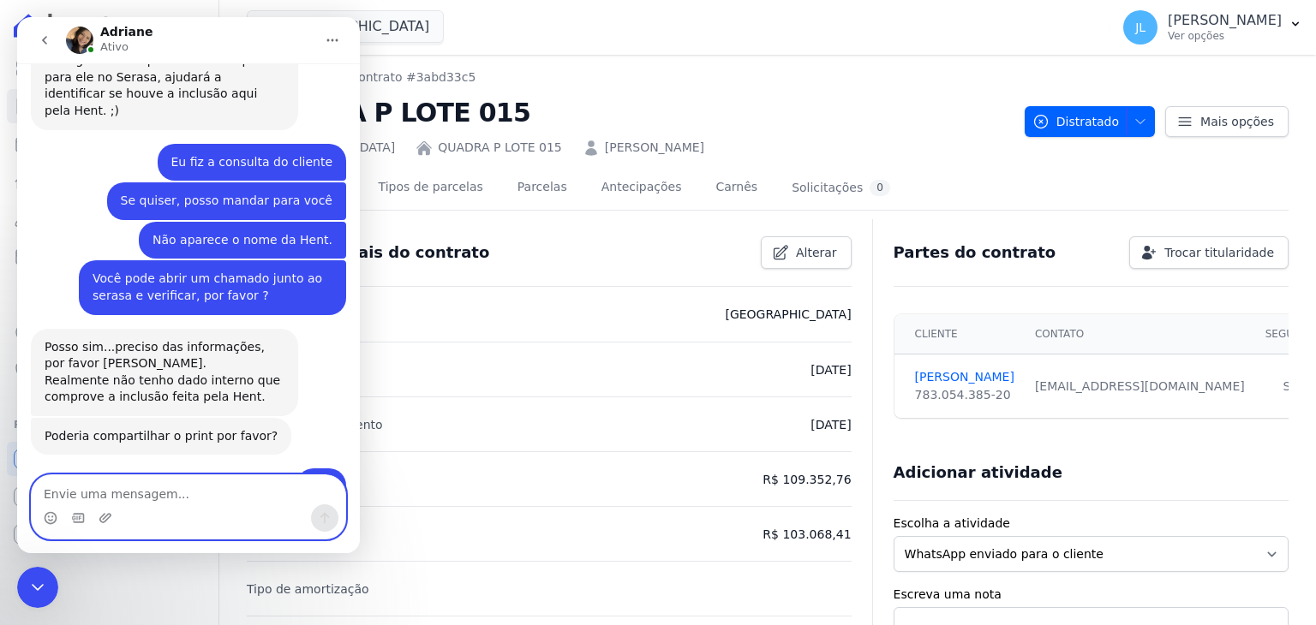
scroll to position [2142, 0]
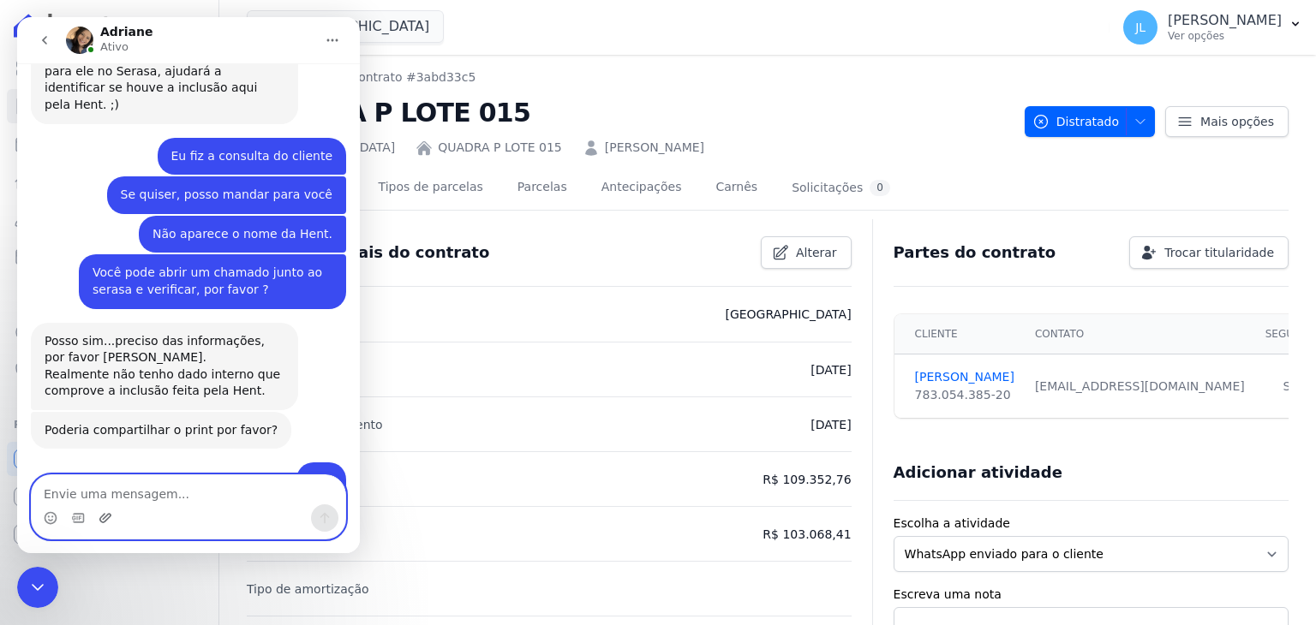
click at [102, 520] on icon "Upload do anexo" at bounding box center [106, 518] width 14 height 14
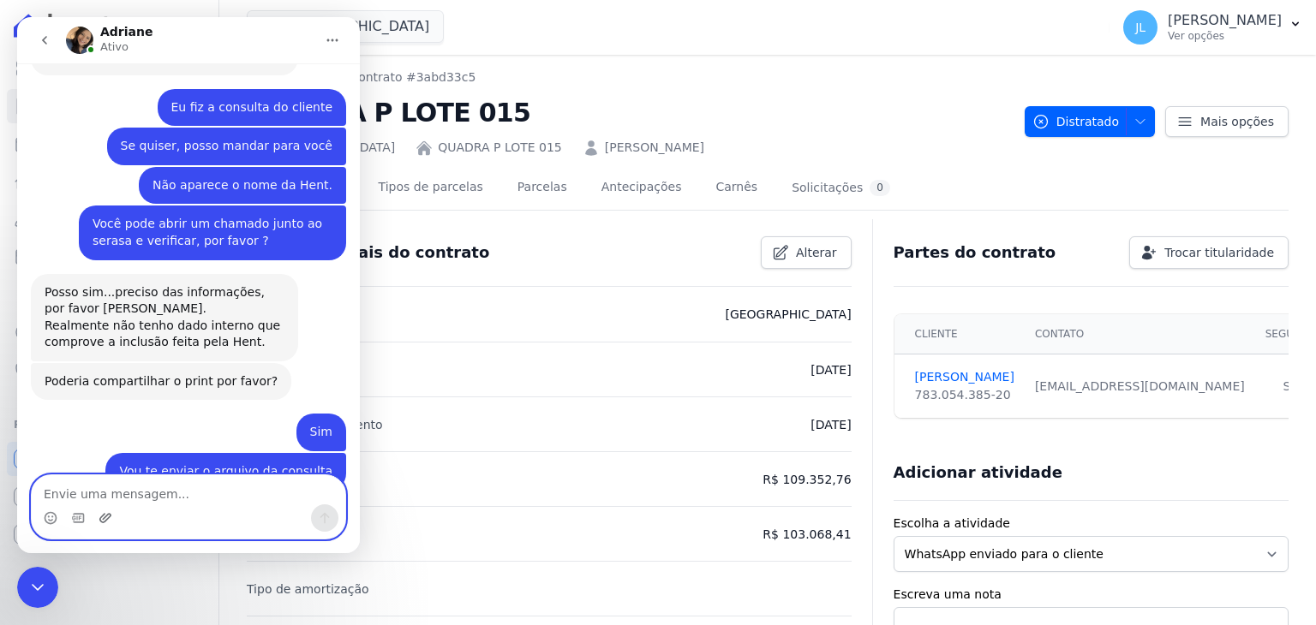
scroll to position [2195, 0]
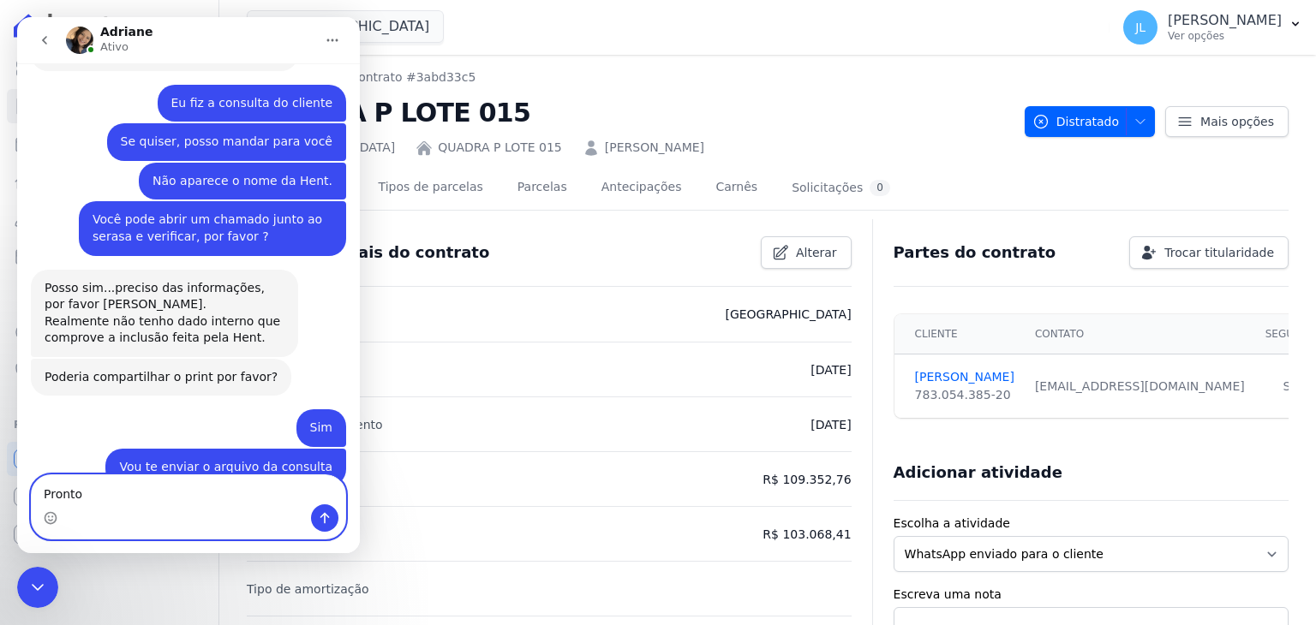
type textarea "Pronto"
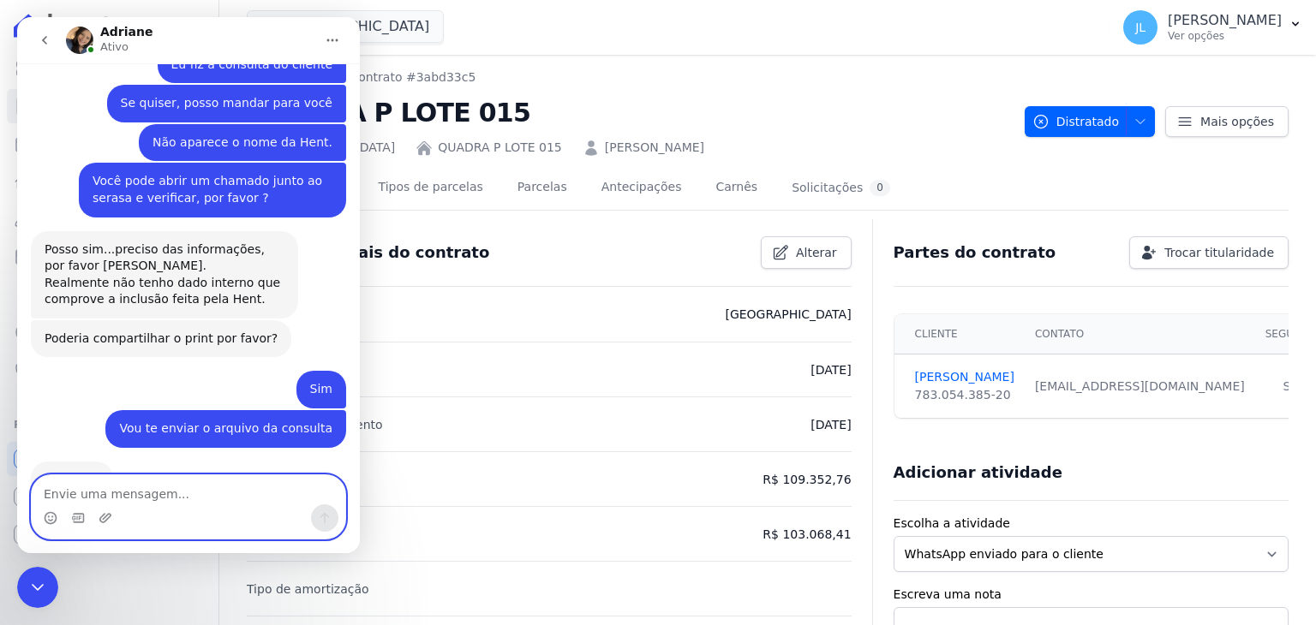
scroll to position [2234, 0]
type textarea "f"
type textarea "Fico aguardando teu retorno"
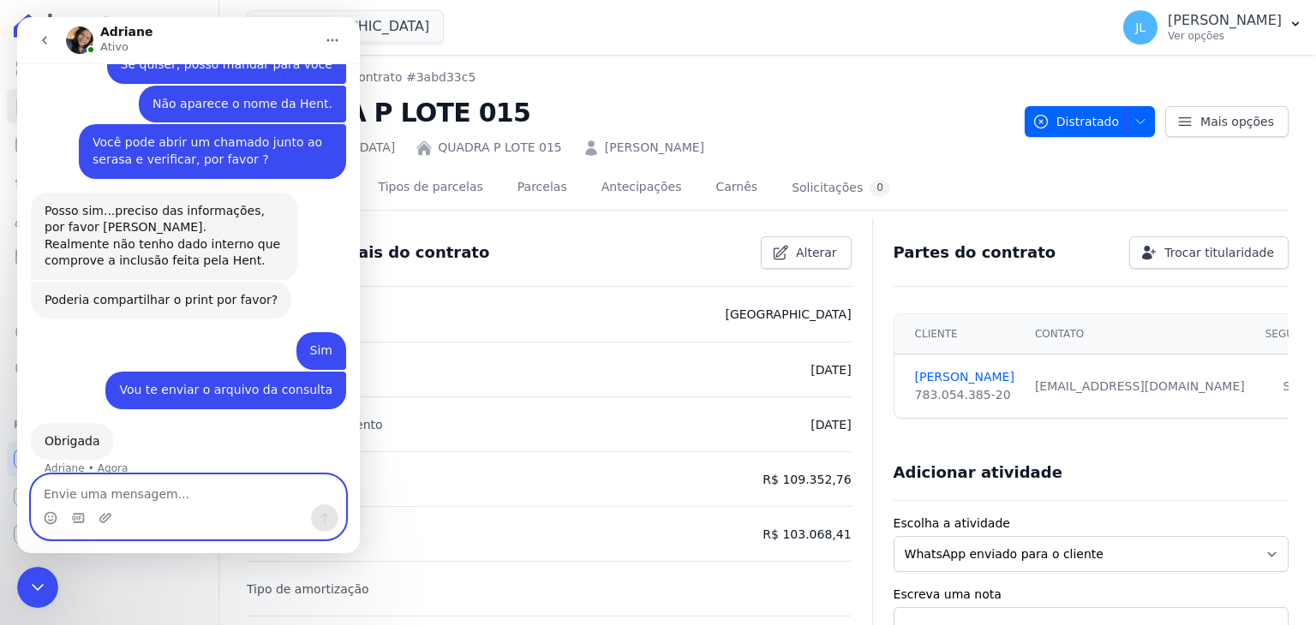
scroll to position [2273, 0]
type textarea "Muito obrigada"
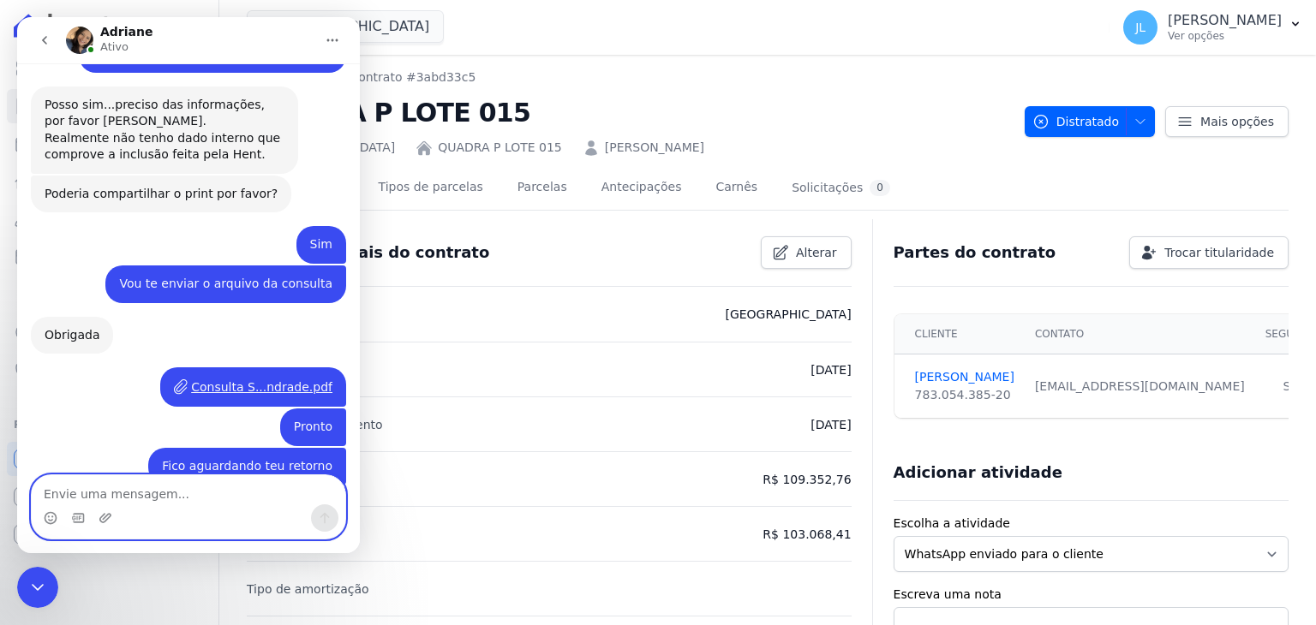
scroll to position [2397, 0]
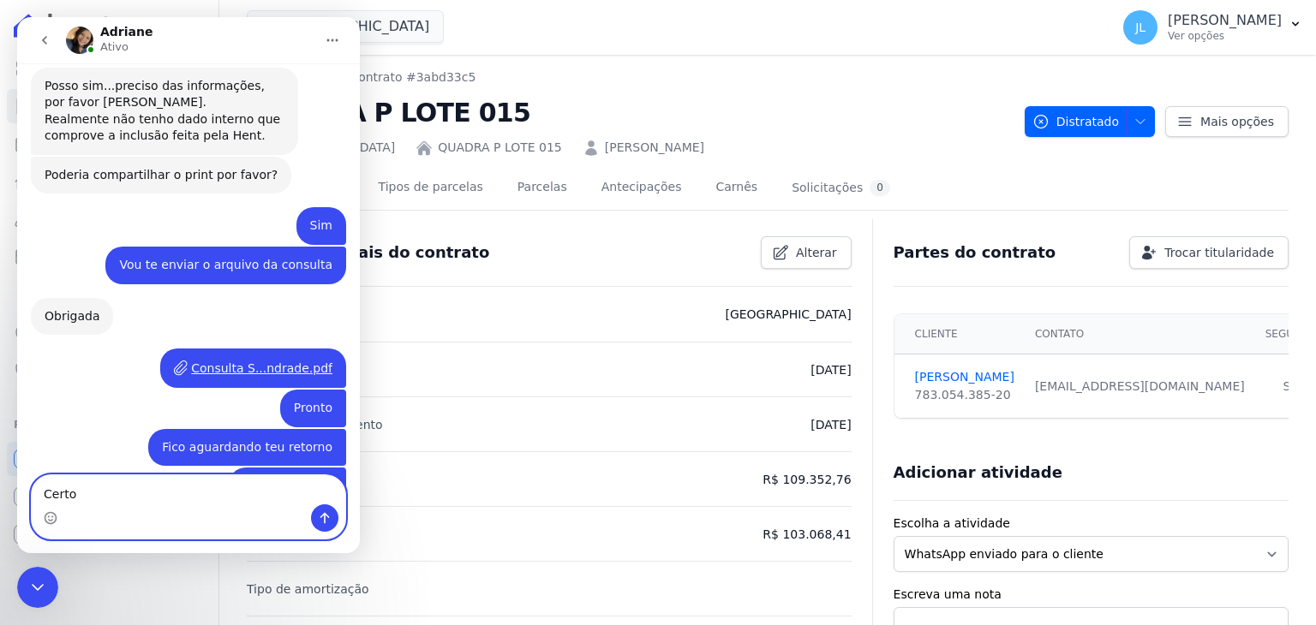
type textarea "Certo"
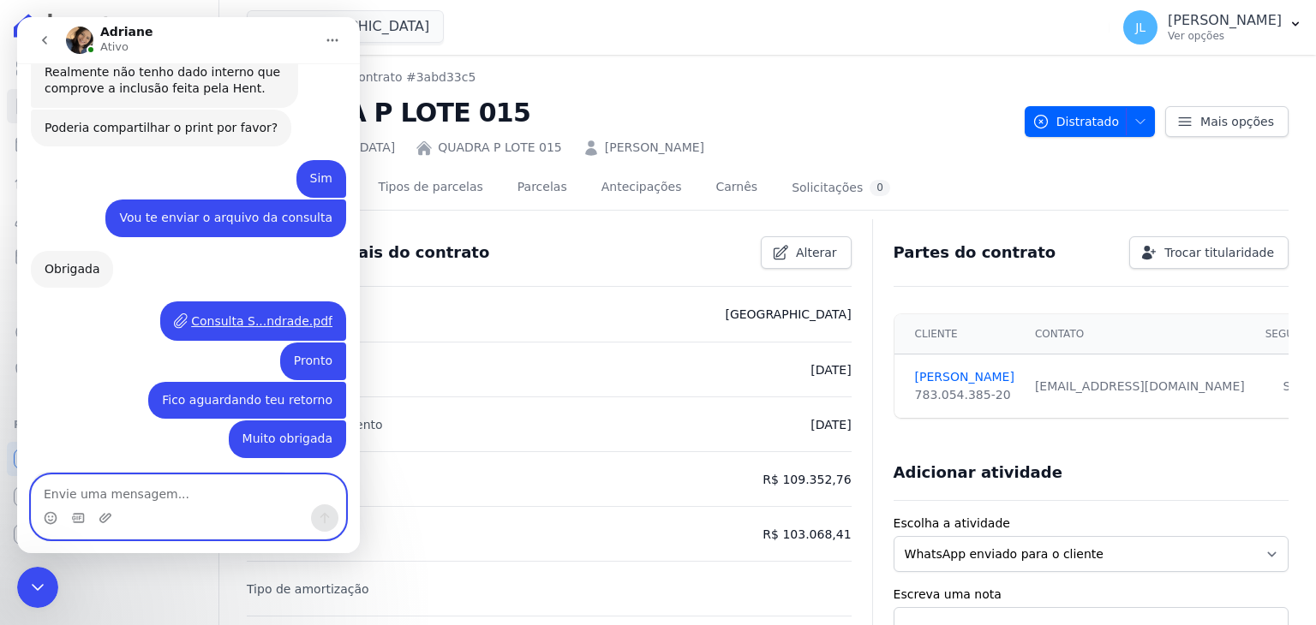
scroll to position [2447, 0]
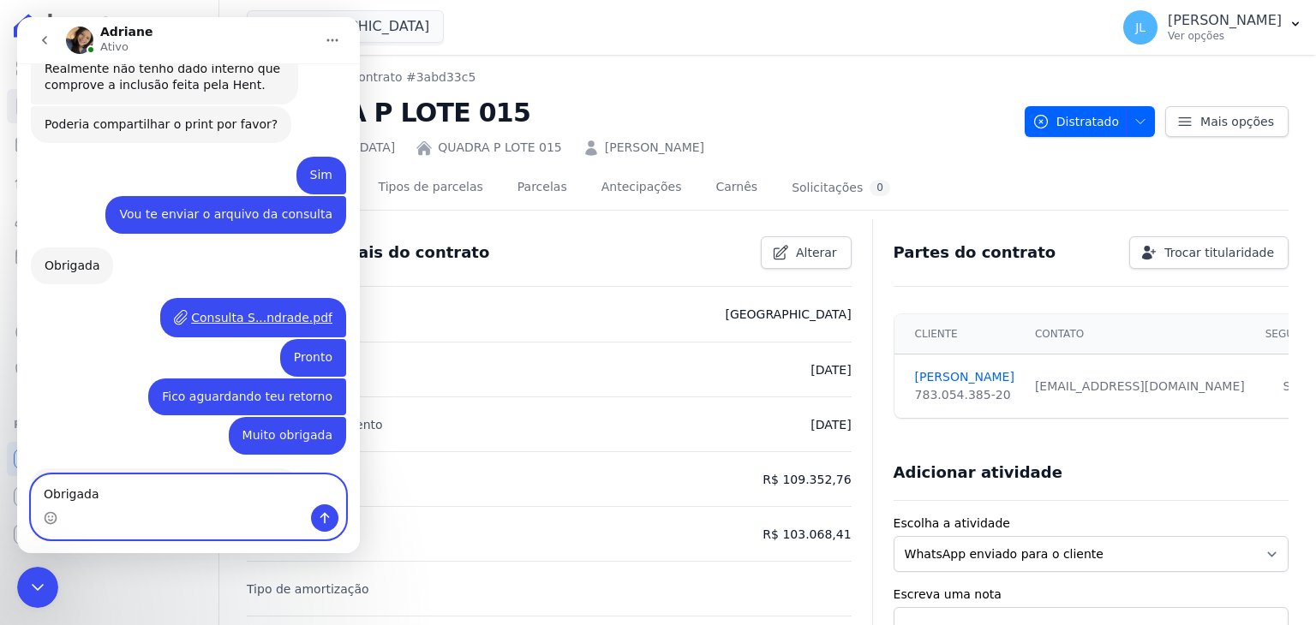
type textarea "Obrigada"
